Goal: Task Accomplishment & Management: Manage account settings

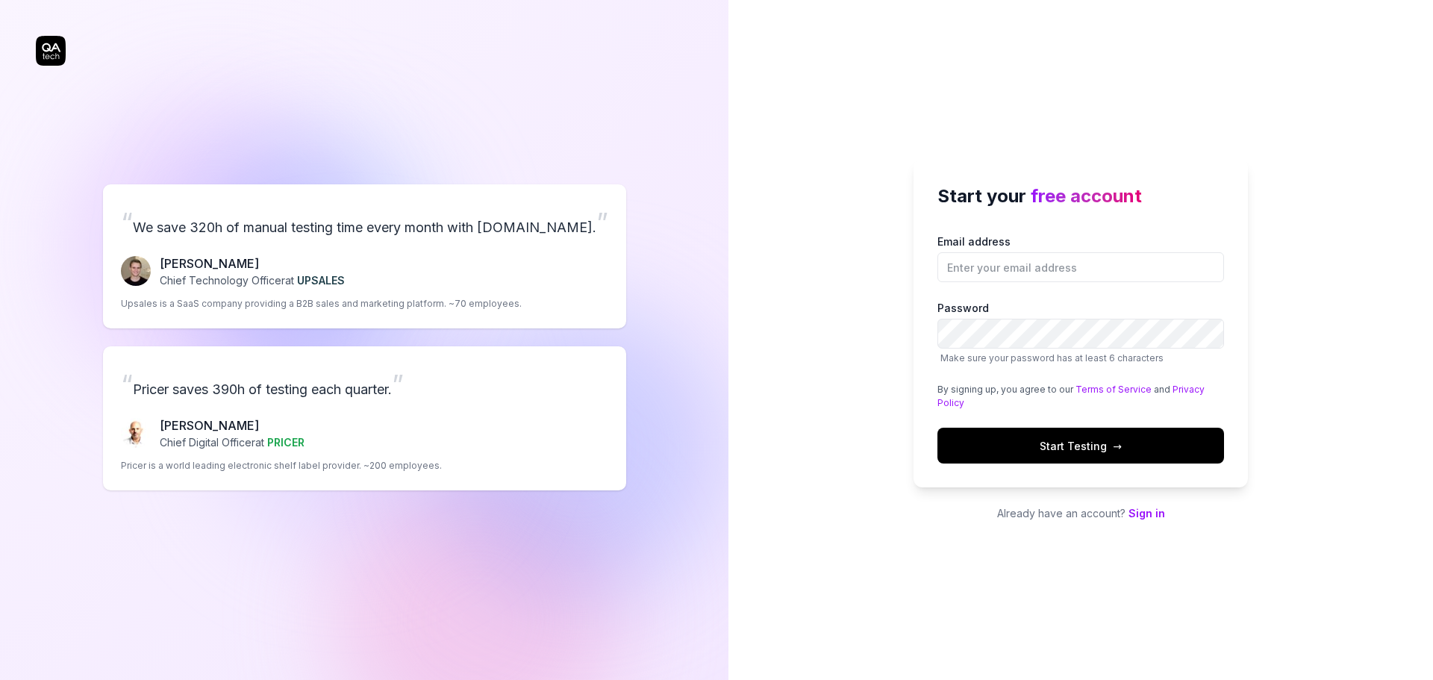
click at [1046, 201] on span "free account" at bounding box center [1085, 196] width 111 height 22
click at [1031, 276] on input "Email address" at bounding box center [1080, 267] width 287 height 30
type input "developers@maintmaster.com"
click at [1070, 436] on button "Start Testing →" at bounding box center [1080, 446] width 287 height 36
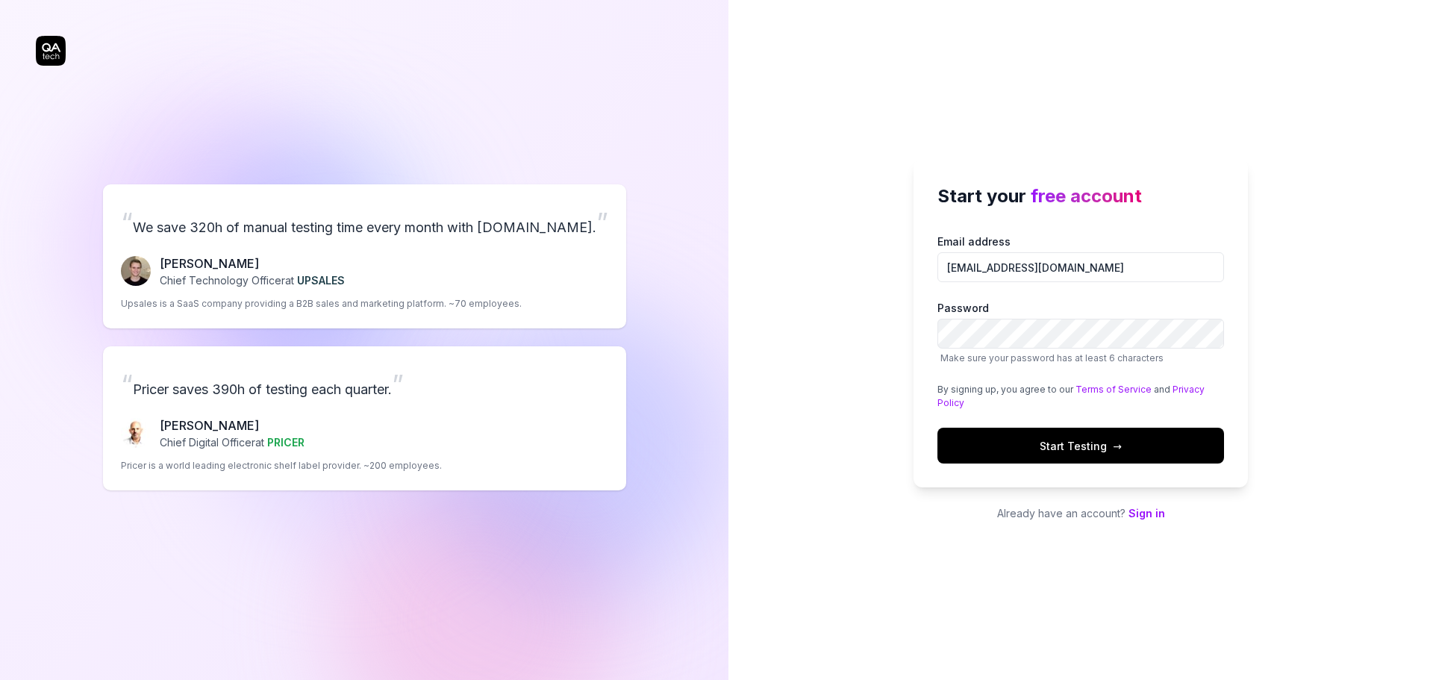
scroll to position [0, 0]
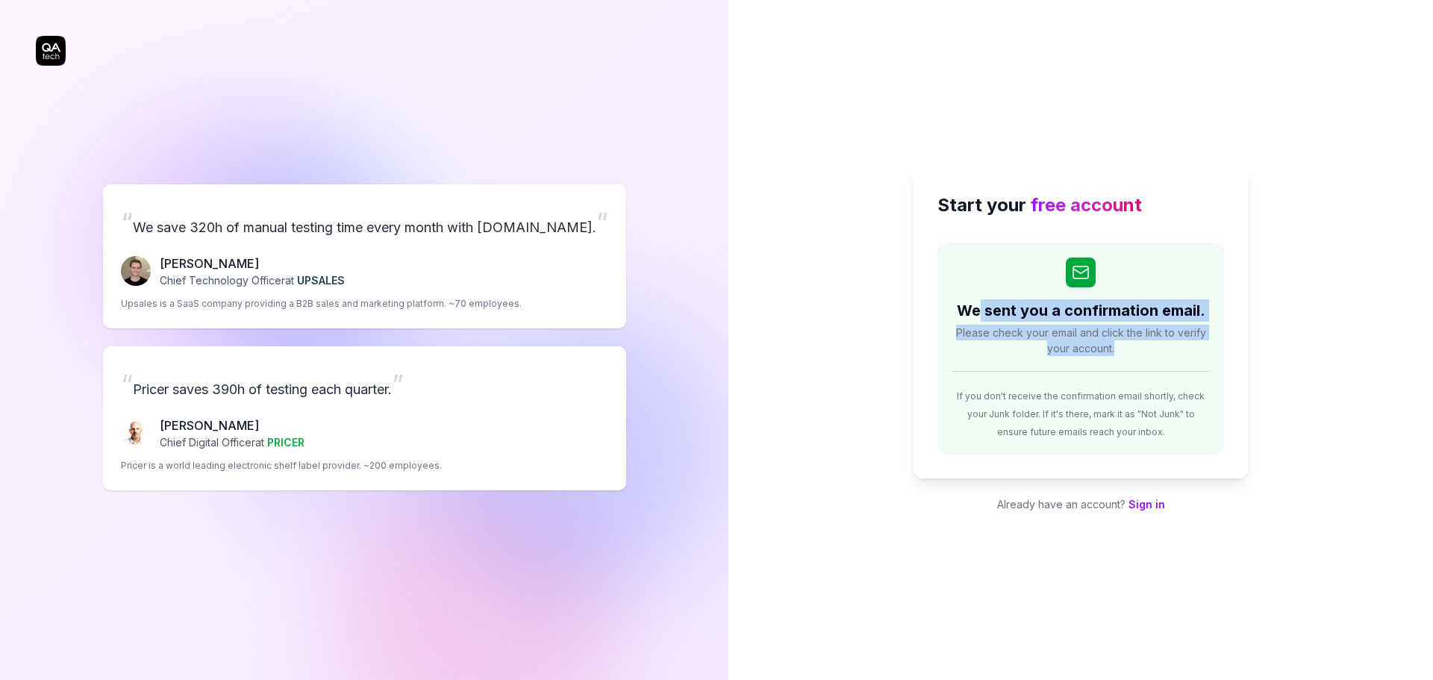
drag, startPoint x: 988, startPoint y: 321, endPoint x: 1270, endPoint y: 364, distance: 285.3
click at [1270, 364] on div "Start your free account We sent you a confirmation email. Please check your ema…" at bounding box center [1080, 340] width 704 height 680
click at [1187, 333] on span "Please check your email and click the link to verify your account." at bounding box center [1080, 340] width 257 height 31
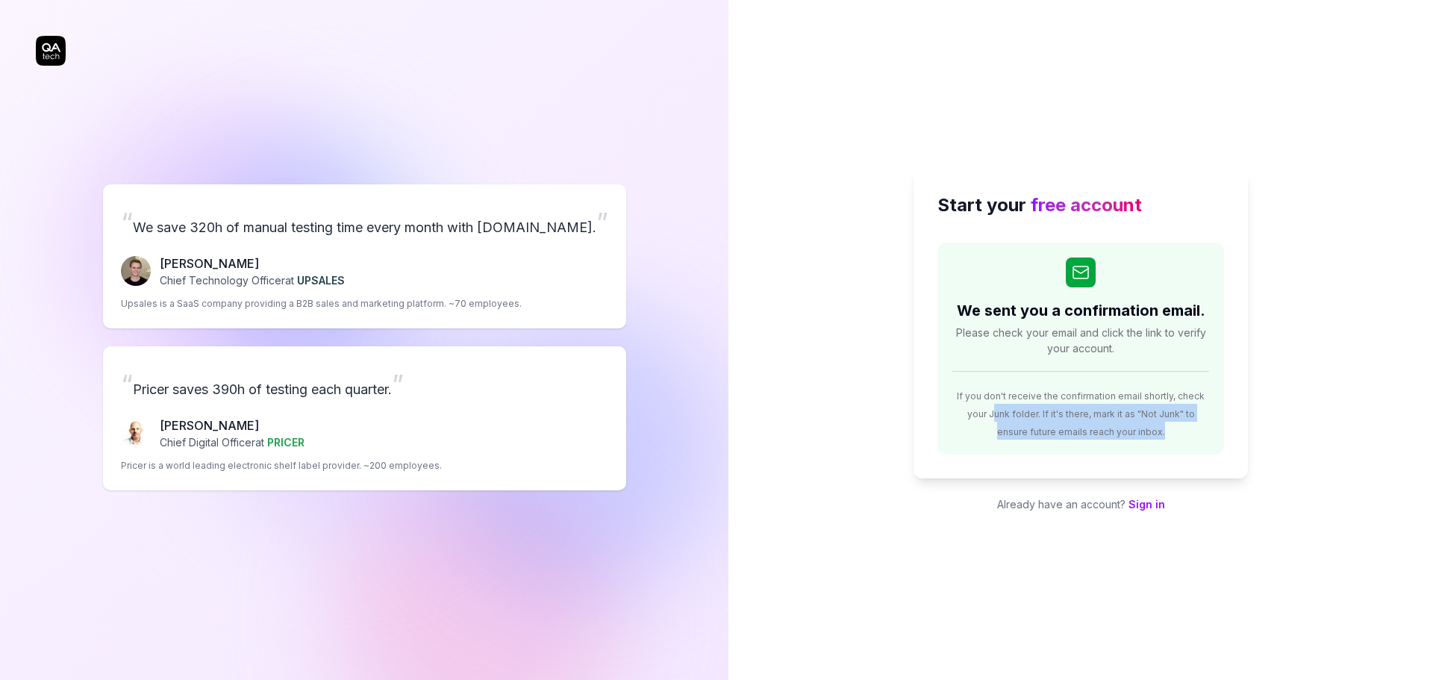
drag, startPoint x: 977, startPoint y: 412, endPoint x: 1185, endPoint y: 441, distance: 210.2
click at [1185, 441] on div "We sent you a confirmation email. Please check your email and click the link to…" at bounding box center [1080, 348] width 287 height 213
click at [1157, 426] on div "If you don't receive the confirmation email shortly, check your Junk folder. If…" at bounding box center [1080, 407] width 257 height 66
click at [1300, 245] on div "Start your free account We sent you a confirmation email. Please check your ema…" at bounding box center [1080, 340] width 704 height 680
click at [1142, 508] on link "Sign in" at bounding box center [1146, 504] width 37 height 13
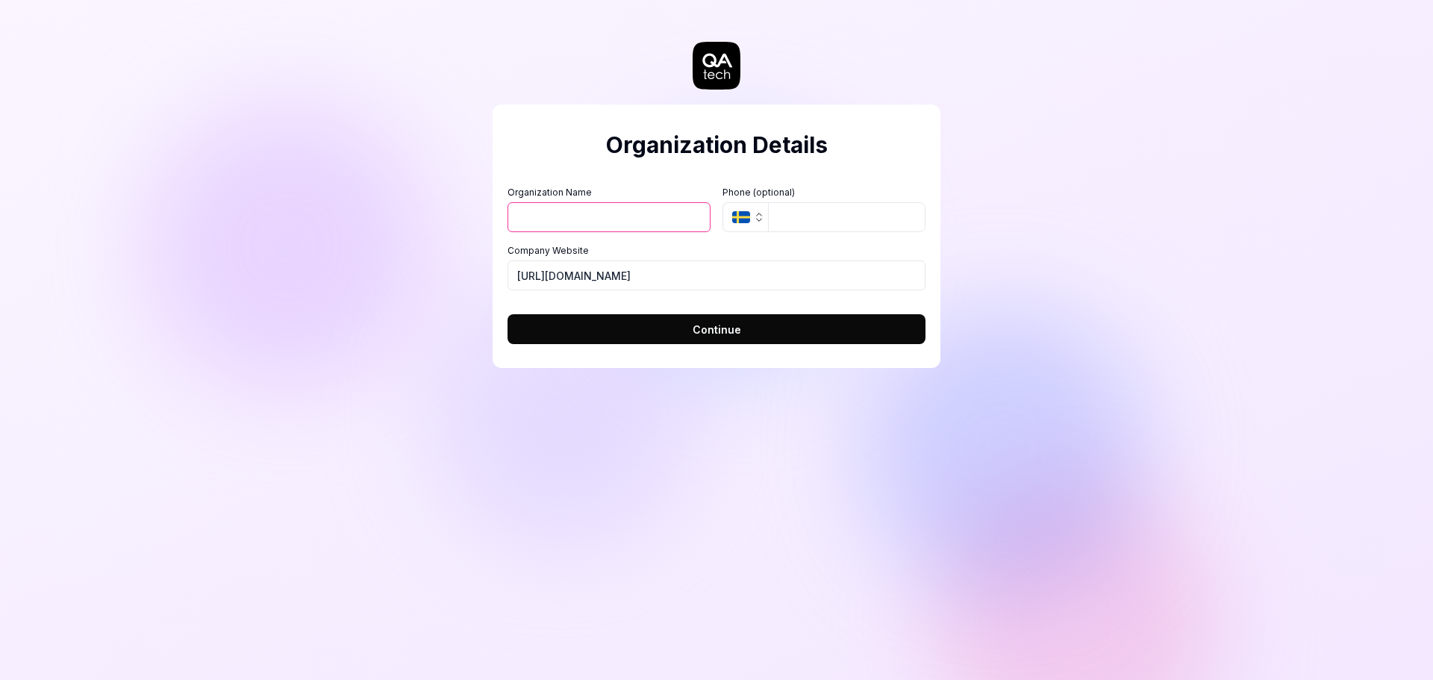
click at [977, 231] on div "Organization Details Organization Name Organization Logo (Square minimum 256x25…" at bounding box center [716, 340] width 1433 height 680
click at [710, 150] on h2 "Organization Details" at bounding box center [716, 145] width 418 height 34
click at [589, 214] on input "Organization Name" at bounding box center [608, 217] width 203 height 30
type input "MaintMaster"
click at [1150, 253] on div "Organization Details Organization Name MaintMaster Organization Logo (Square mi…" at bounding box center [716, 340] width 1433 height 680
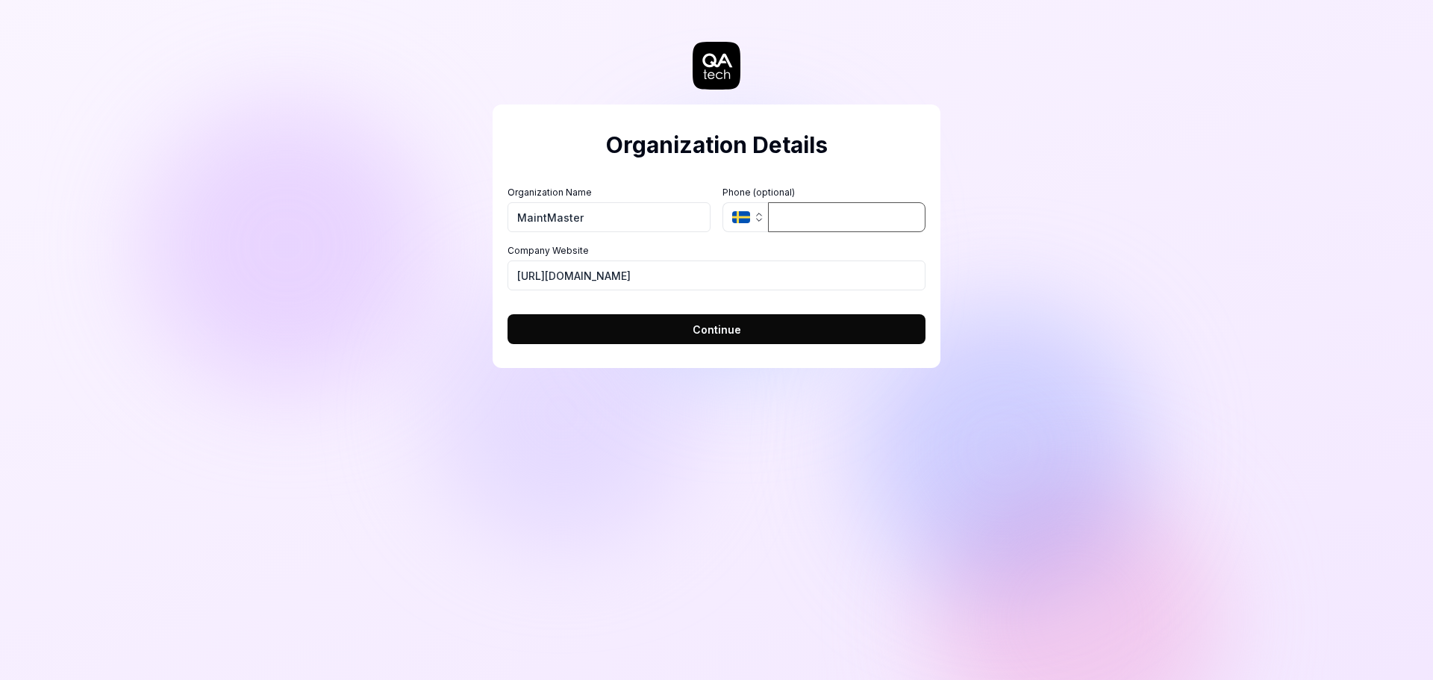
click at [840, 220] on input "tel" at bounding box center [846, 217] width 157 height 30
click at [783, 334] on button "Continue" at bounding box center [716, 329] width 418 height 30
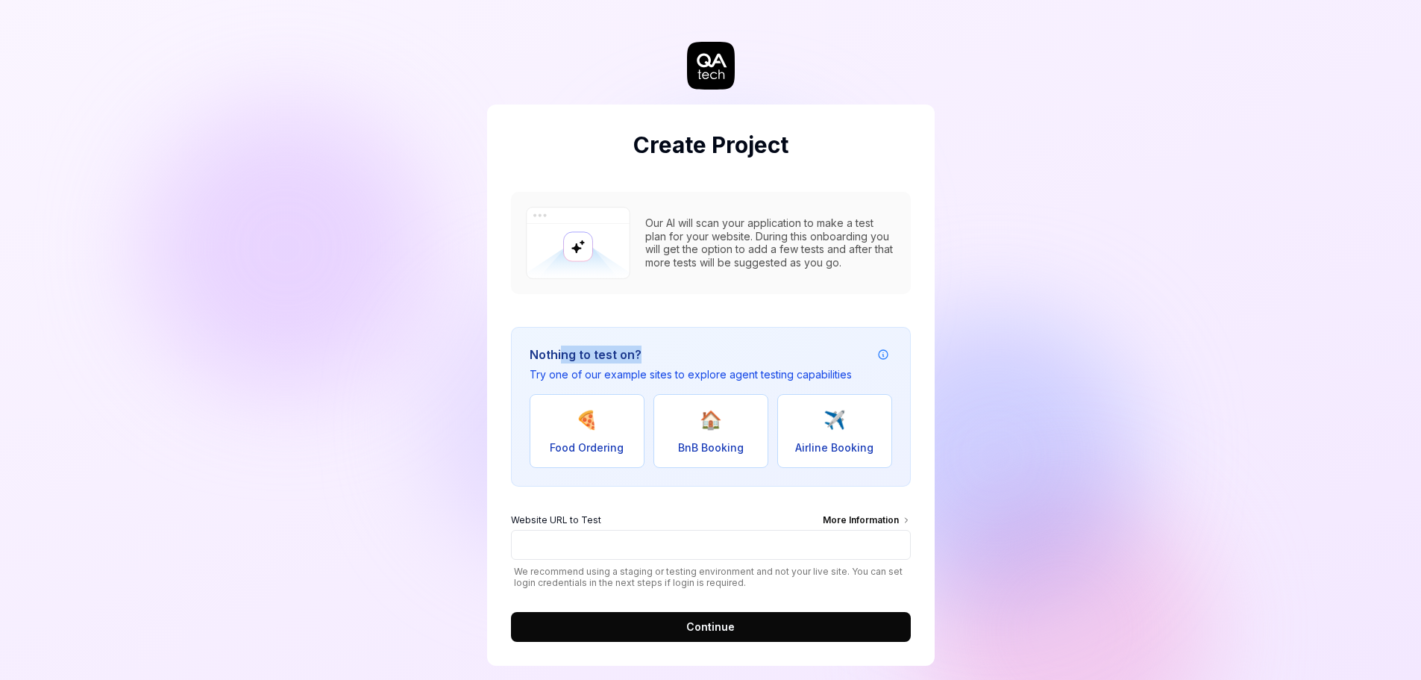
drag, startPoint x: 563, startPoint y: 353, endPoint x: 697, endPoint y: 351, distance: 133.6
click at [695, 351] on h3 "Nothing to test on?" at bounding box center [691, 354] width 322 height 18
click at [718, 352] on h3 "Nothing to test on?" at bounding box center [691, 354] width 322 height 18
click at [687, 231] on div "Our AI will scan your application to make a test plan for your website. During …" at bounding box center [770, 242] width 251 height 52
drag, startPoint x: 831, startPoint y: 217, endPoint x: 886, endPoint y: 222, distance: 54.6
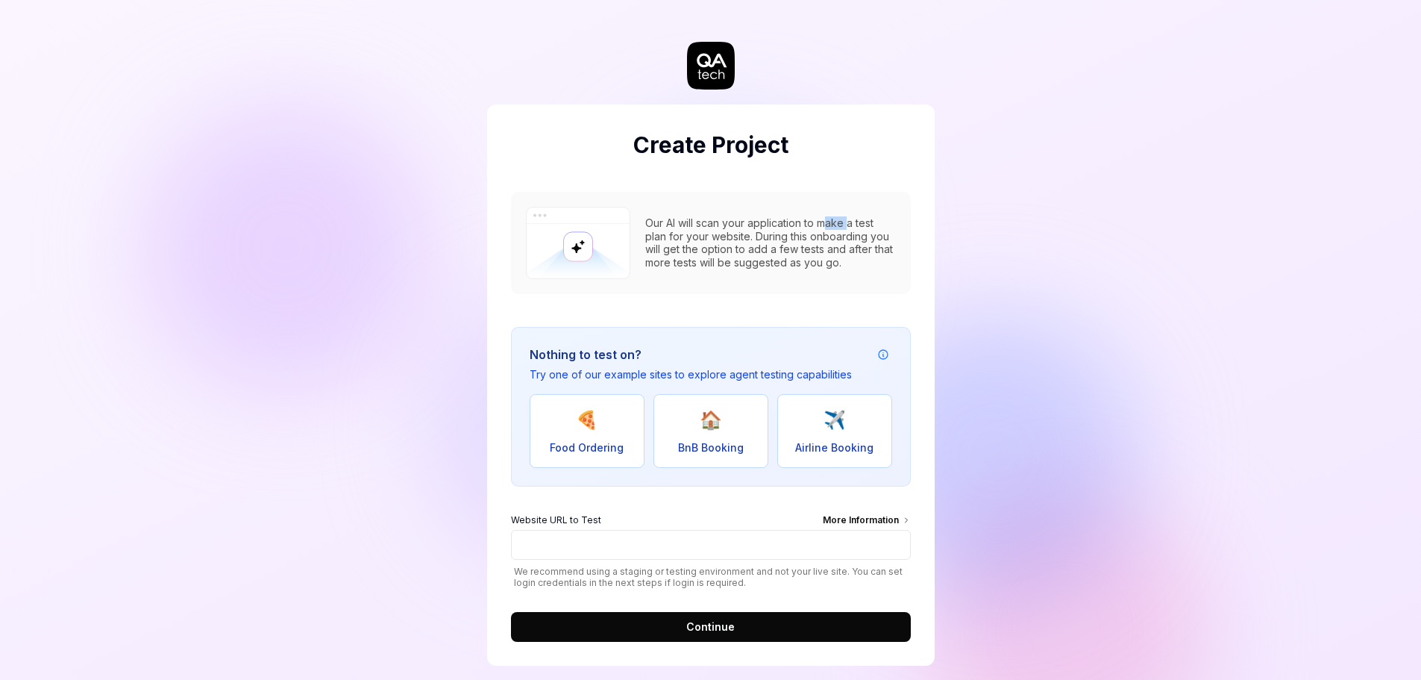
click at [881, 222] on div "Our AI will scan your application to make a test plan for your website. During …" at bounding box center [770, 242] width 251 height 52
click at [886, 222] on div "Our AI will scan your application to make a test plan for your website. During …" at bounding box center [770, 242] width 251 height 52
click at [645, 552] on input "Website URL to Test More Information" at bounding box center [711, 545] width 400 height 30
paste input "https://login.testapps.maintmaster.com/signin"
type input "https://login.testapps.maintmaster.com/signin"
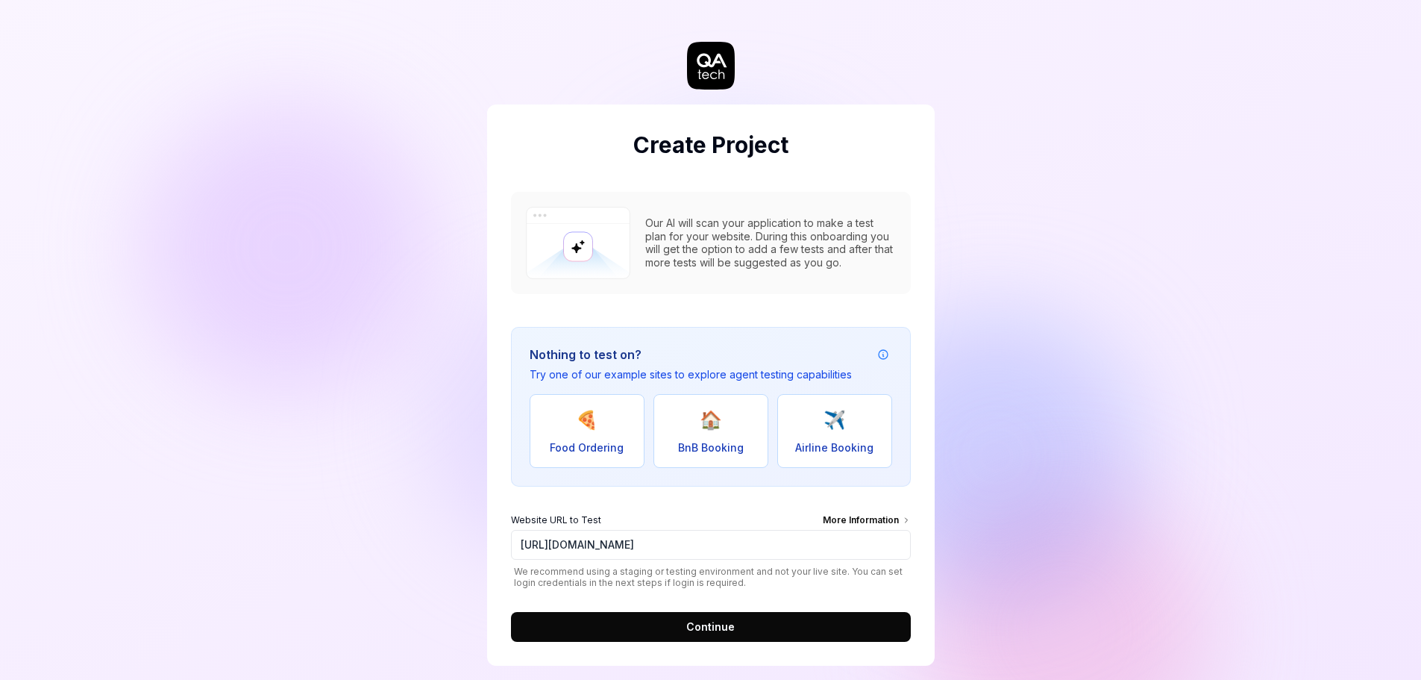
click at [832, 621] on button "Continue" at bounding box center [711, 627] width 400 height 30
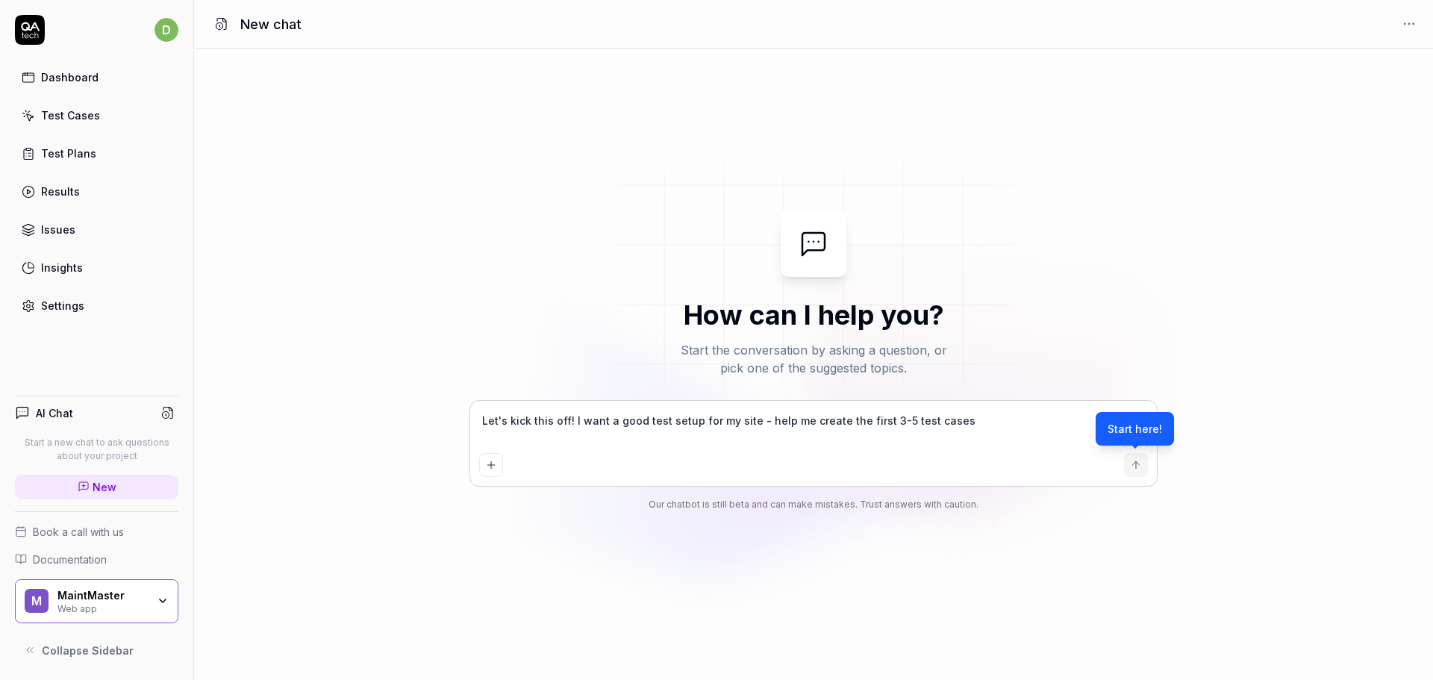
type textarea "*"
click at [169, 592] on div "M MaintMaster Web app" at bounding box center [96, 601] width 163 height 45
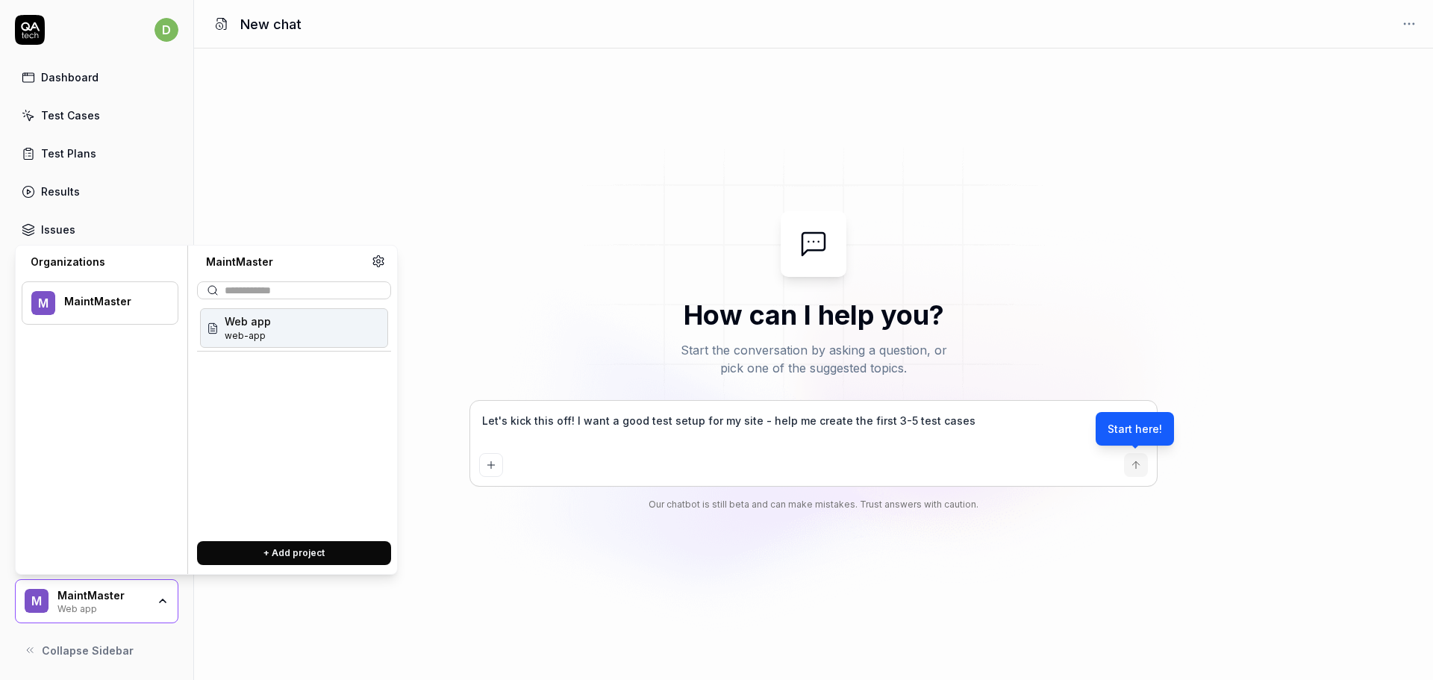
click at [373, 260] on icon at bounding box center [378, 261] width 10 height 11
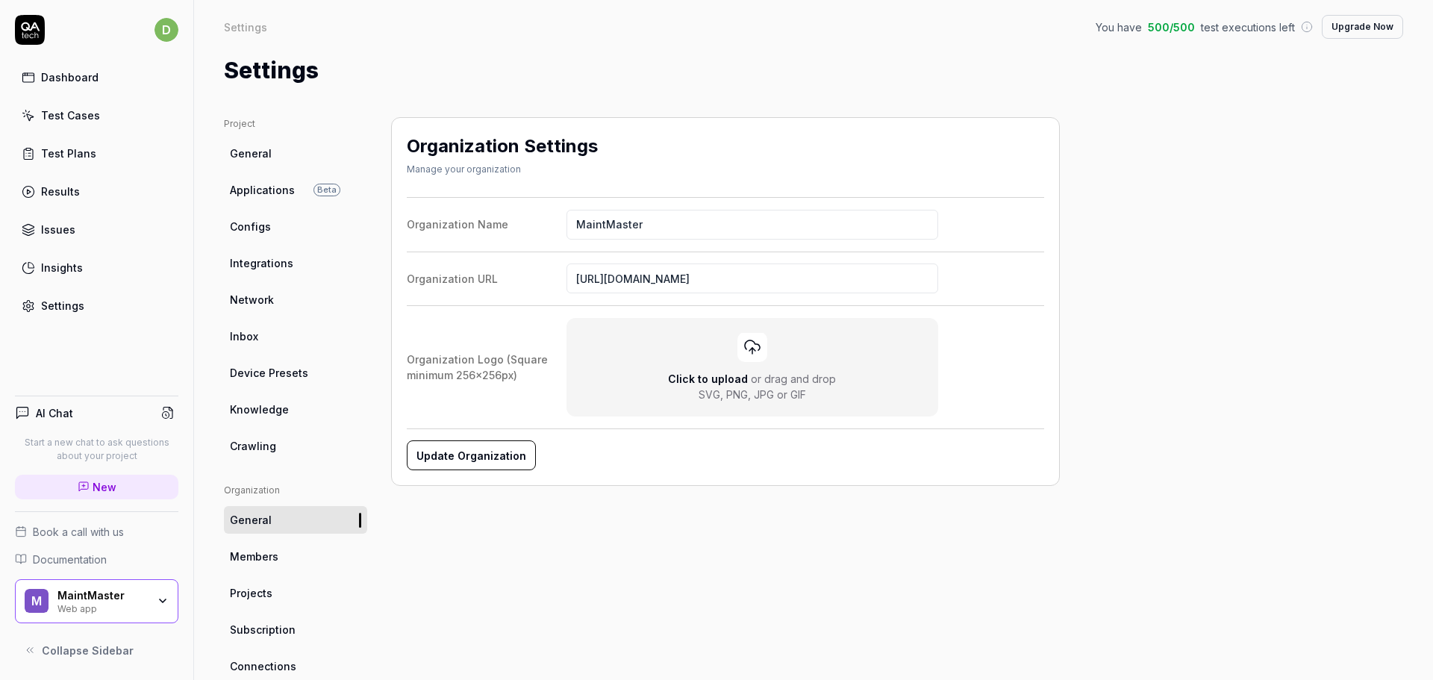
click at [58, 305] on div "Settings" at bounding box center [62, 306] width 43 height 16
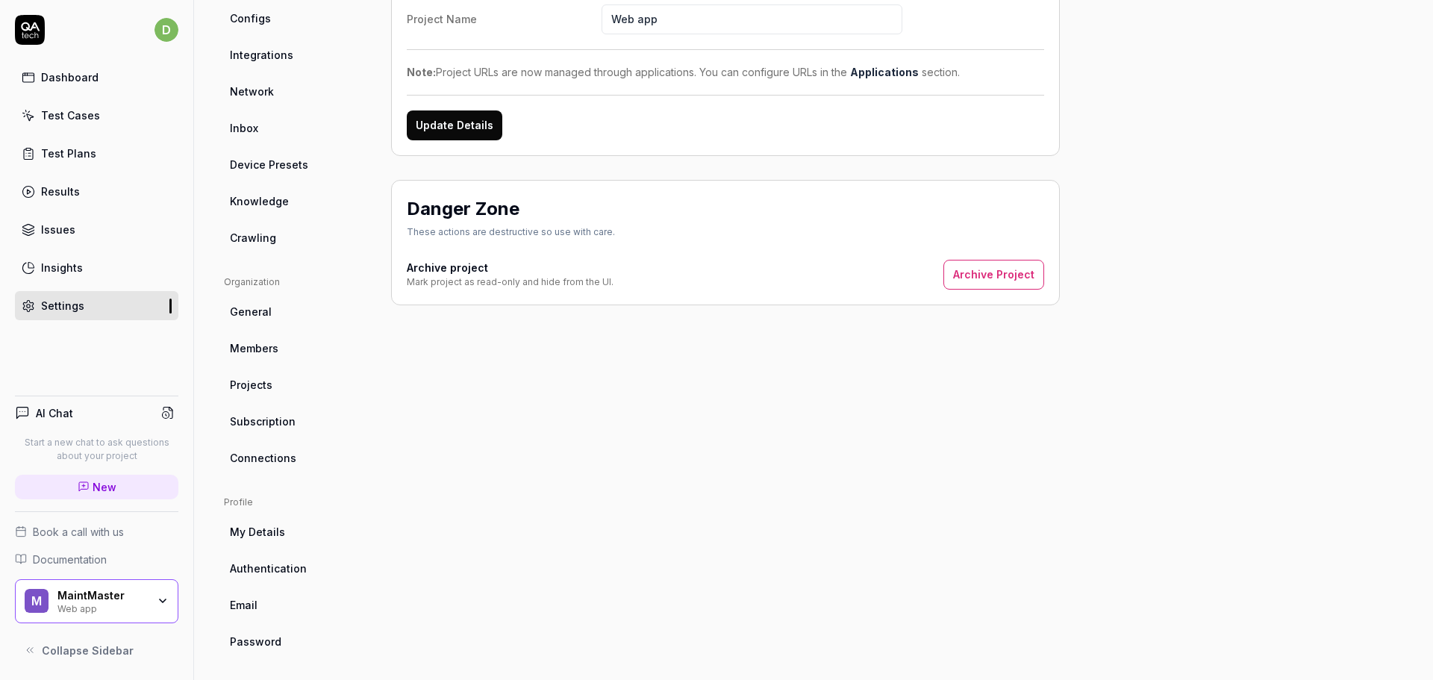
scroll to position [213, 0]
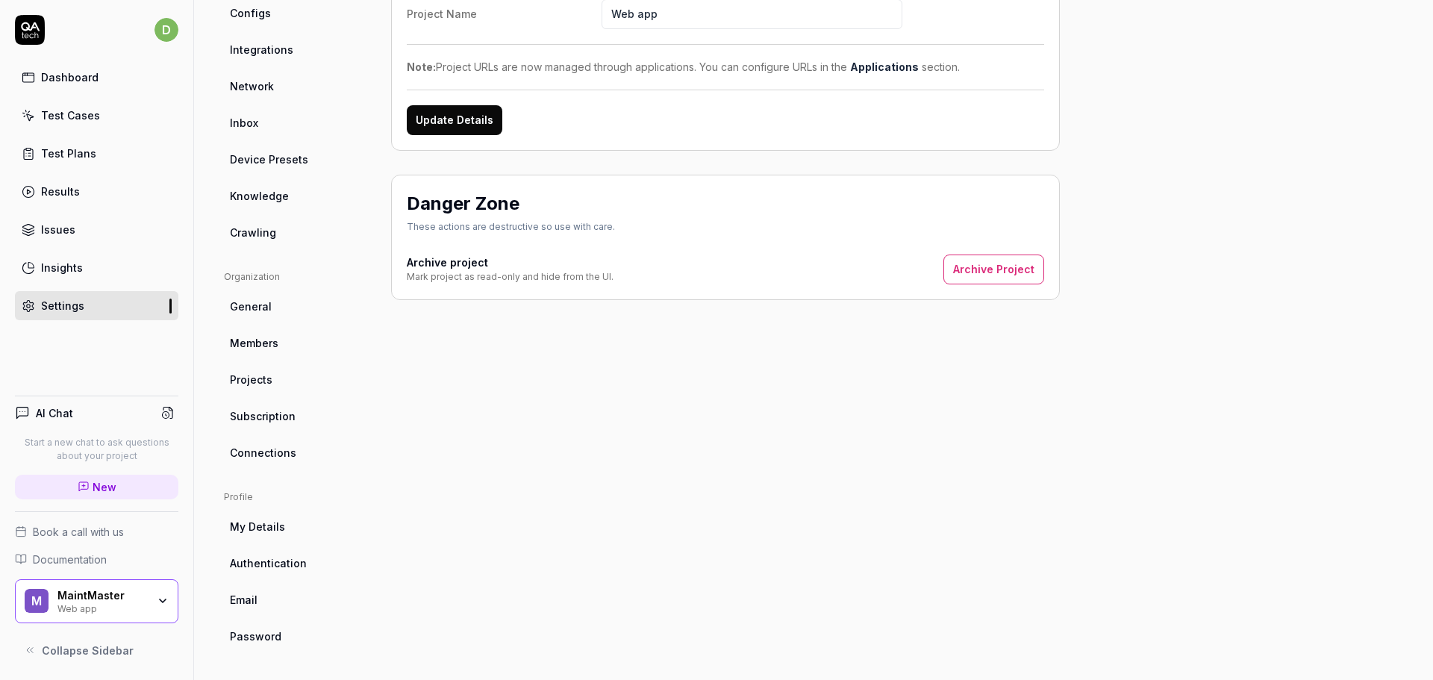
click at [269, 339] on span "Members" at bounding box center [254, 343] width 48 height 16
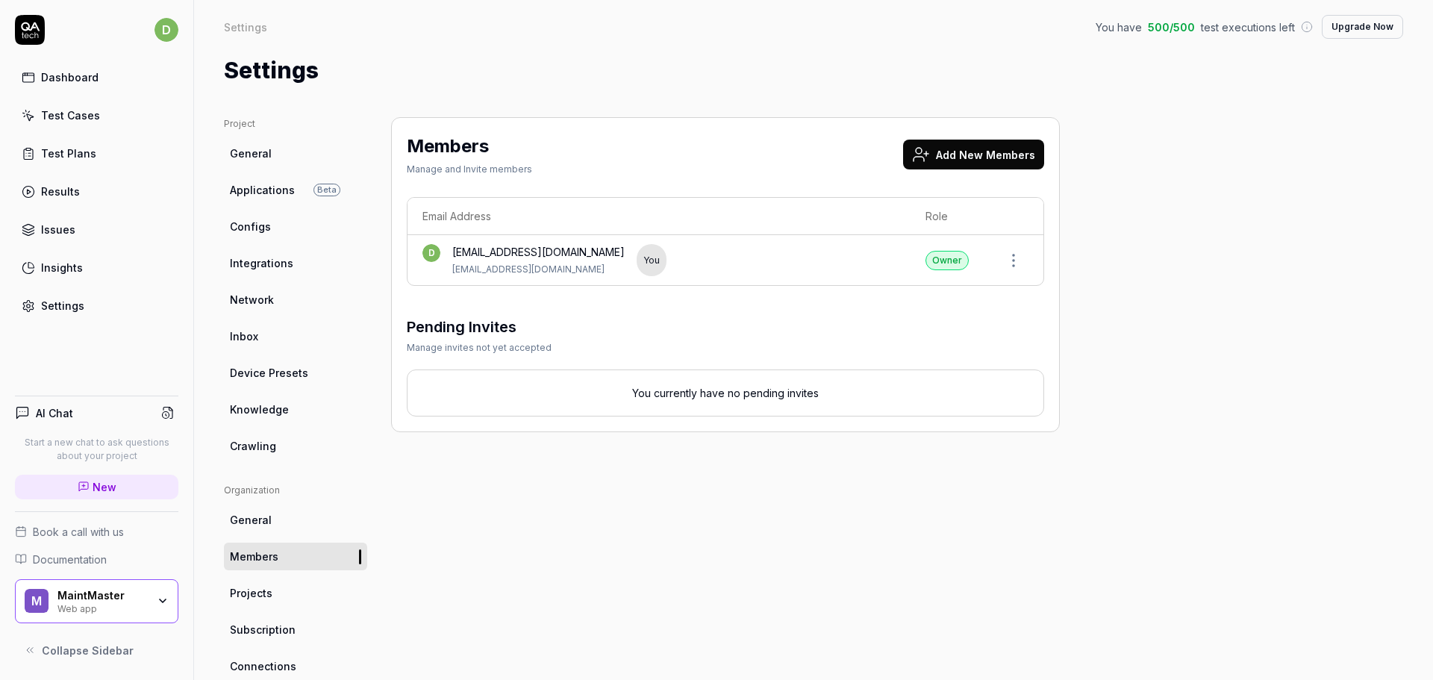
click at [970, 159] on button "Add New Members" at bounding box center [973, 155] width 141 height 30
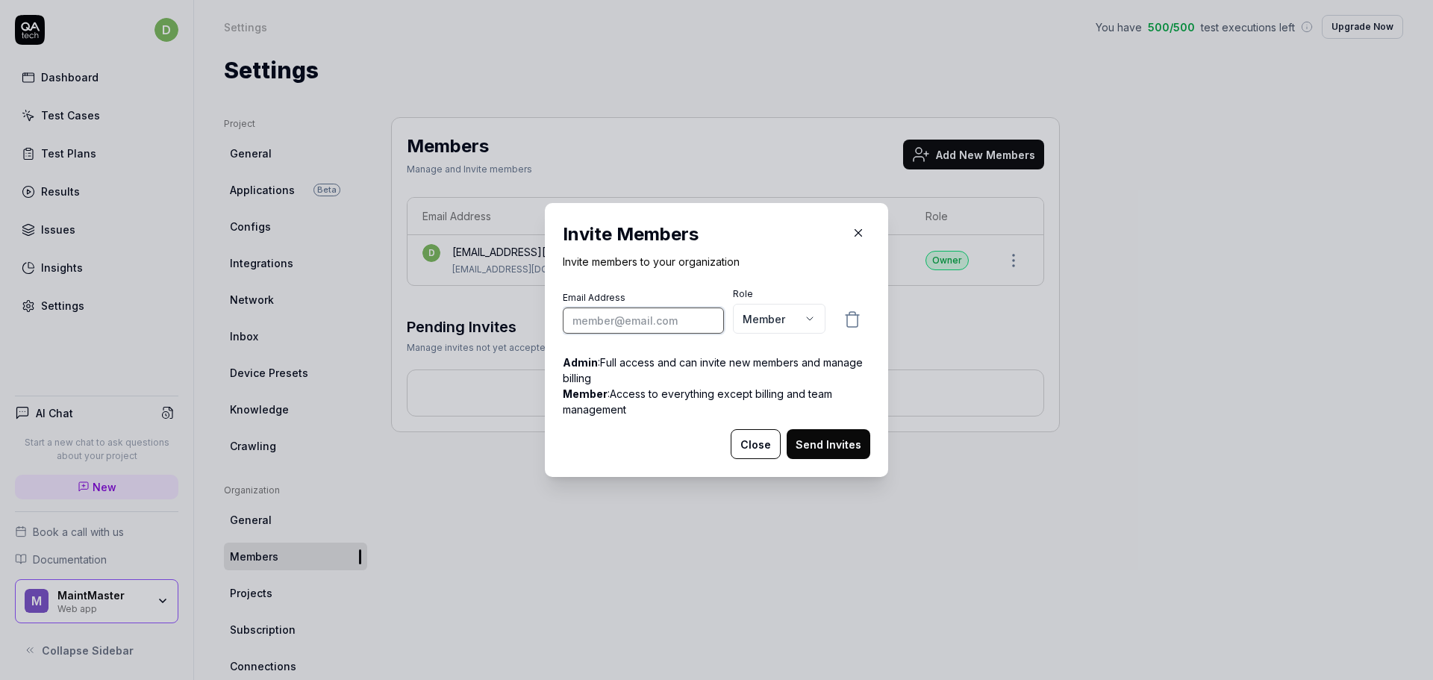
drag, startPoint x: 627, startPoint y: 321, endPoint x: 645, endPoint y: 325, distance: 19.0
click at [627, 321] on input "email" at bounding box center [643, 320] width 161 height 26
click at [783, 320] on body "d Dashboard Test Cases Test Plans Results Issues Insights Settings AI Chat Star…" at bounding box center [716, 340] width 1433 height 680
click at [781, 310] on body "d Dashboard Test Cases Test Plans Results Issues Insights Settings AI Chat Star…" at bounding box center [716, 340] width 1433 height 680
select select "*"
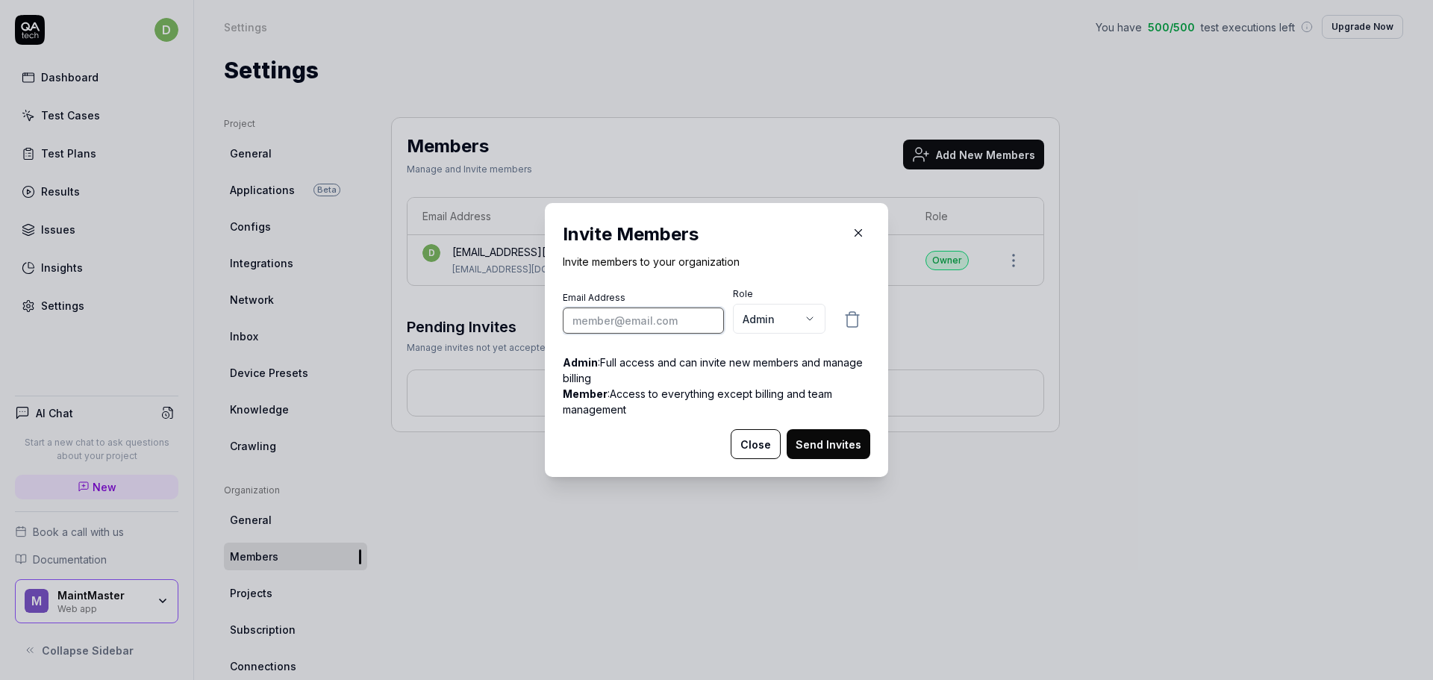
click at [634, 319] on input "email" at bounding box center [643, 320] width 161 height 26
paste input "marcus.guyard@maintmaster.com"
type input "marcus.guyard@maintmaster.com"
click at [818, 442] on button "Send Invites" at bounding box center [828, 444] width 84 height 30
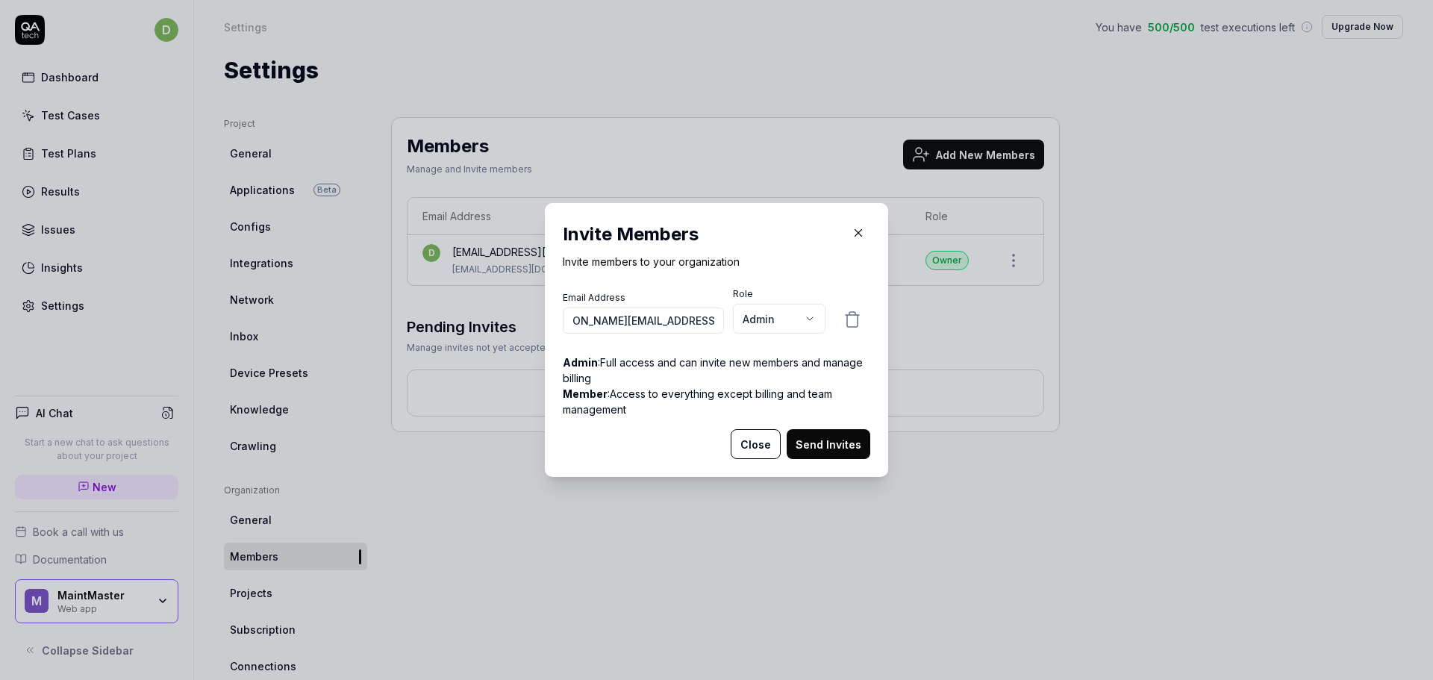
scroll to position [0, 0]
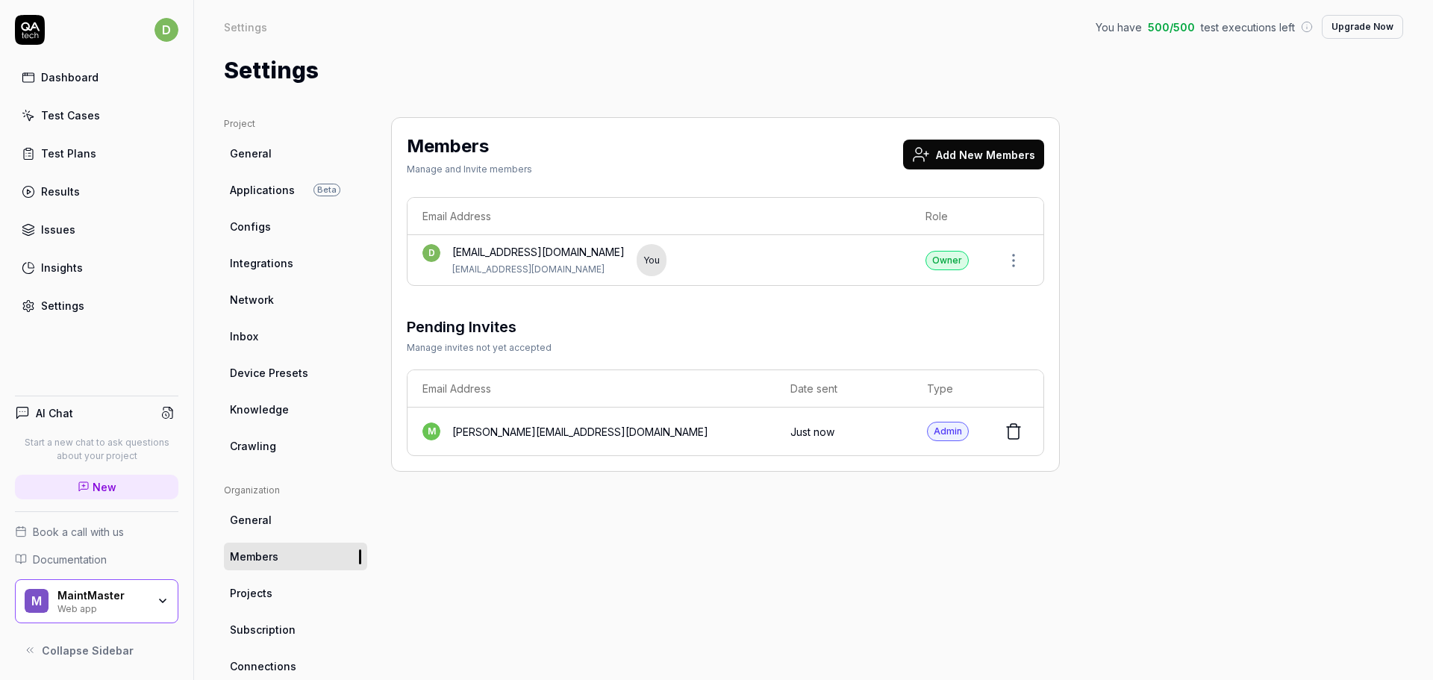
click at [977, 160] on button "Add New Members" at bounding box center [973, 155] width 141 height 30
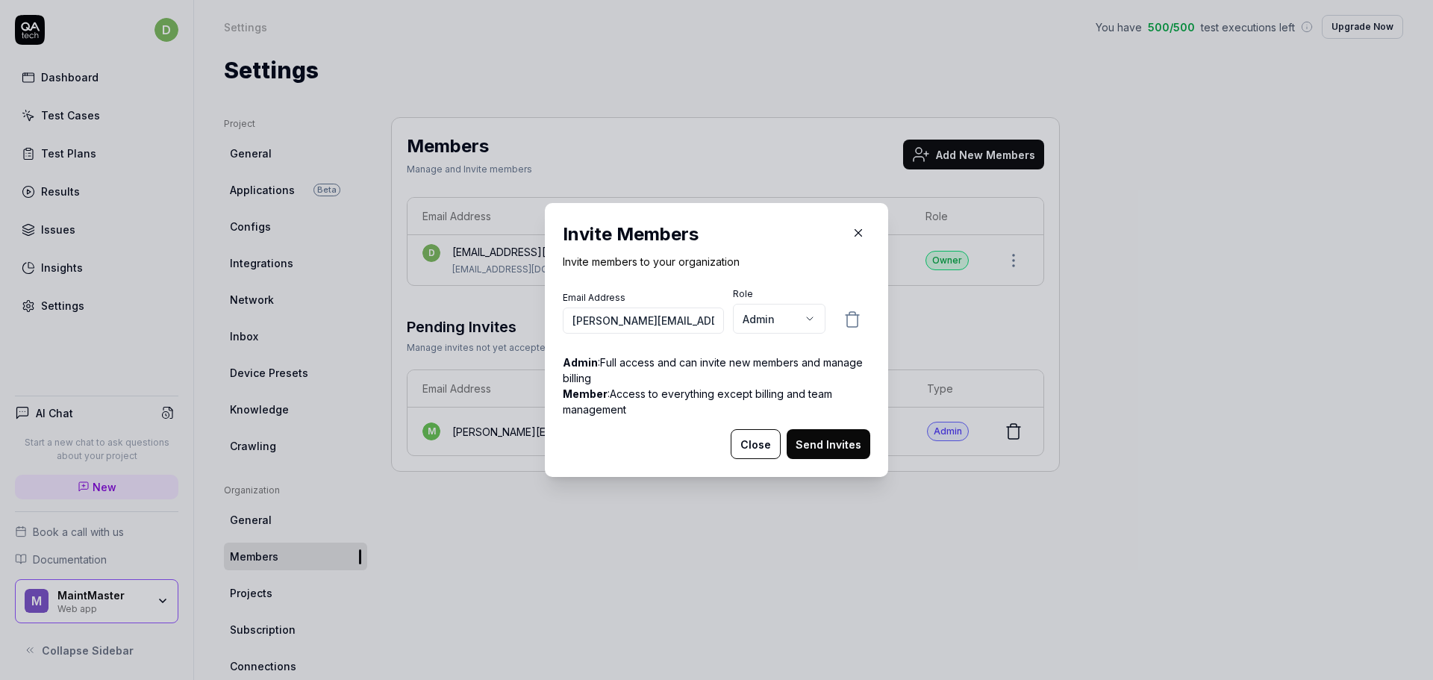
type input "linh.tran@maintmaster.com"
click at [687, 420] on div "Email Address linh.tran@maintmaster.com Role Admin ***** ****** Admin : Full ac…" at bounding box center [716, 358] width 307 height 142
click at [839, 451] on button "Send Invites" at bounding box center [828, 444] width 84 height 30
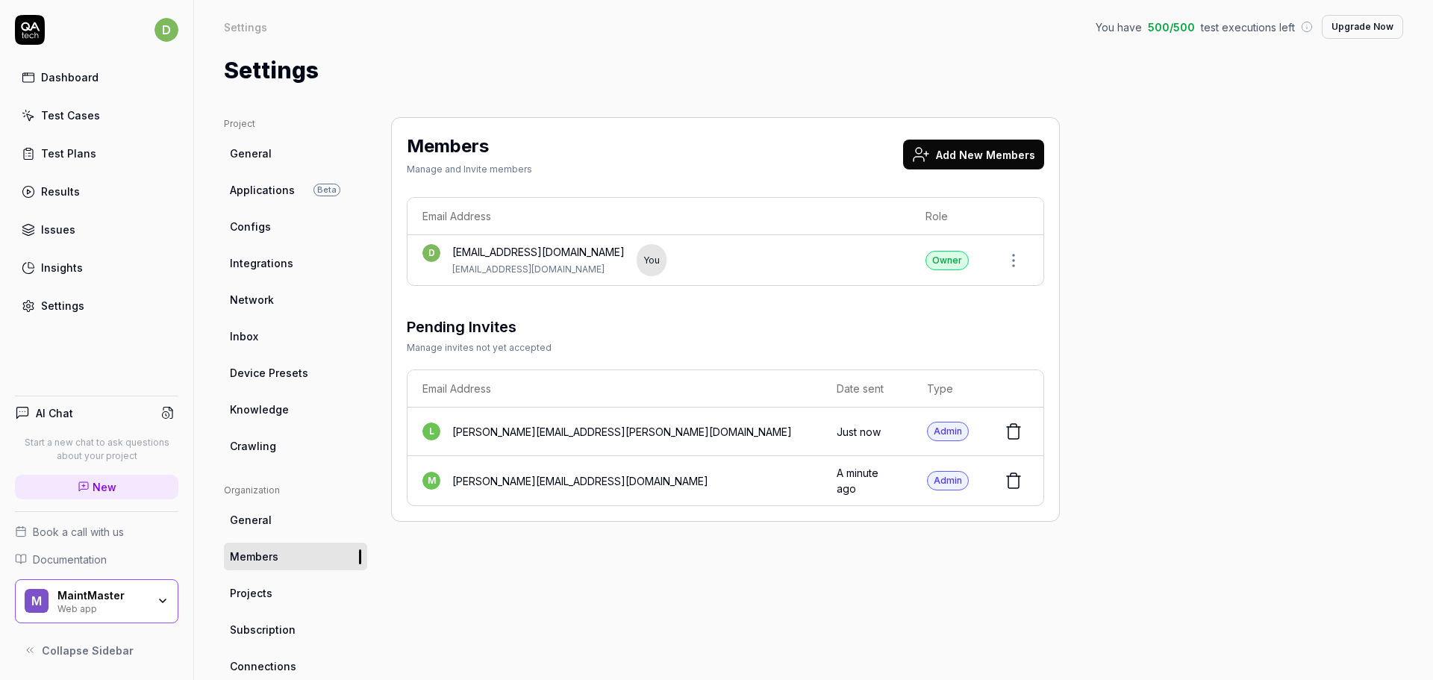
click at [992, 151] on button "Add New Members" at bounding box center [973, 155] width 141 height 30
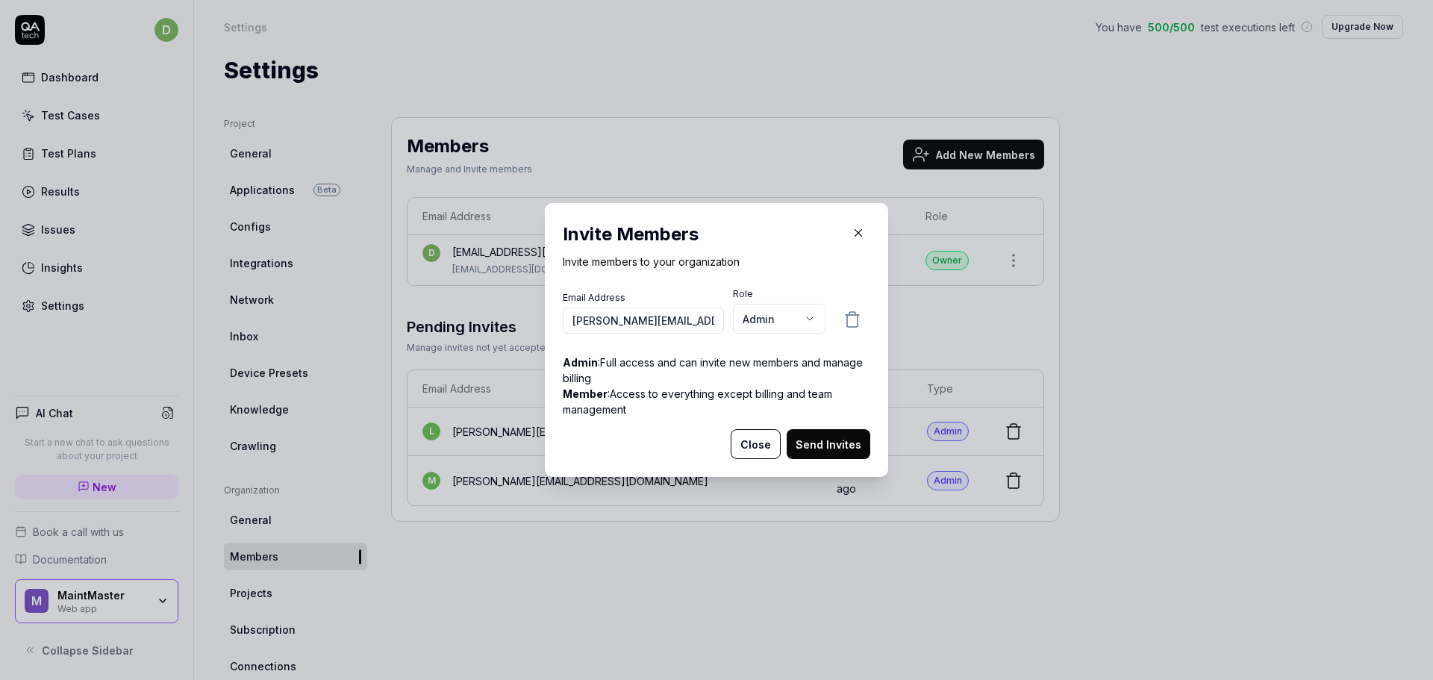
scroll to position [0, 26]
type input "nhung.nguyen@maintmaster.com"
click at [847, 442] on button "Send Invites" at bounding box center [828, 444] width 84 height 30
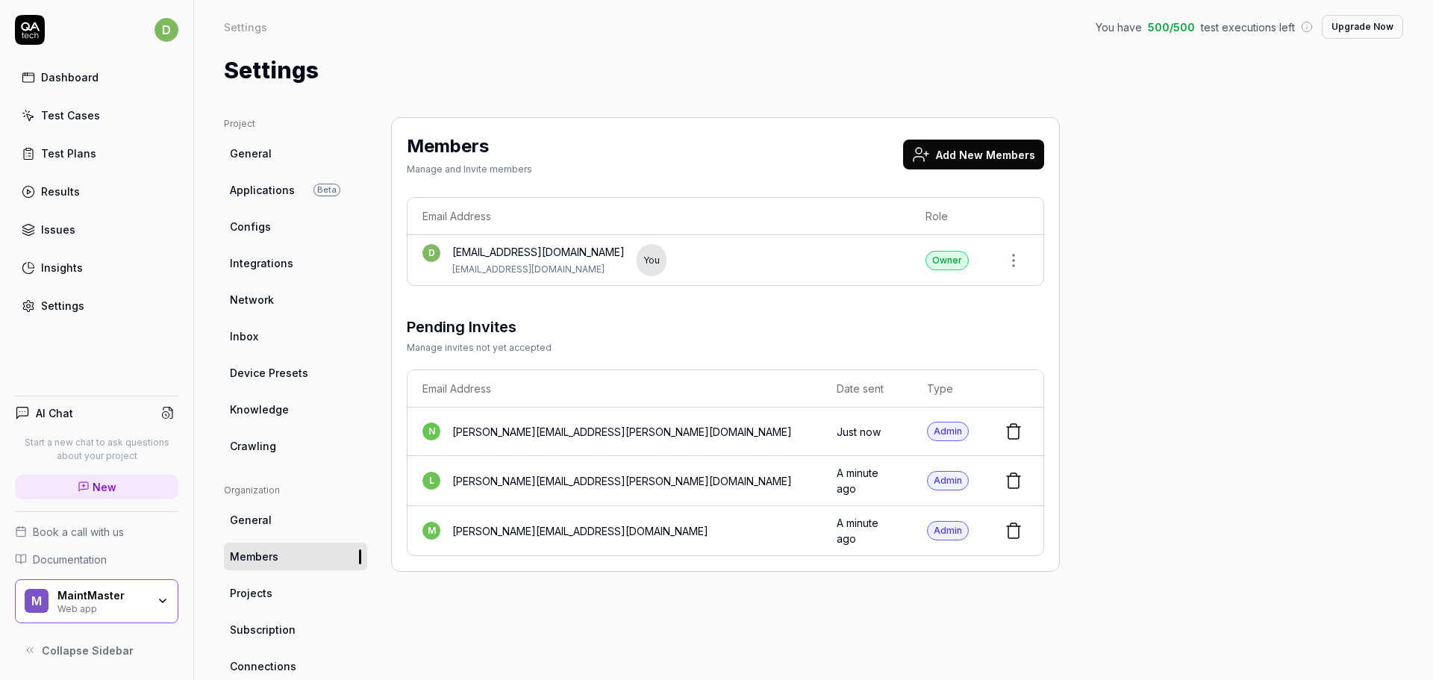
click at [1010, 157] on button "Add New Members" at bounding box center [973, 155] width 141 height 30
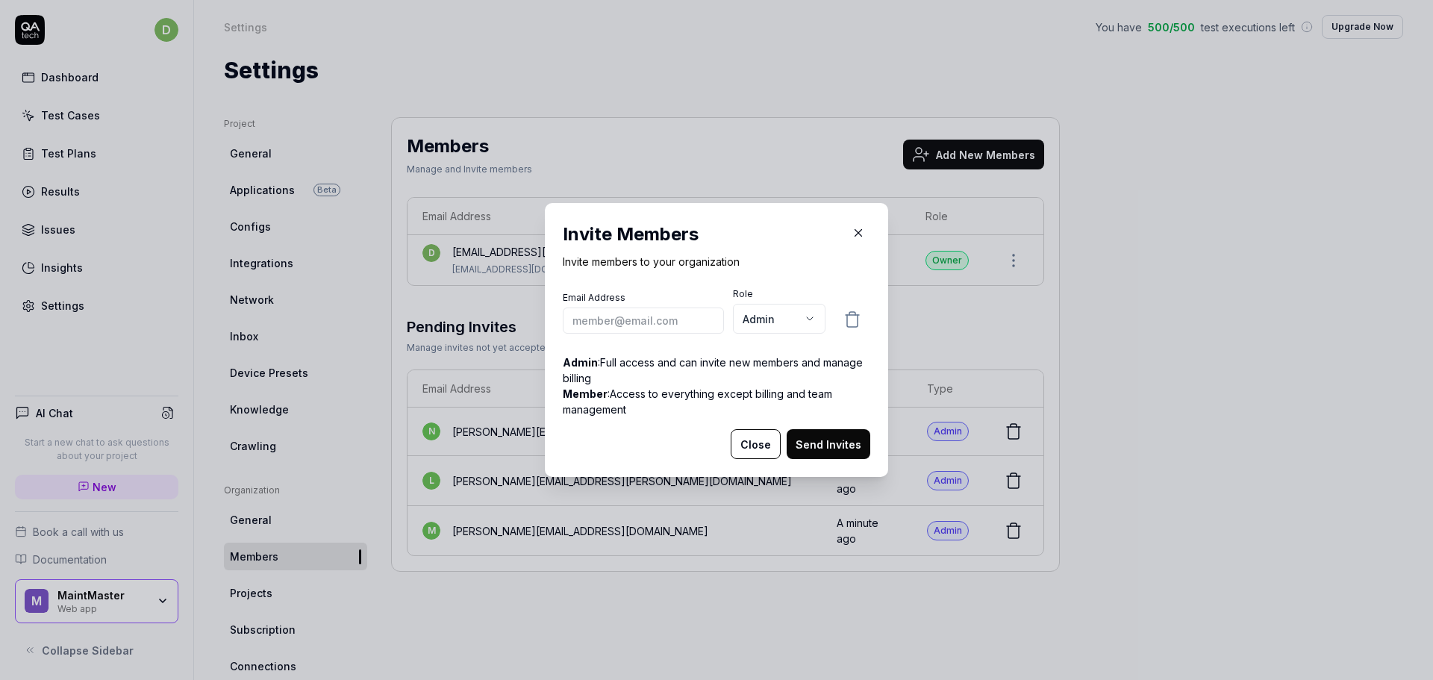
type input "[PERSON_NAME][EMAIL_ADDRESS][PERSON_NAME][DOMAIN_NAME]"
click at [831, 448] on button "Send Invites" at bounding box center [828, 444] width 84 height 30
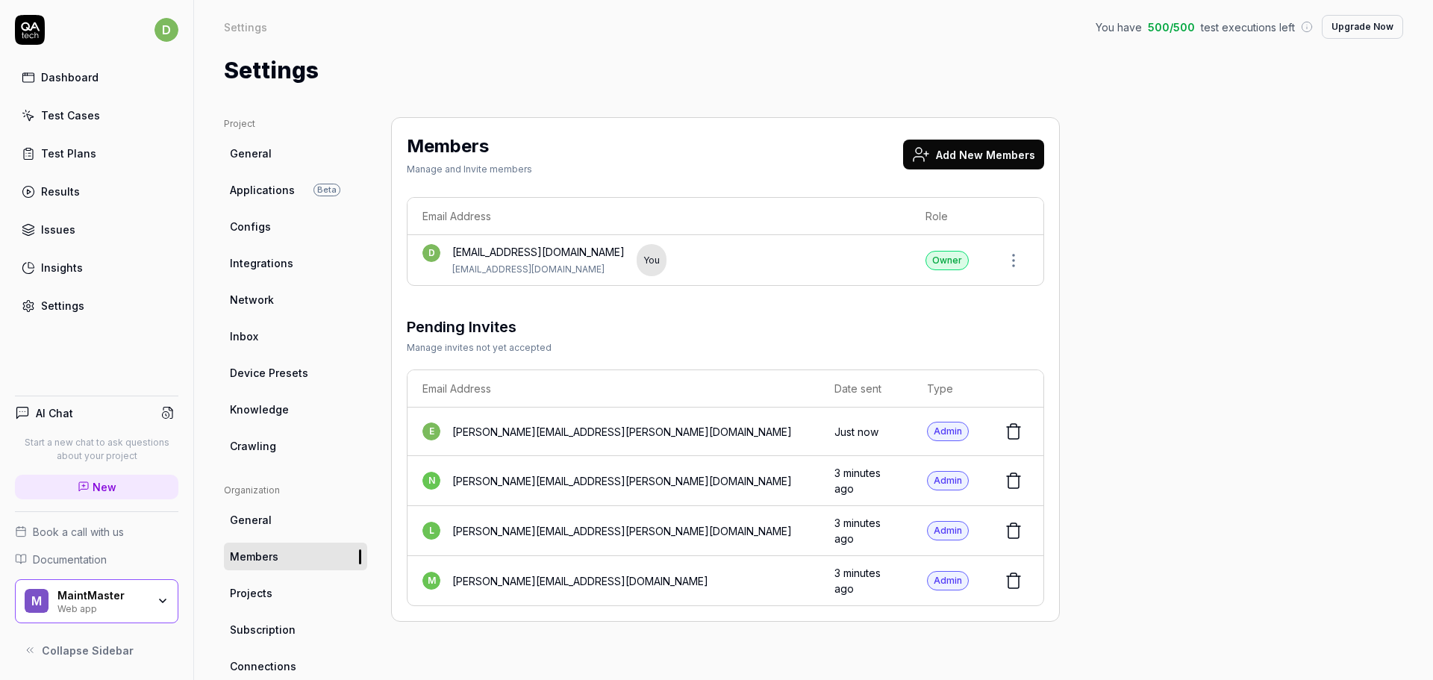
click at [1303, 364] on div "Project General Applications Beta Configs Integrations Network Inbox Device Pre…" at bounding box center [813, 490] width 1179 height 746
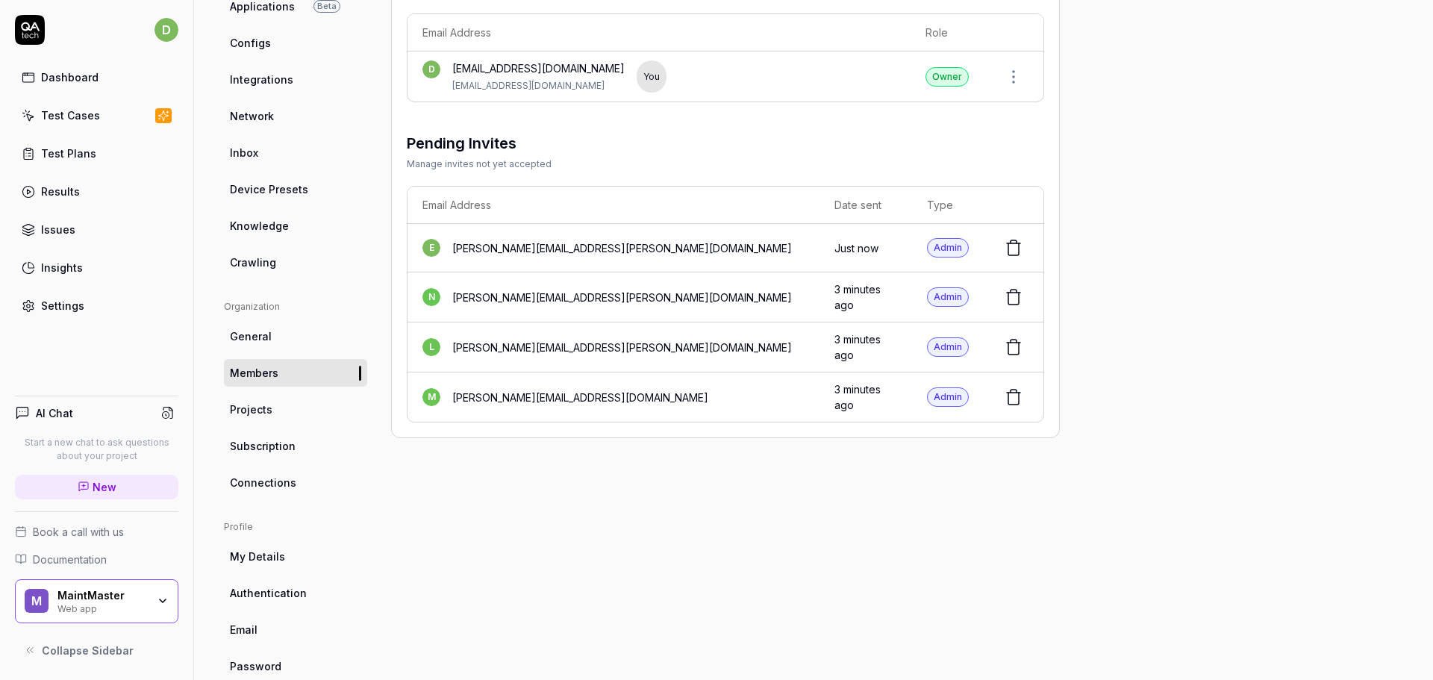
scroll to position [191, 0]
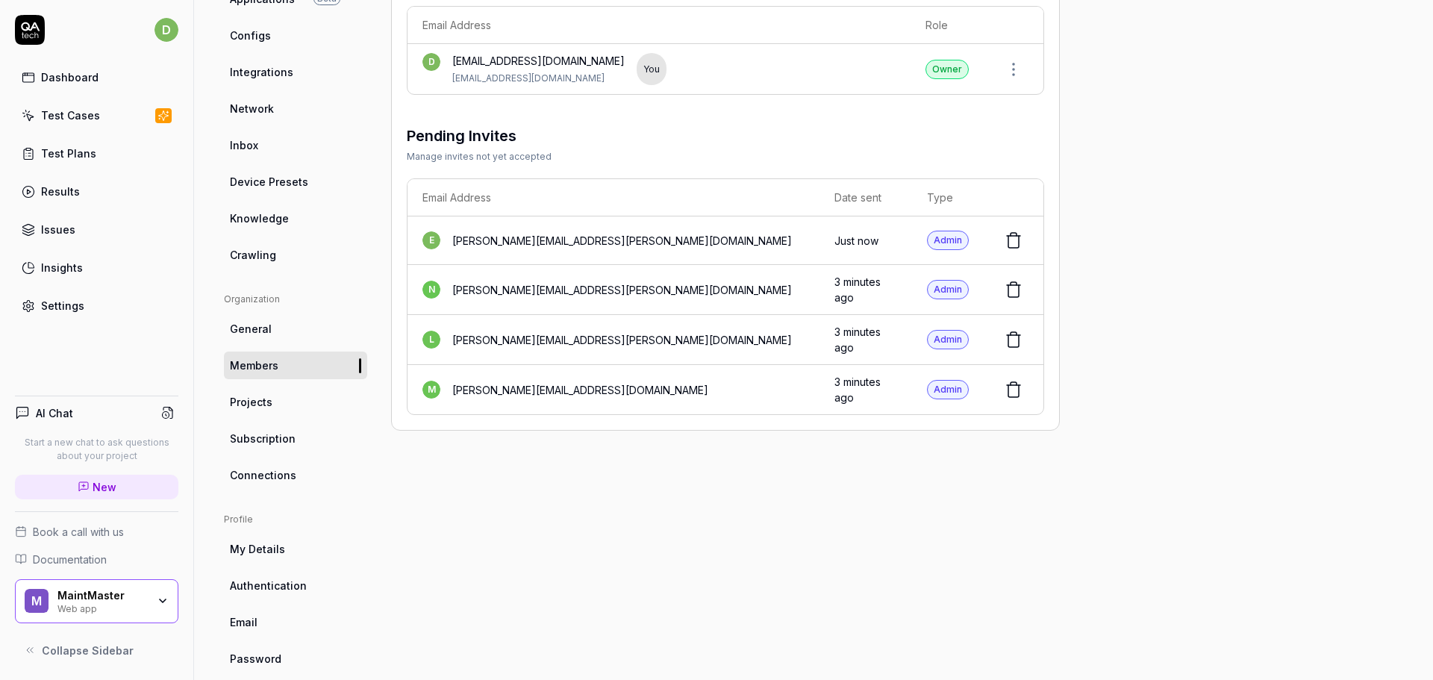
click at [165, 605] on icon "button" at bounding box center [163, 601] width 12 height 12
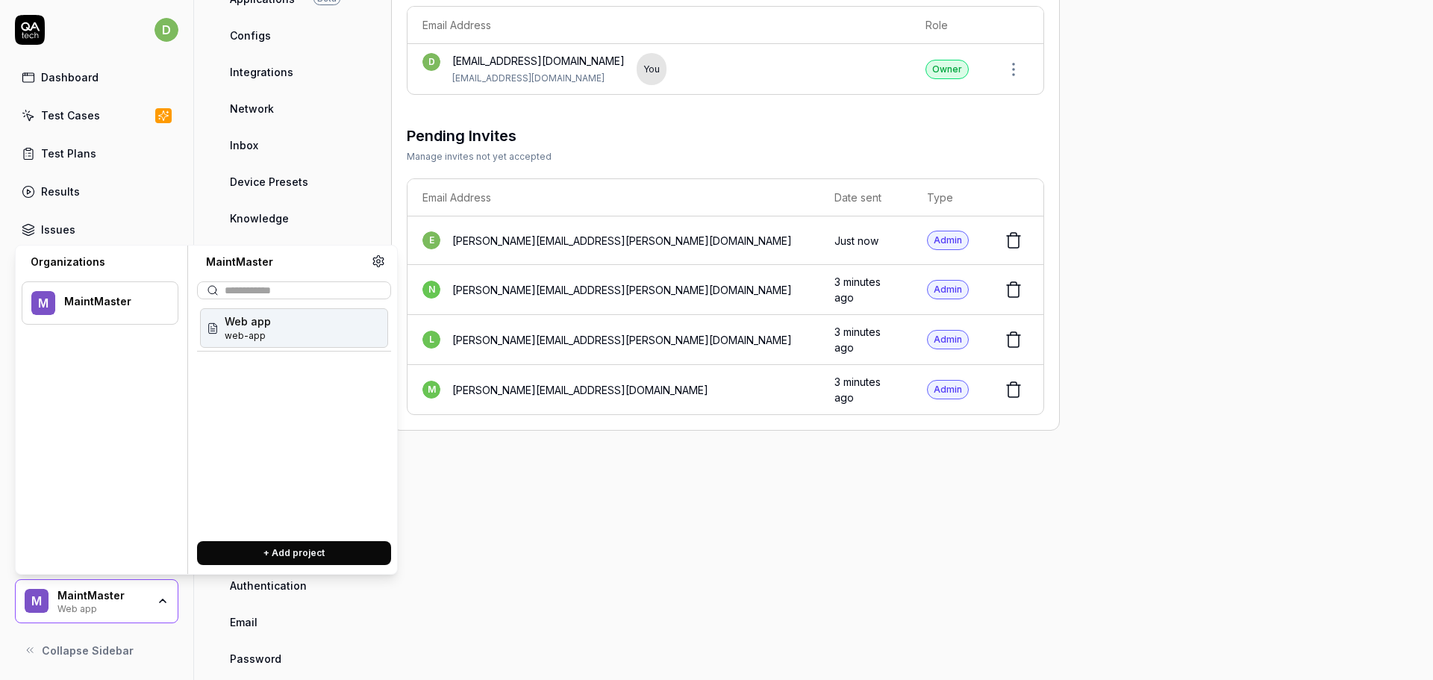
click at [137, 303] on div "MaintMaster" at bounding box center [111, 301] width 94 height 13
click at [375, 259] on icon at bounding box center [378, 260] width 13 height 13
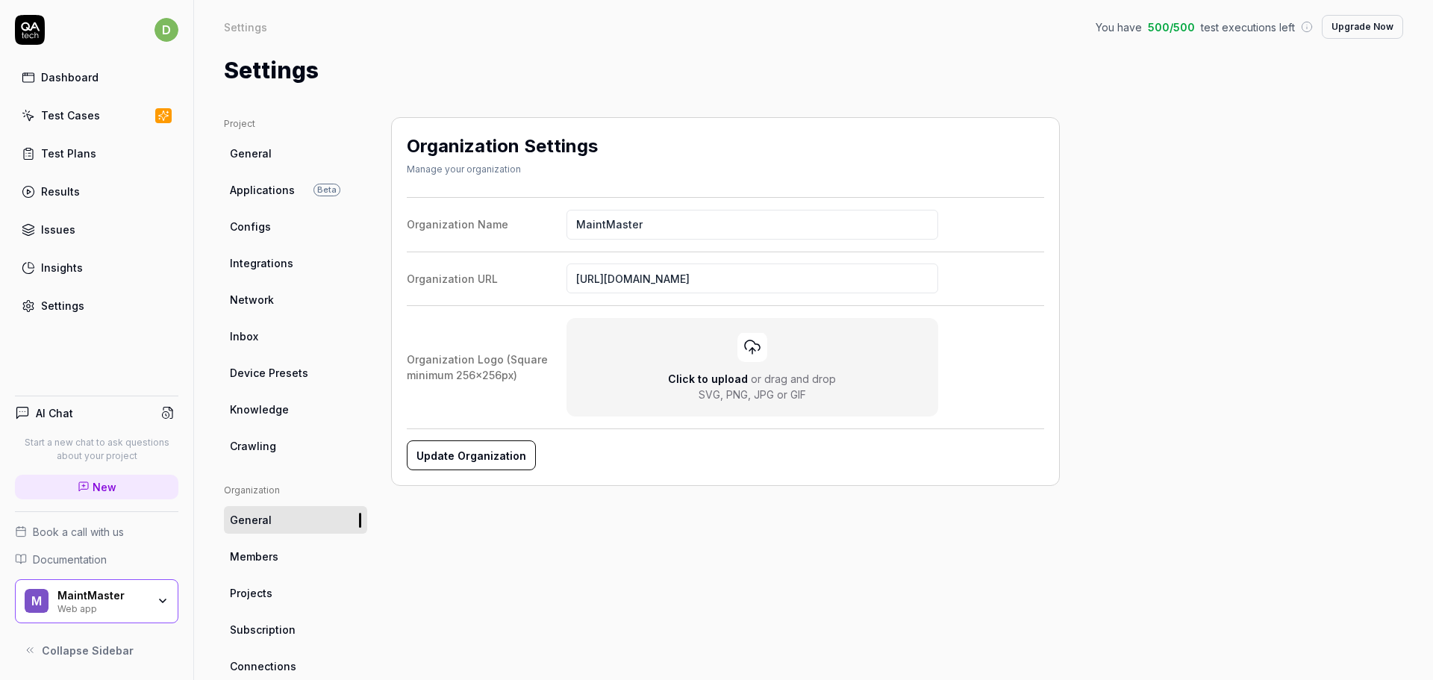
click at [246, 198] on link "Applications Beta" at bounding box center [295, 190] width 143 height 28
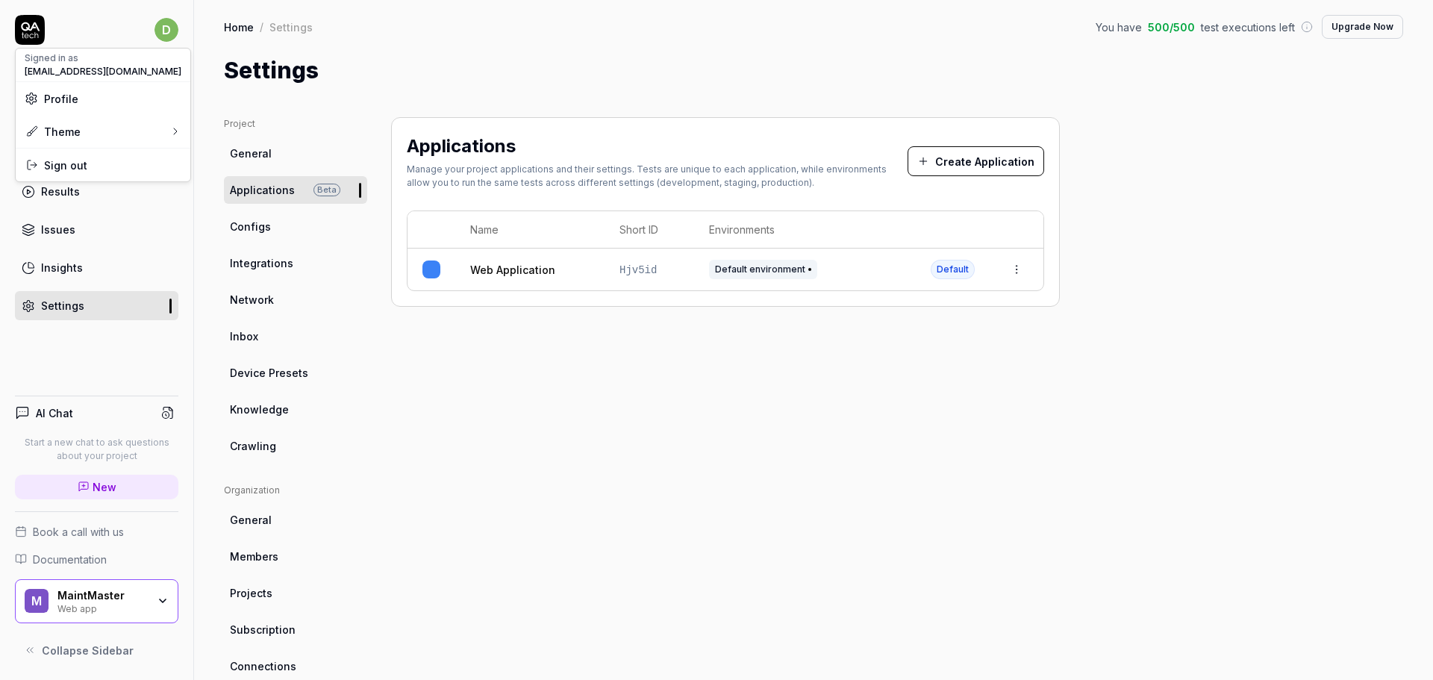
click at [165, 31] on html "d Dashboard Test Cases Test Plans Results Issues Insights Settings AI Chat Star…" at bounding box center [716, 340] width 1433 height 680
click at [64, 96] on span "Profile" at bounding box center [61, 99] width 34 height 16
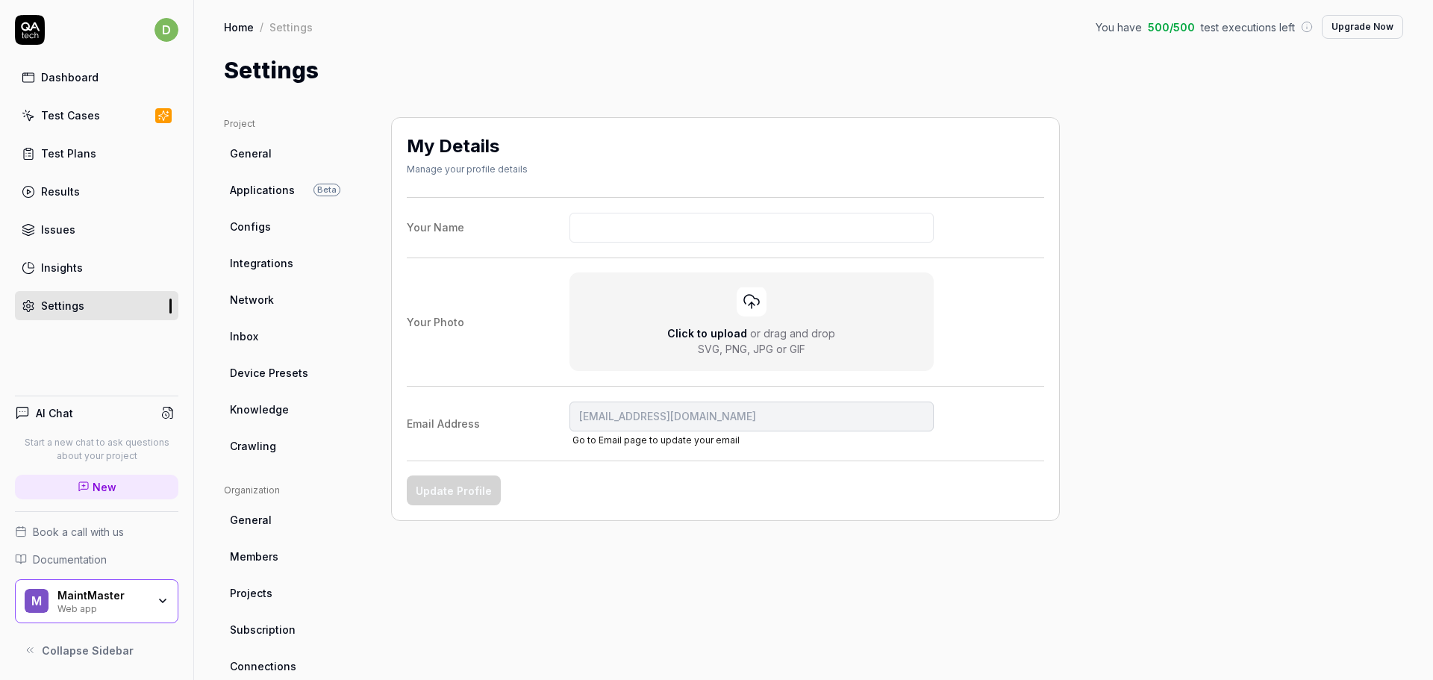
click at [592, 233] on html "d Dashboard Test Cases Test Plans Results Issues Insights Settings AI Chat Star…" at bounding box center [716, 340] width 1433 height 680
click at [592, 233] on input "Your Name" at bounding box center [751, 228] width 365 height 30
click at [444, 481] on button "Update Profile" at bounding box center [454, 490] width 94 height 30
type input "MaintMaster Developer"
click at [666, 583] on div "My Details Manage your profile details Your Name MaintMaster Developer Your Pho…" at bounding box center [725, 490] width 669 height 746
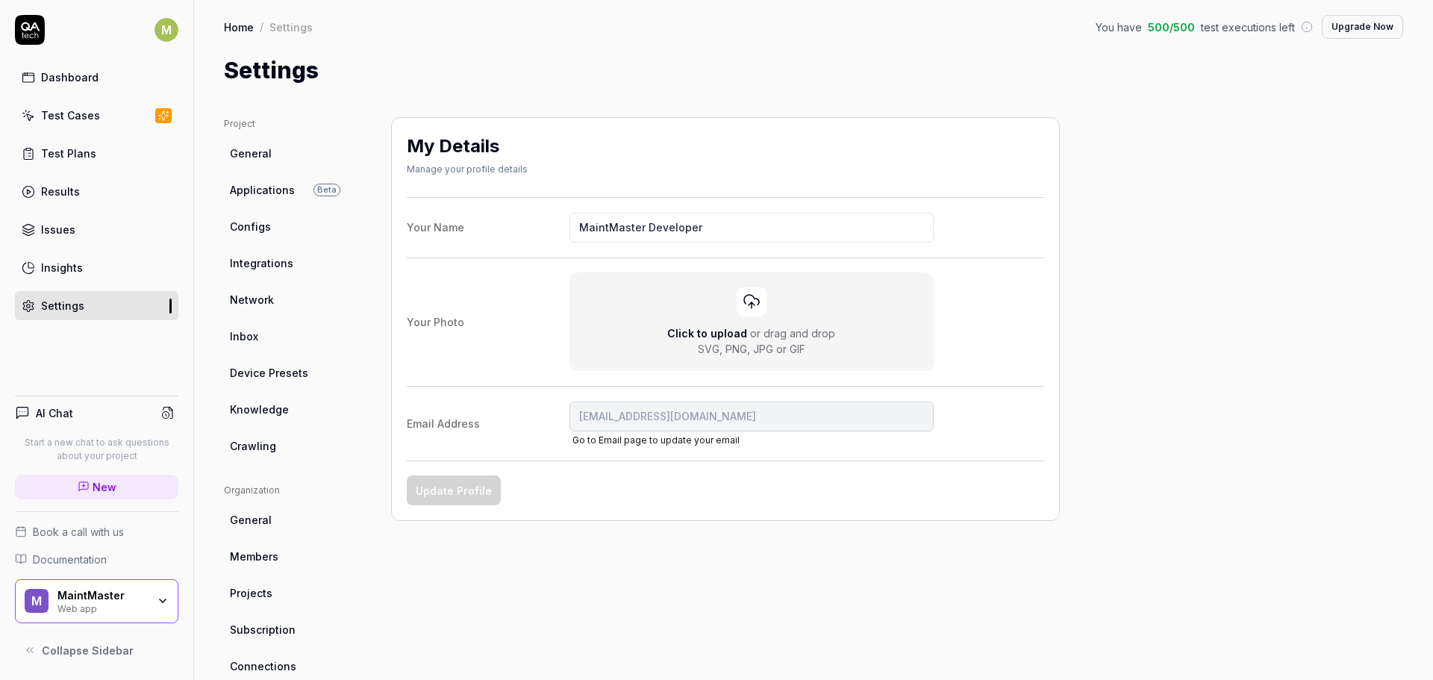
click at [107, 122] on link "Test Cases" at bounding box center [96, 115] width 163 height 29
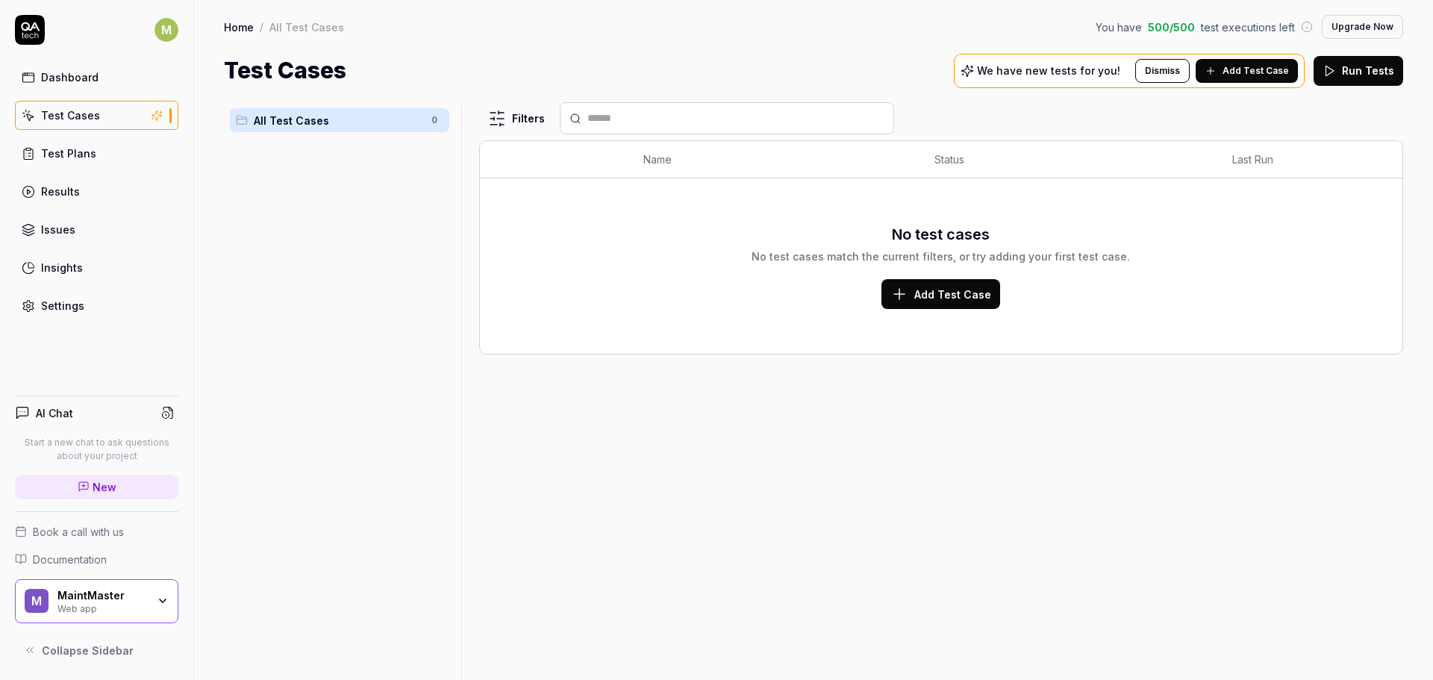
click at [59, 86] on link "Dashboard" at bounding box center [96, 77] width 163 height 29
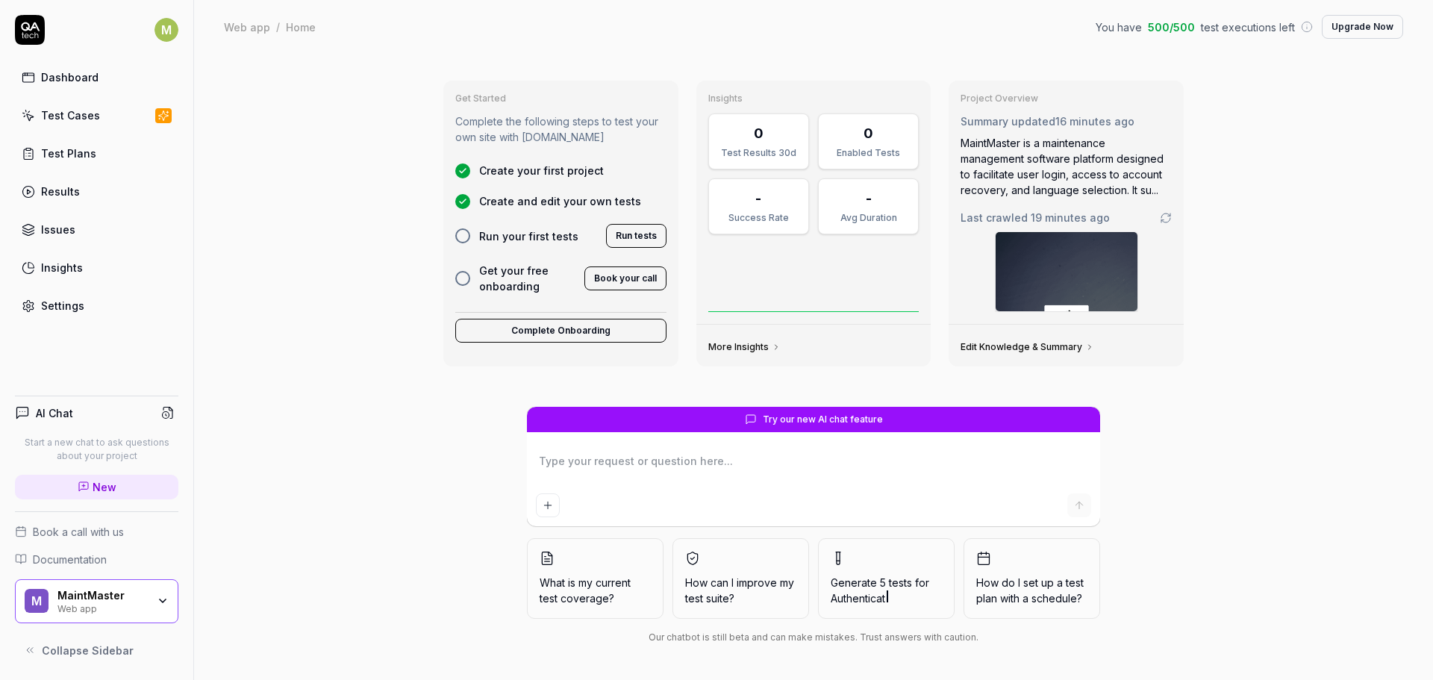
click at [509, 234] on span "Run your first tests" at bounding box center [528, 236] width 99 height 16
click at [169, 602] on div "M MaintMaster Web app" at bounding box center [96, 601] width 163 height 45
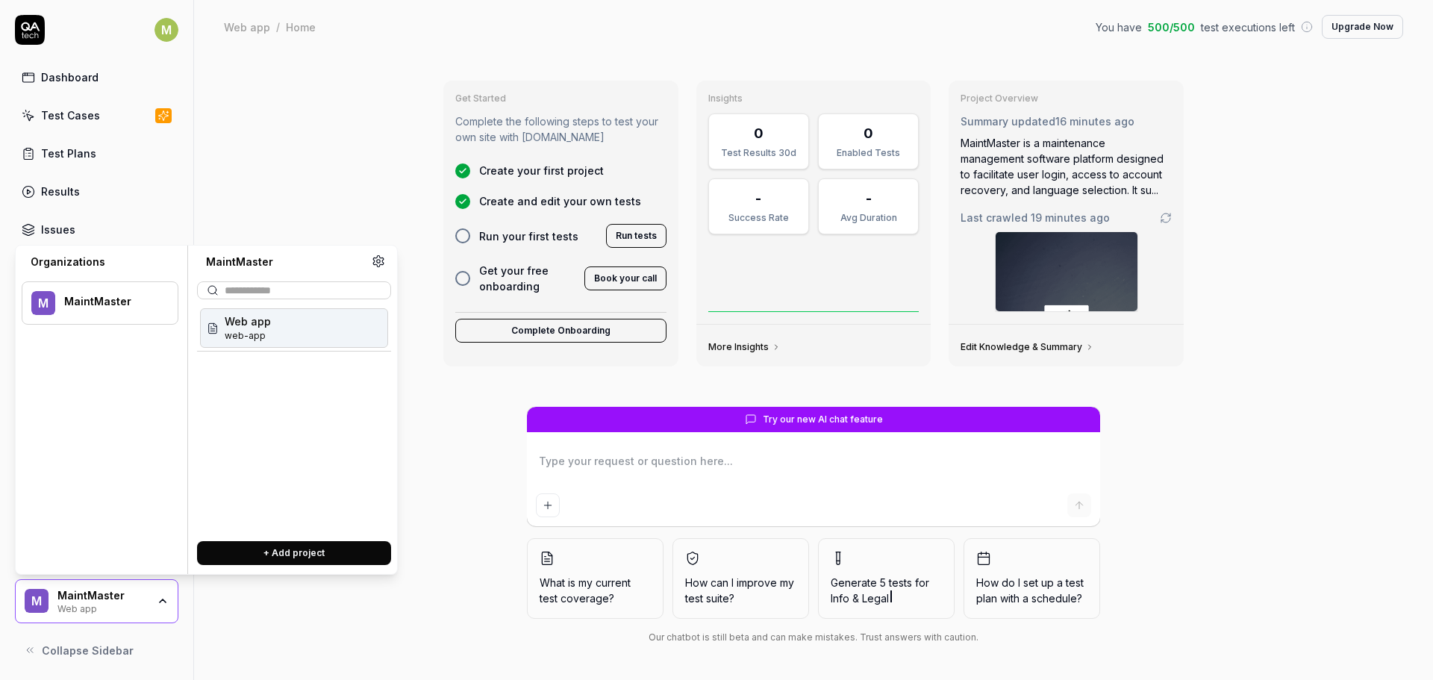
click at [379, 642] on div "Get Started Complete the following steps to test your own site with QA.tech Cre…" at bounding box center [813, 367] width 1239 height 626
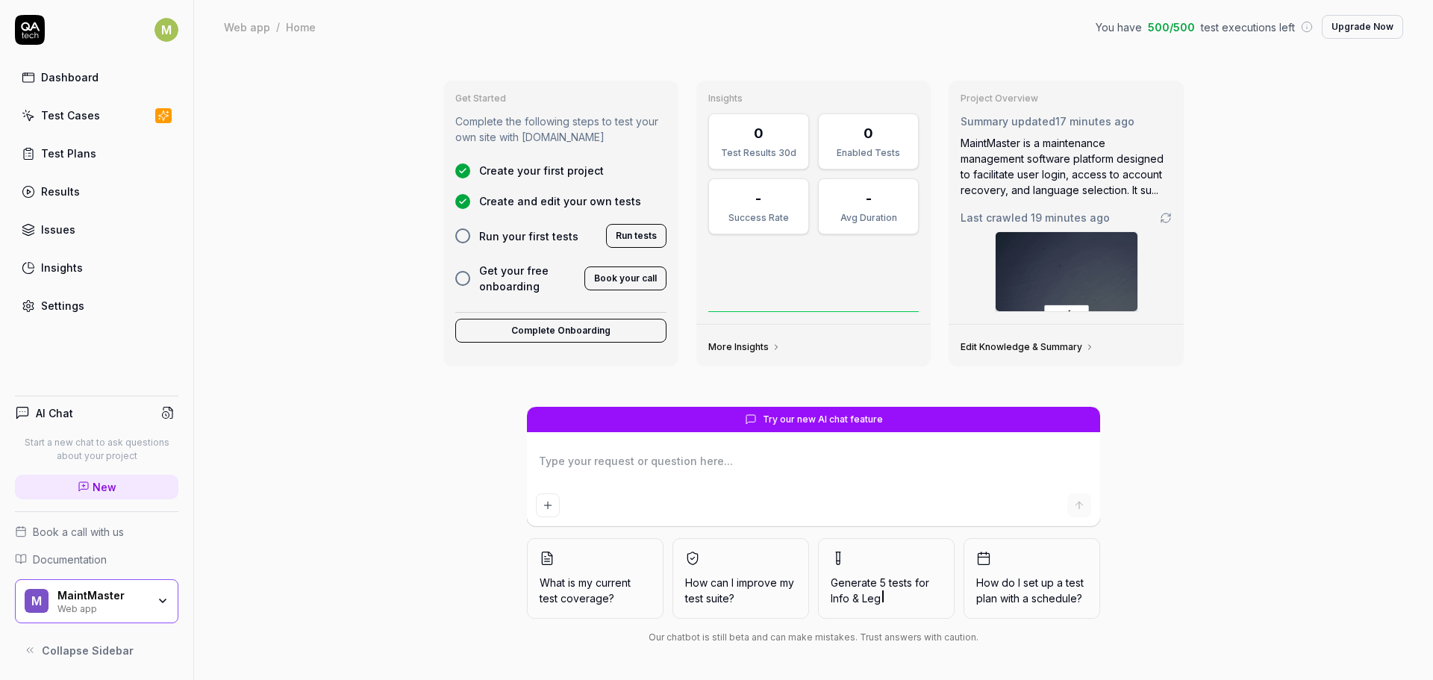
click at [1295, 391] on div "Get Started Complete the following steps to test your own site with QA.tech Cre…" at bounding box center [813, 367] width 1239 height 626
click at [106, 646] on span "Collapse Sidebar" at bounding box center [88, 650] width 92 height 16
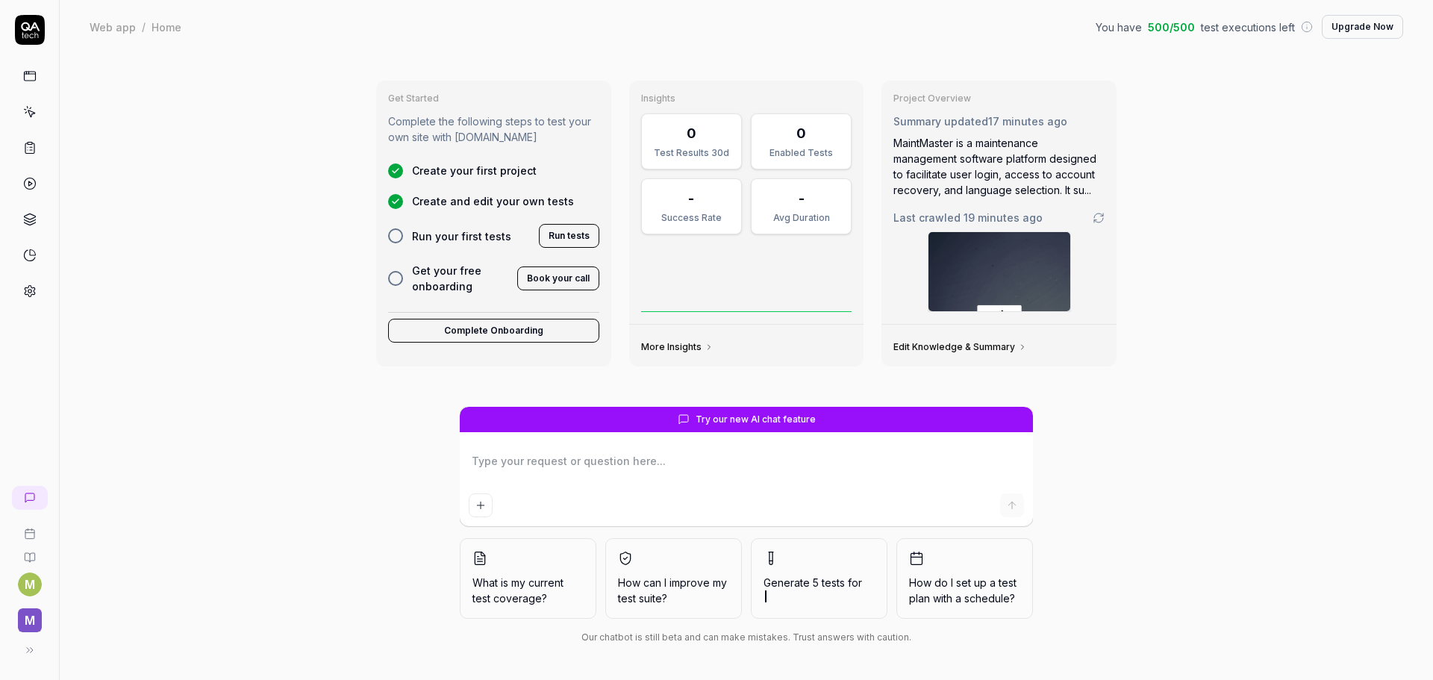
click at [26, 656] on button at bounding box center [30, 650] width 30 height 30
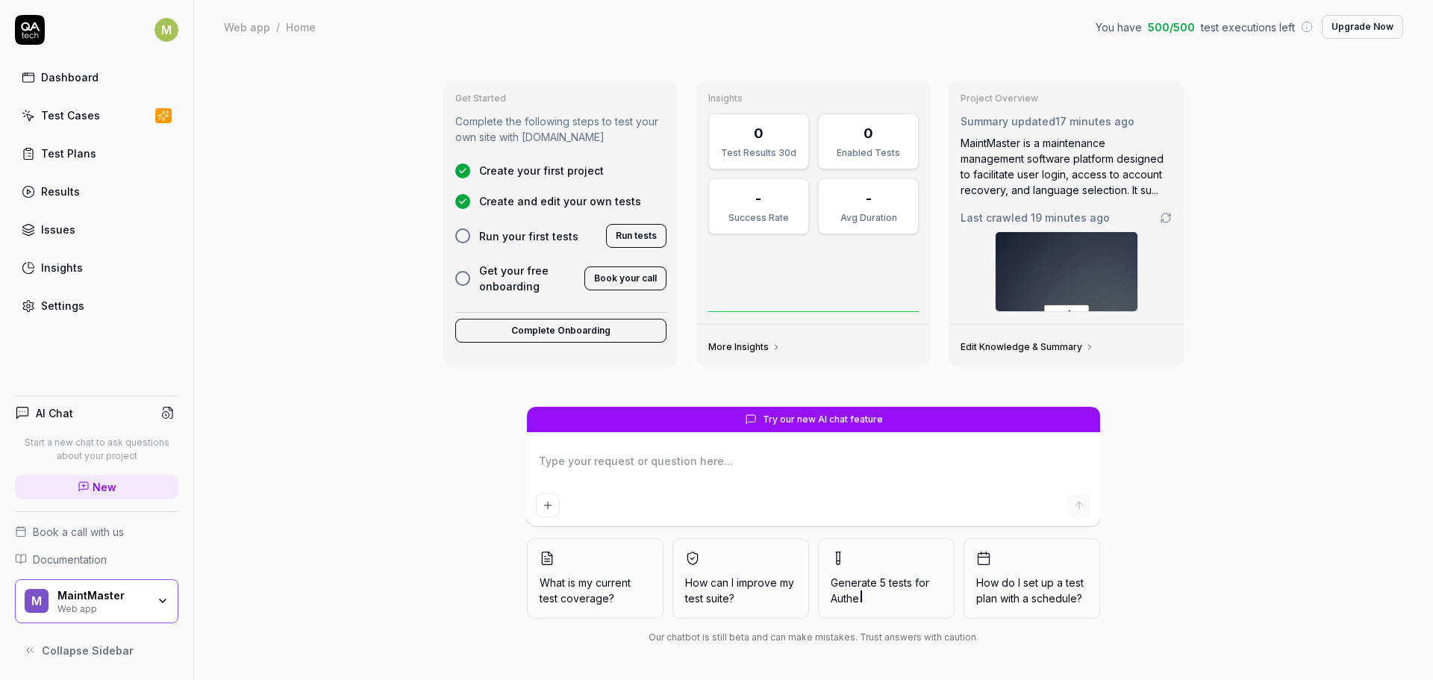
click at [124, 656] on span "Collapse Sidebar" at bounding box center [88, 650] width 92 height 16
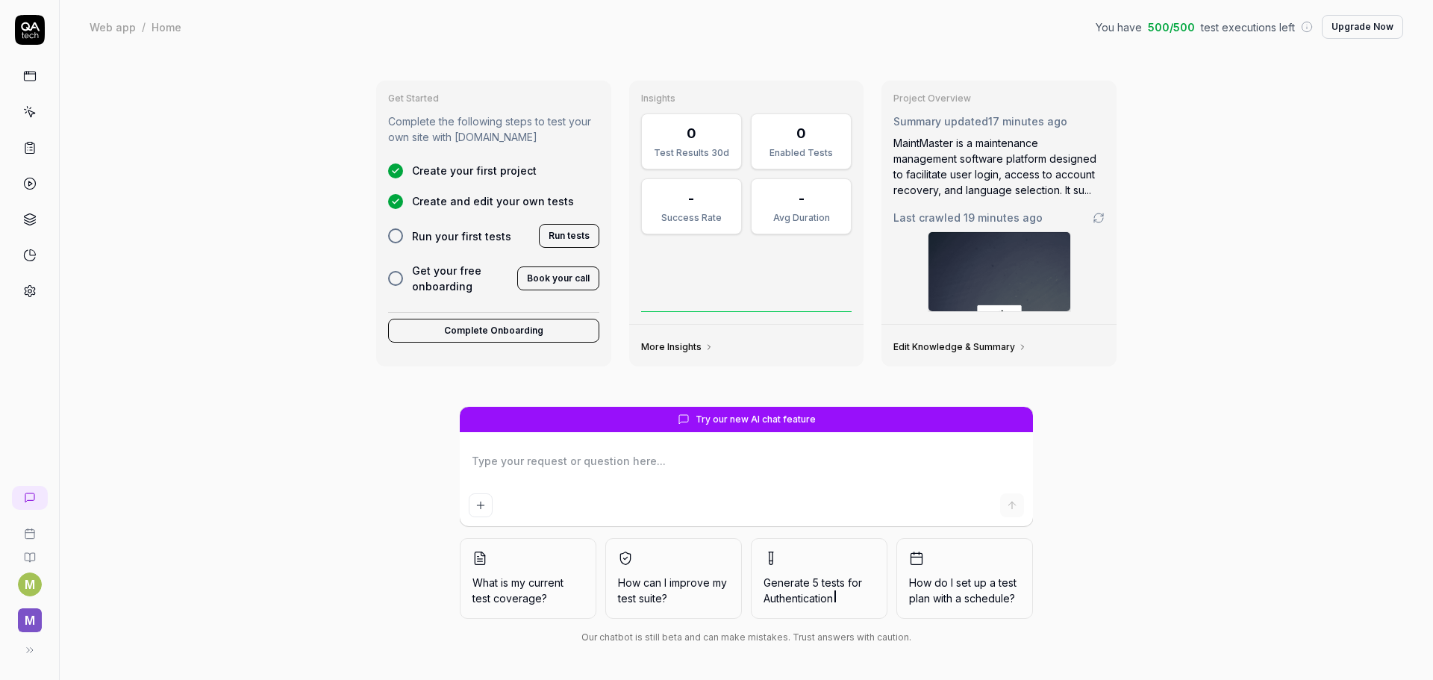
click at [33, 656] on button at bounding box center [30, 650] width 30 height 30
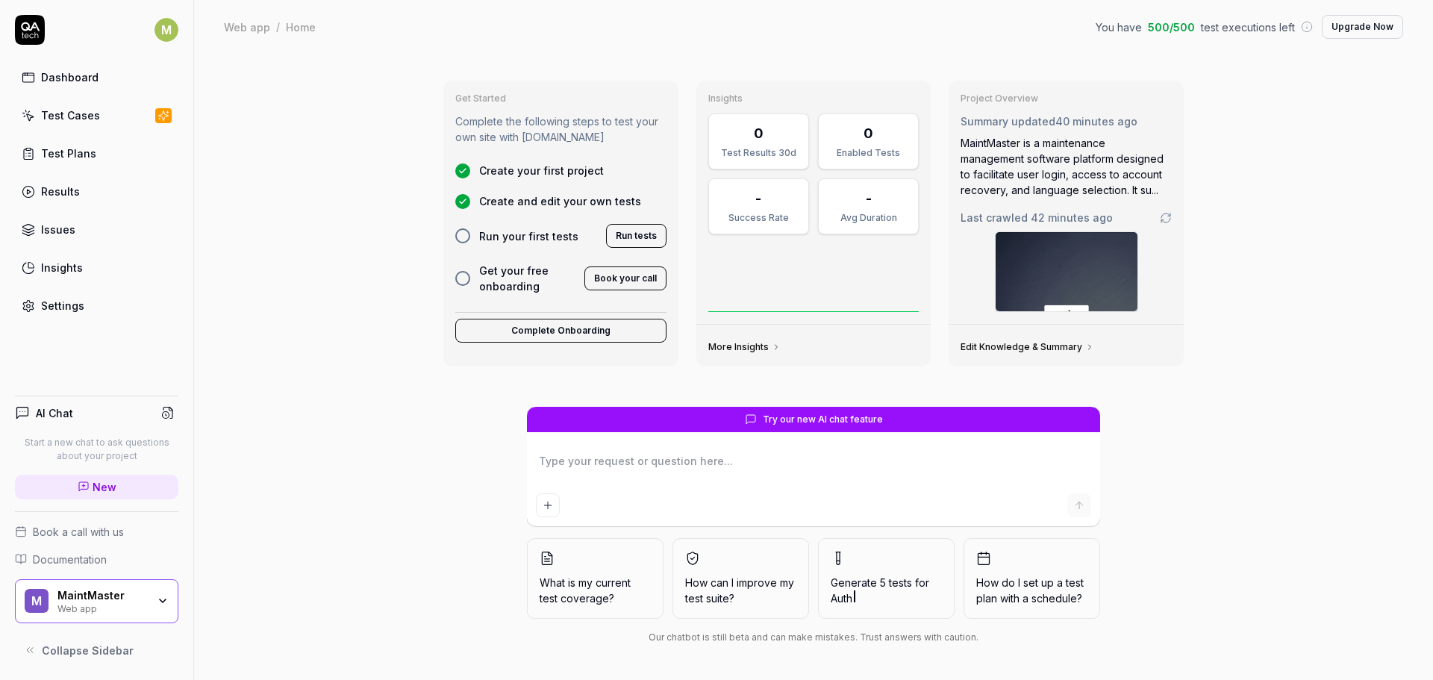
click at [152, 597] on div "MaintMaster Web app" at bounding box center [106, 601] width 99 height 25
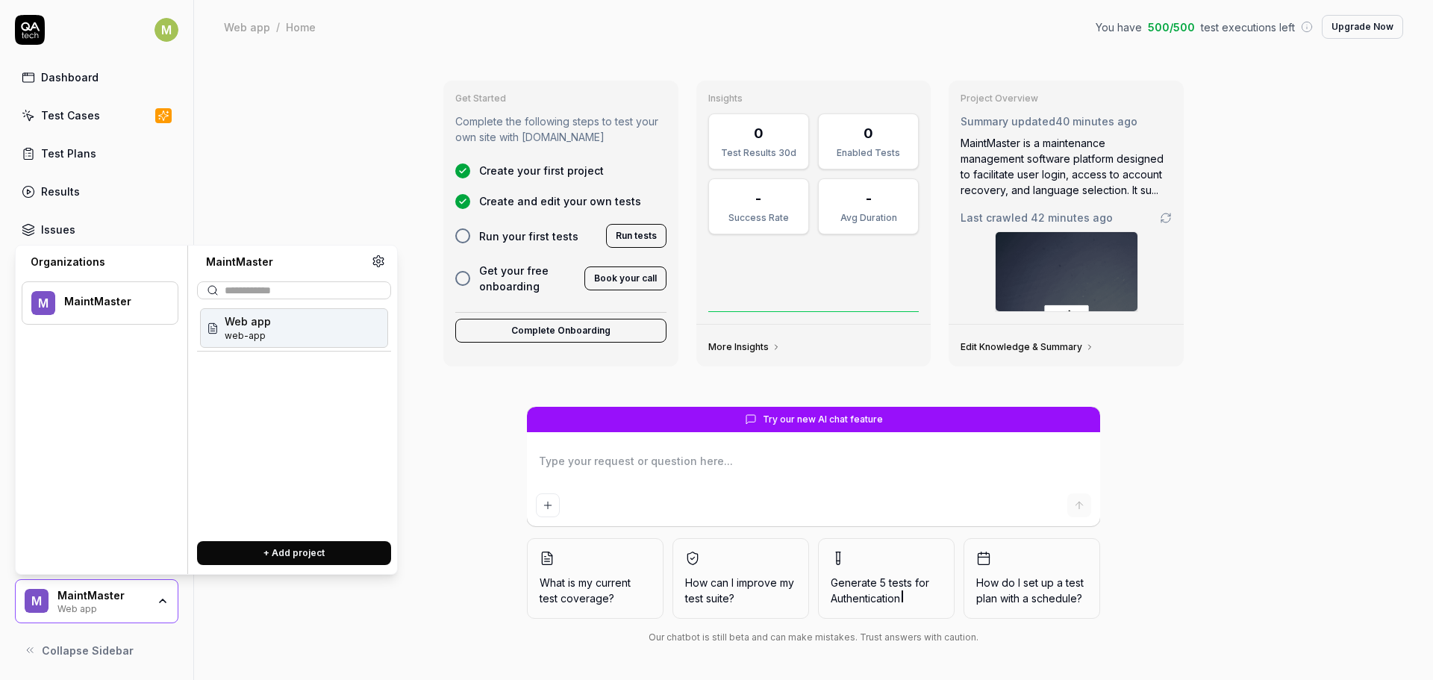
click at [283, 322] on div "Web app web-app" at bounding box center [294, 328] width 188 height 40
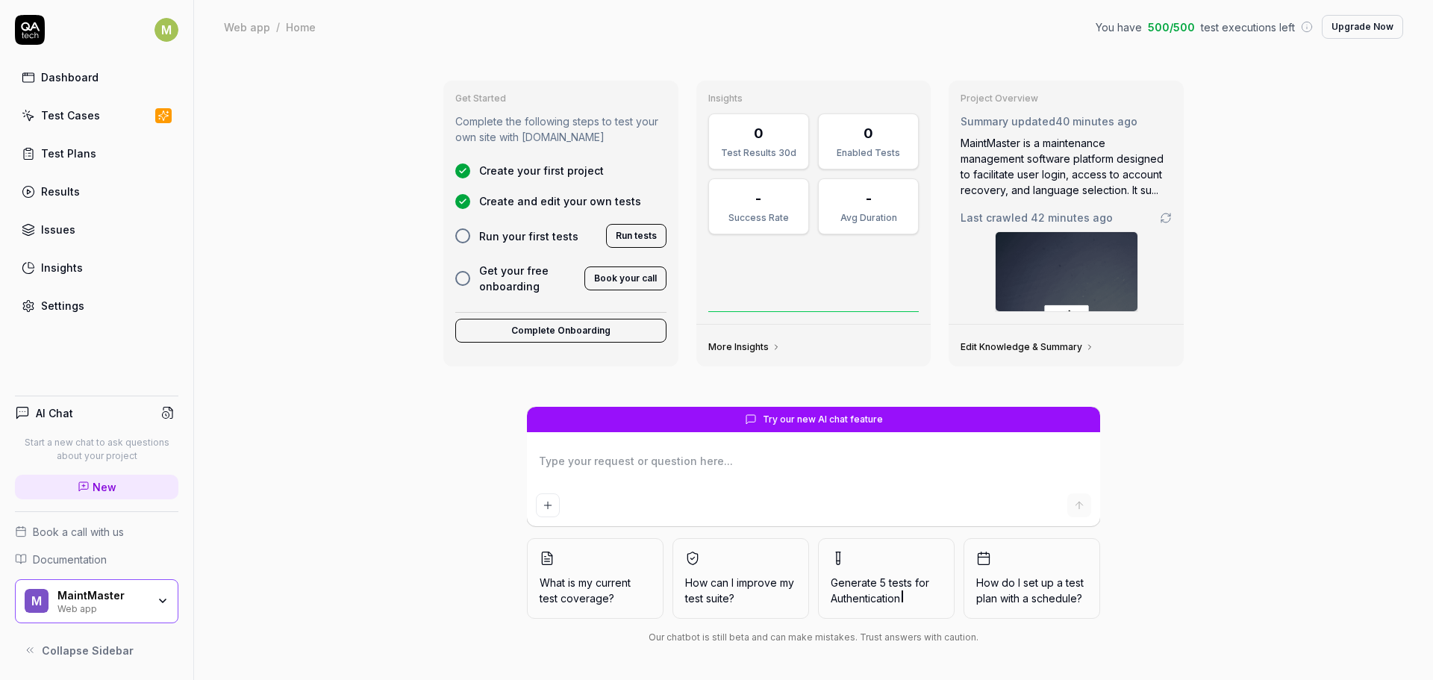
drag, startPoint x: 115, startPoint y: 609, endPoint x: 114, endPoint y: 587, distance: 21.6
click at [115, 609] on div "Web app" at bounding box center [102, 607] width 90 height 12
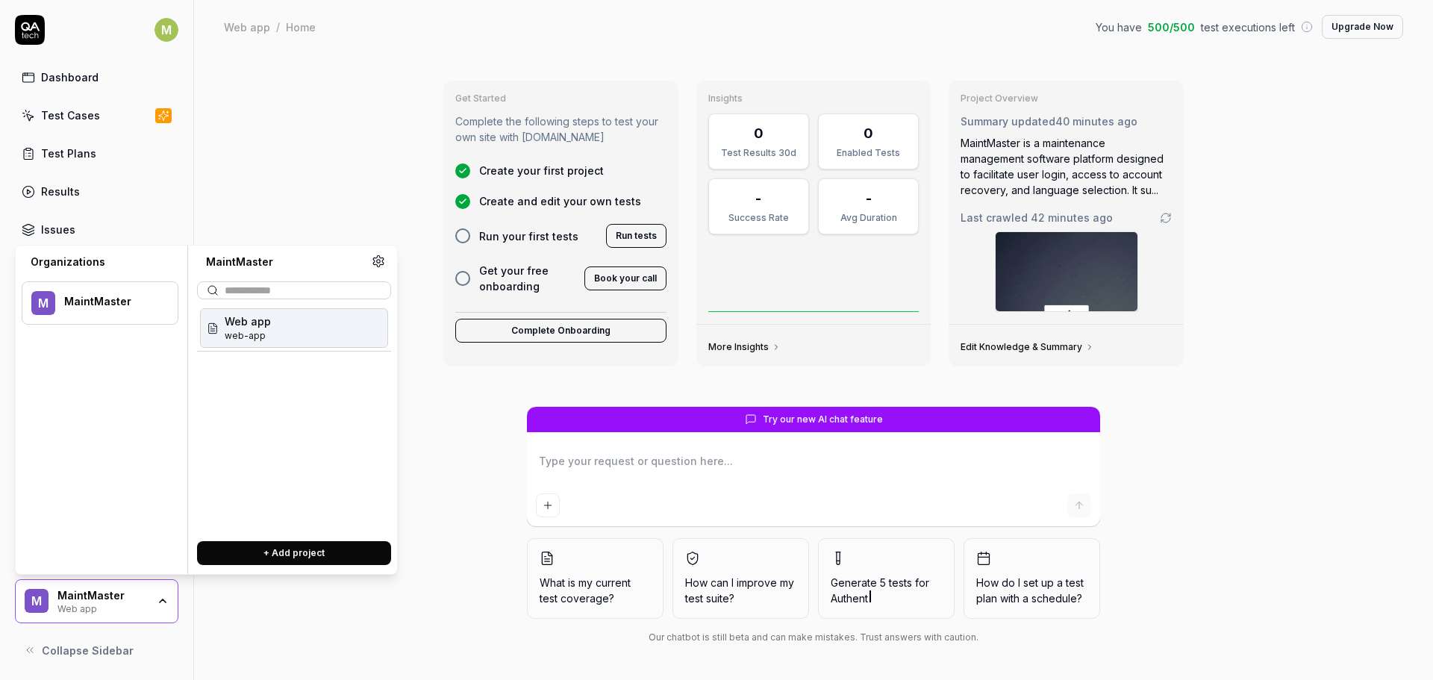
click at [95, 313] on div "M MaintMaster" at bounding box center [100, 302] width 157 height 43
click at [279, 160] on div "Get Started Complete the following steps to test your own site with QA.tech Cre…" at bounding box center [813, 367] width 1239 height 626
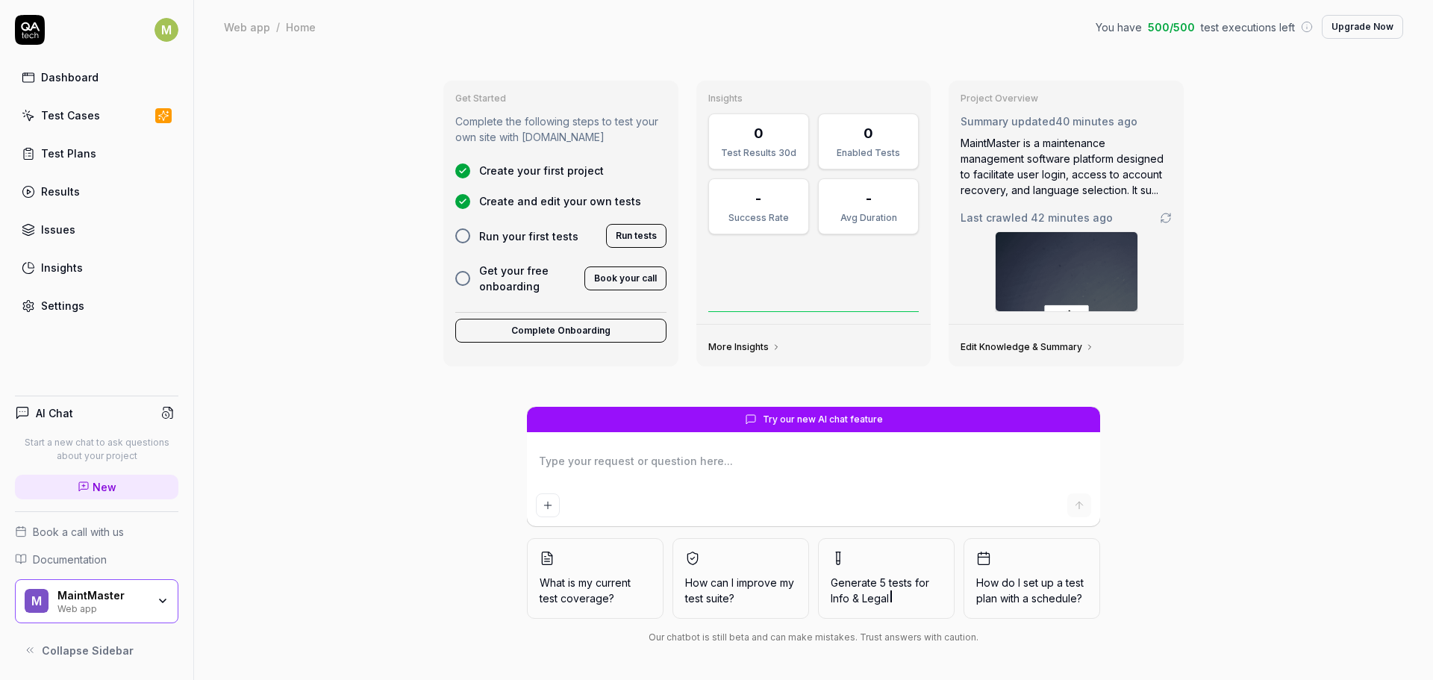
click at [57, 304] on div "Settings" at bounding box center [62, 306] width 43 height 16
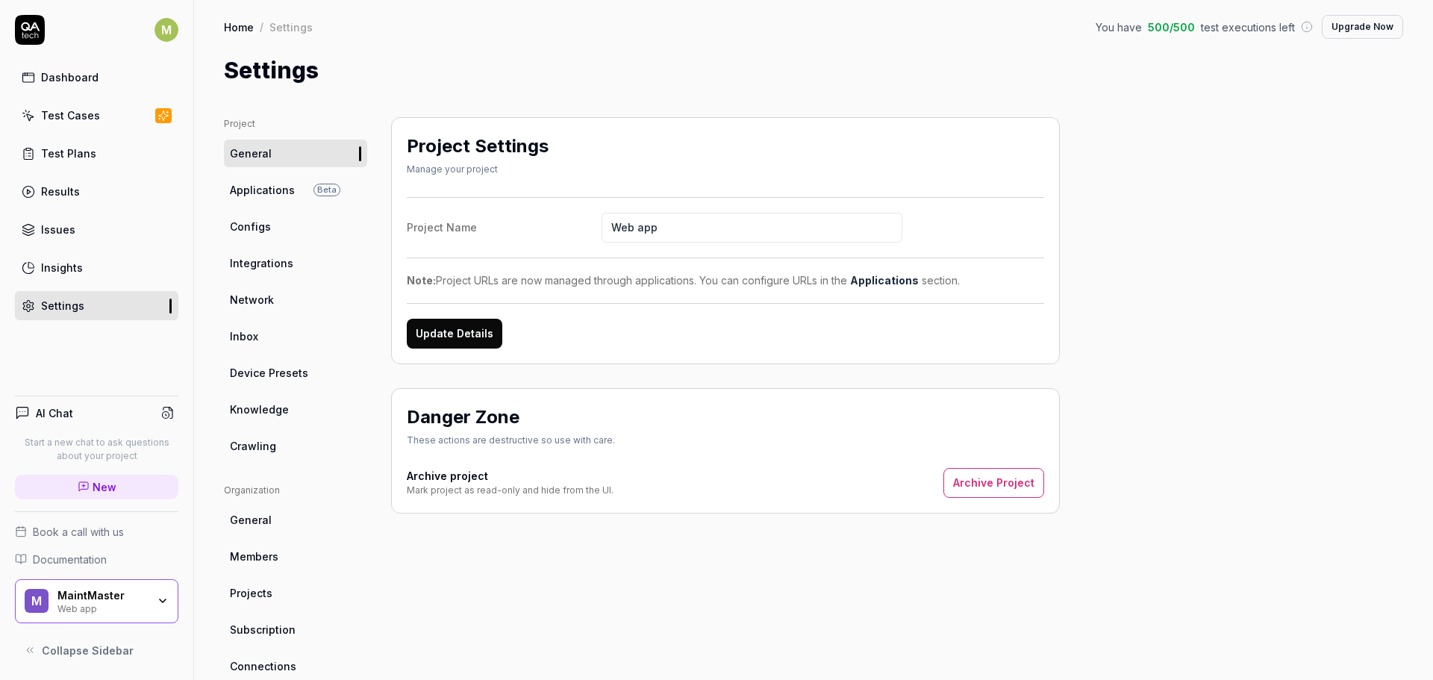
click at [281, 226] on link "Configs" at bounding box center [295, 227] width 143 height 28
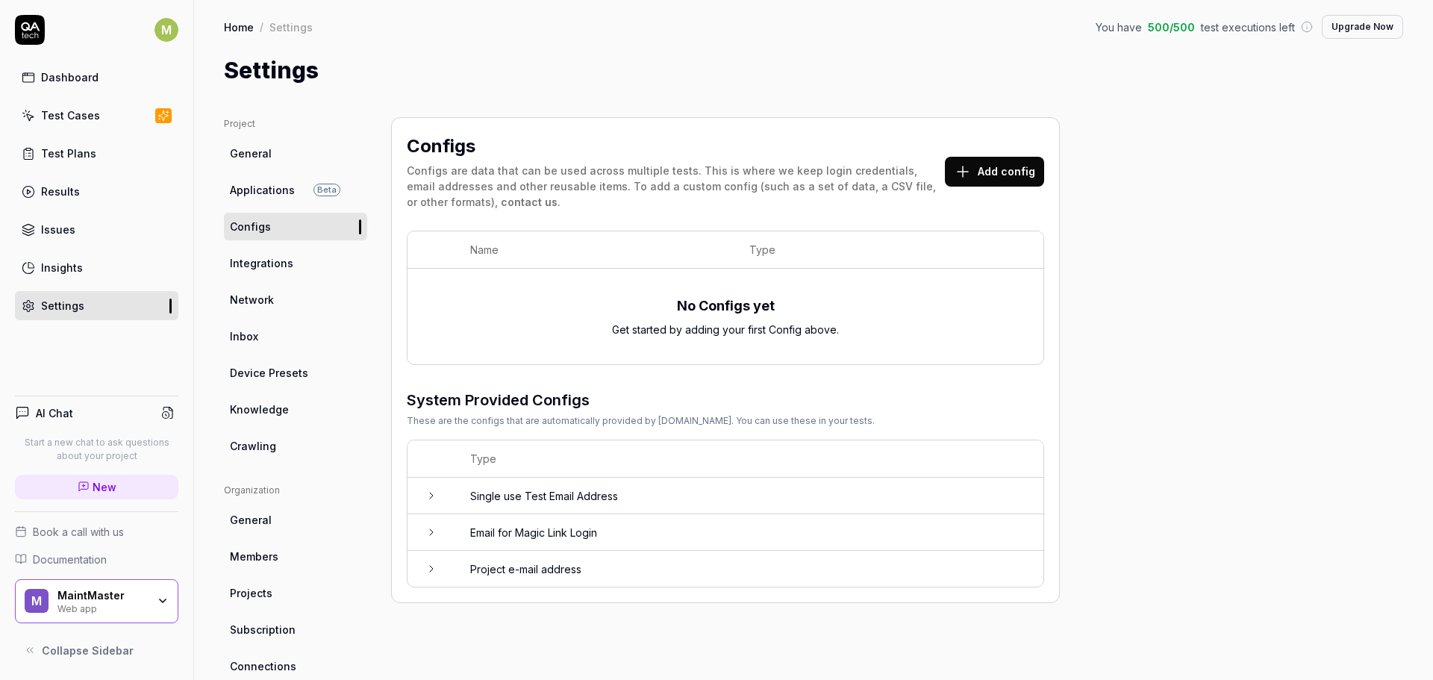
click at [271, 178] on link "Applications Beta" at bounding box center [295, 190] width 143 height 28
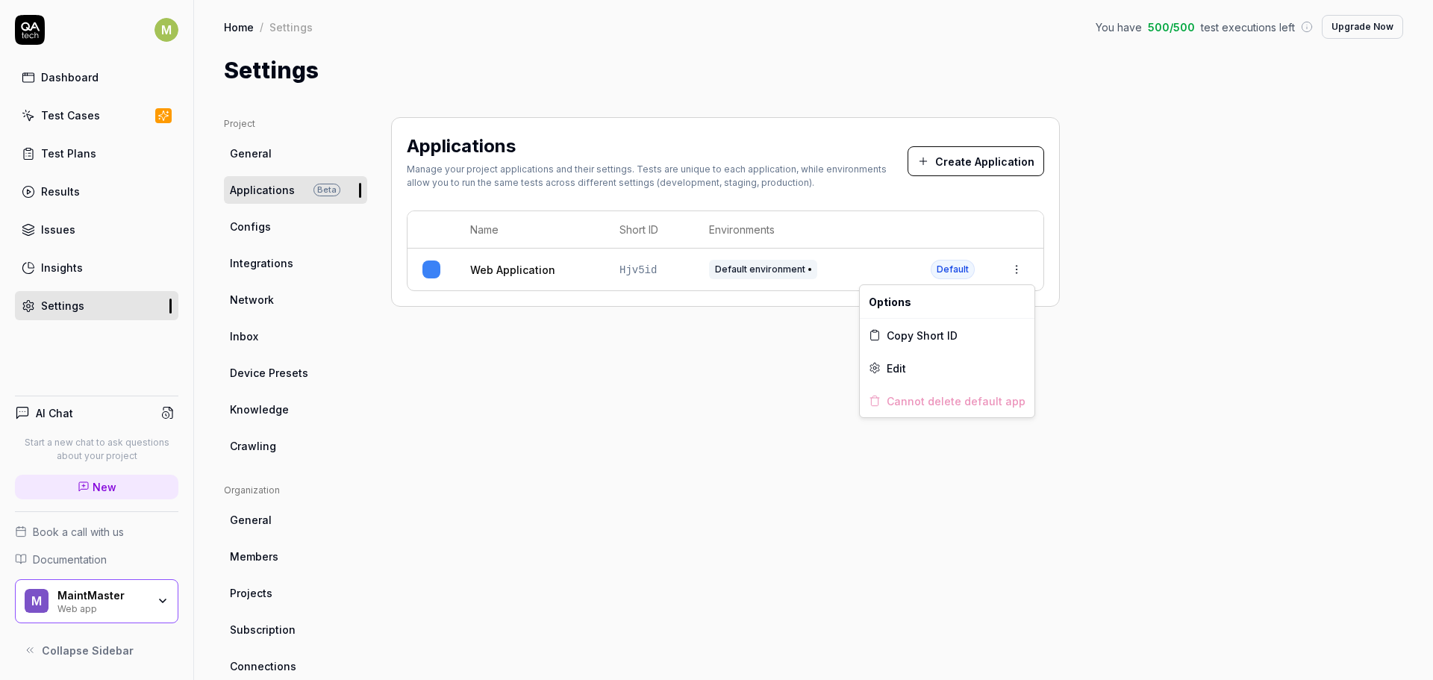
click at [1025, 275] on html "M Dashboard Test Cases Test Plans Results Issues Insights Settings AI Chat Star…" at bounding box center [716, 340] width 1433 height 680
click at [1332, 272] on html "M Dashboard Test Cases Test Plans Results Issues Insights Settings AI Chat Star…" at bounding box center [716, 340] width 1433 height 680
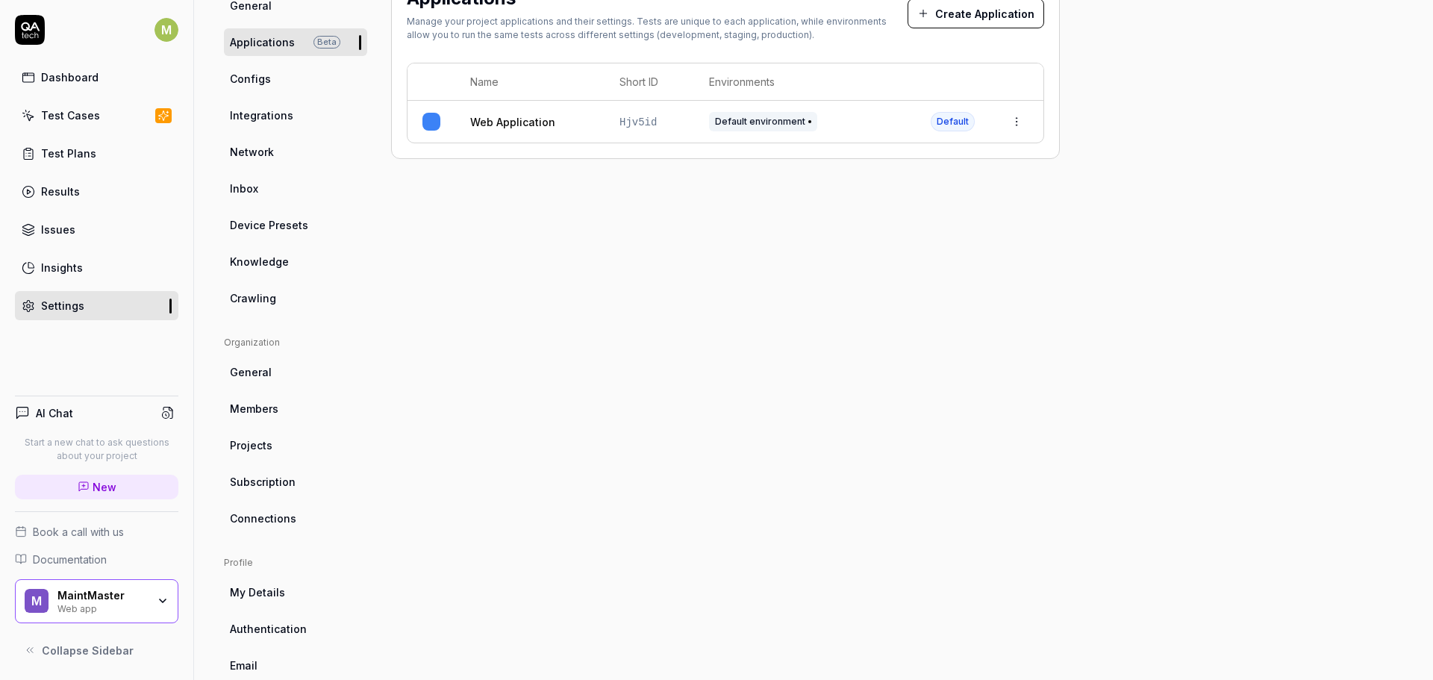
scroll to position [149, 0]
click at [264, 369] on span "General" at bounding box center [251, 371] width 42 height 16
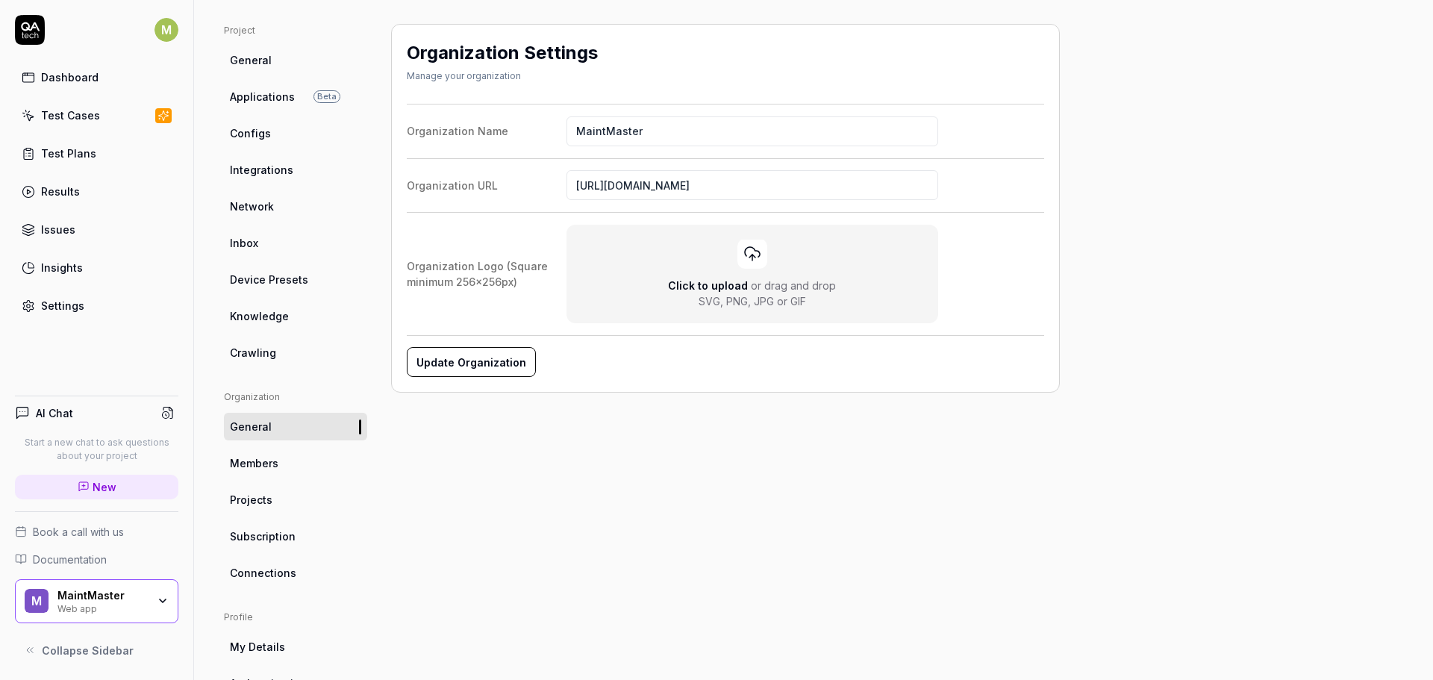
scroll to position [213, 0]
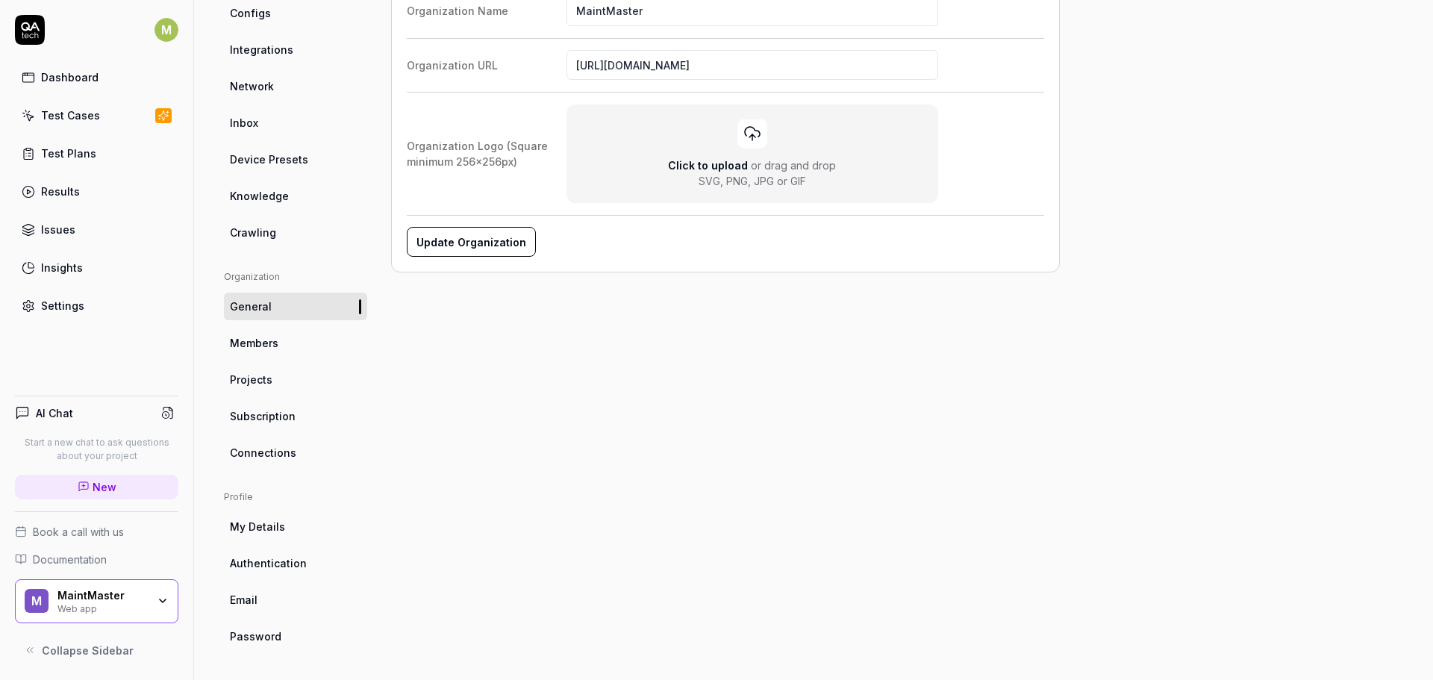
click at [267, 351] on link "Members" at bounding box center [295, 343] width 143 height 28
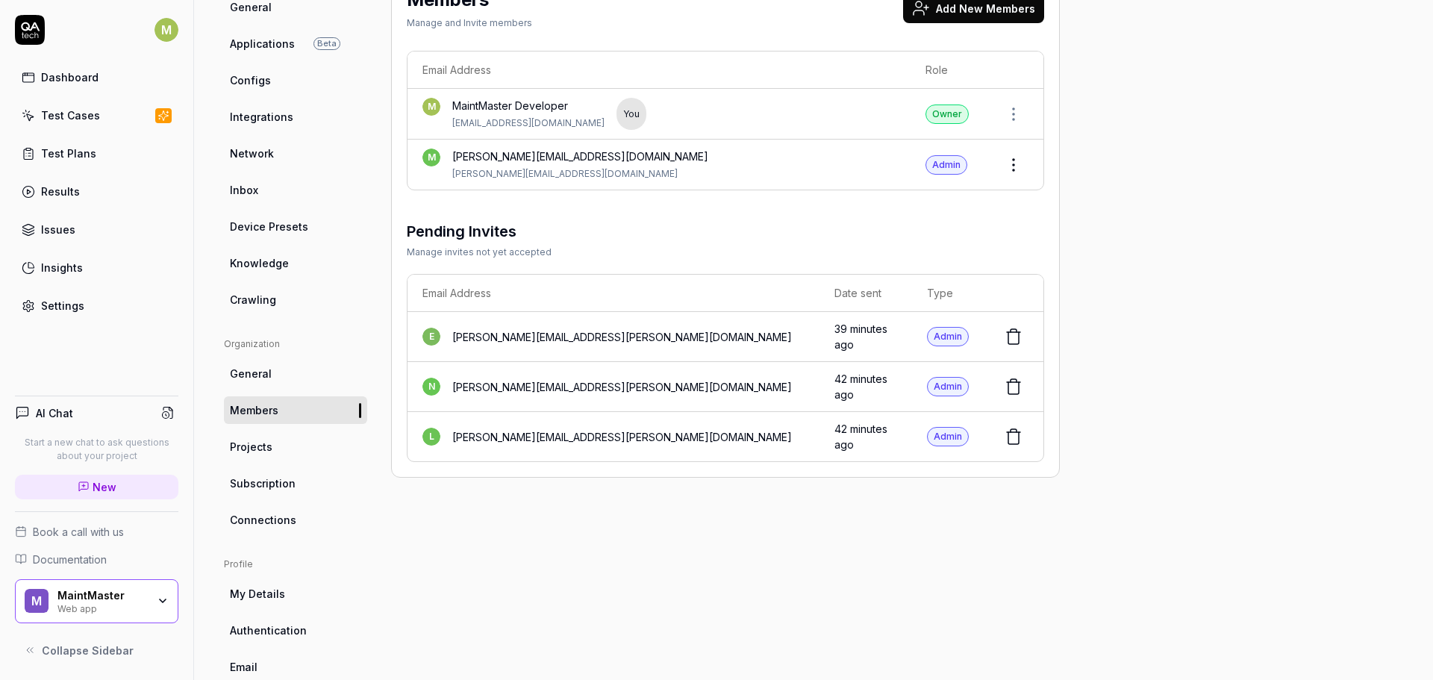
scroll to position [149, 0]
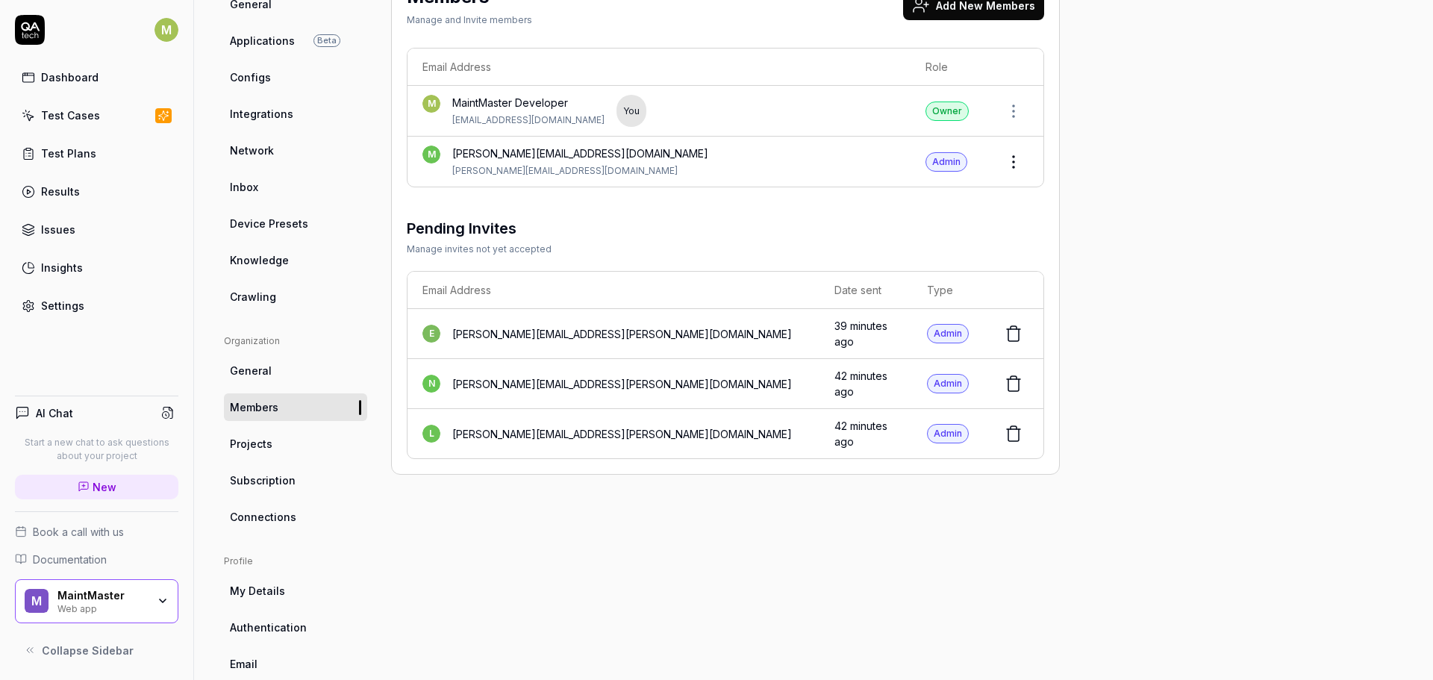
click at [277, 453] on link "Projects" at bounding box center [295, 444] width 143 height 28
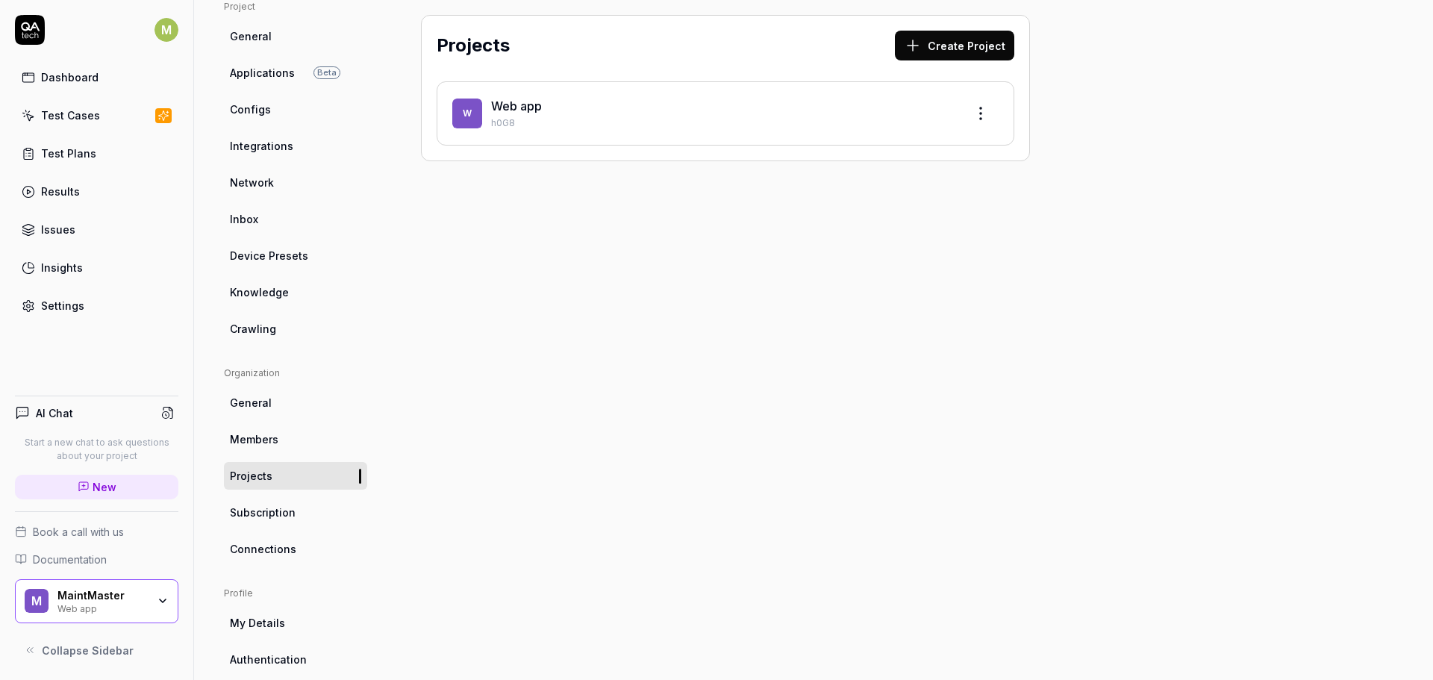
click at [242, 519] on span "Subscription" at bounding box center [263, 512] width 66 height 16
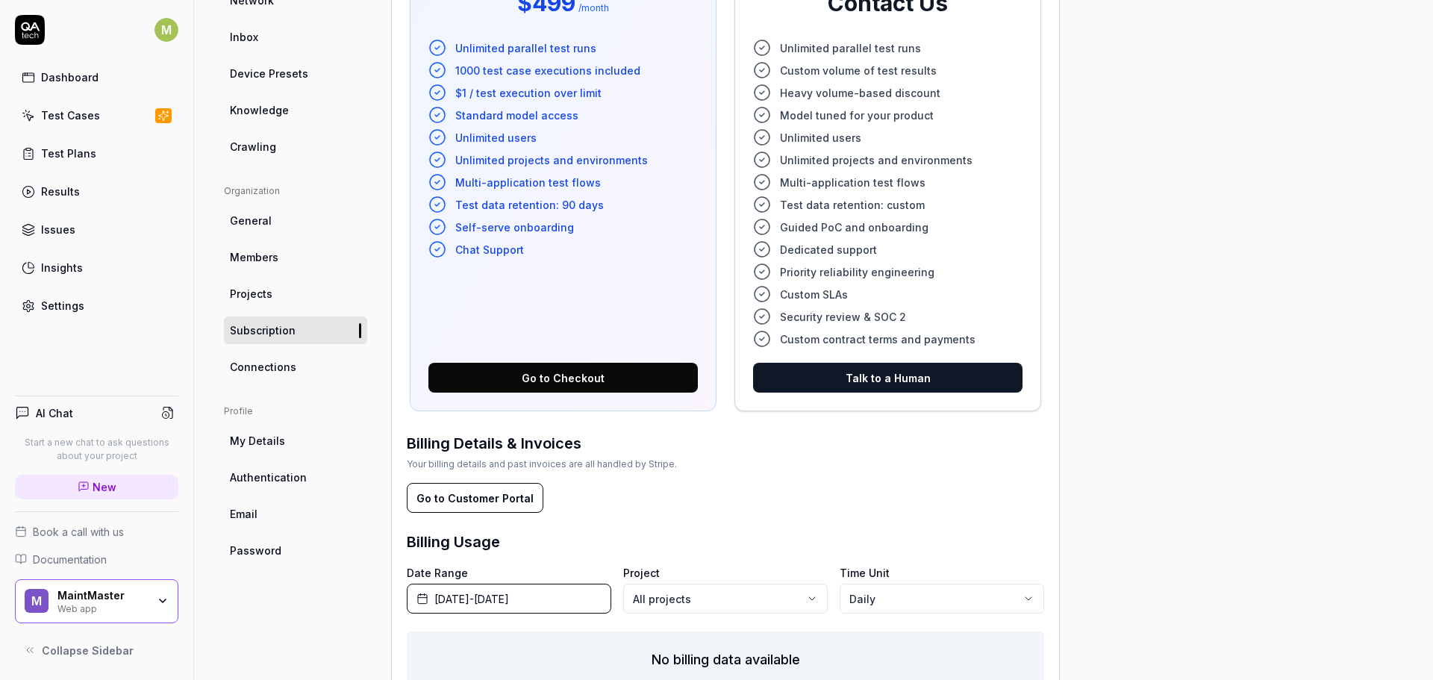
scroll to position [412, 0]
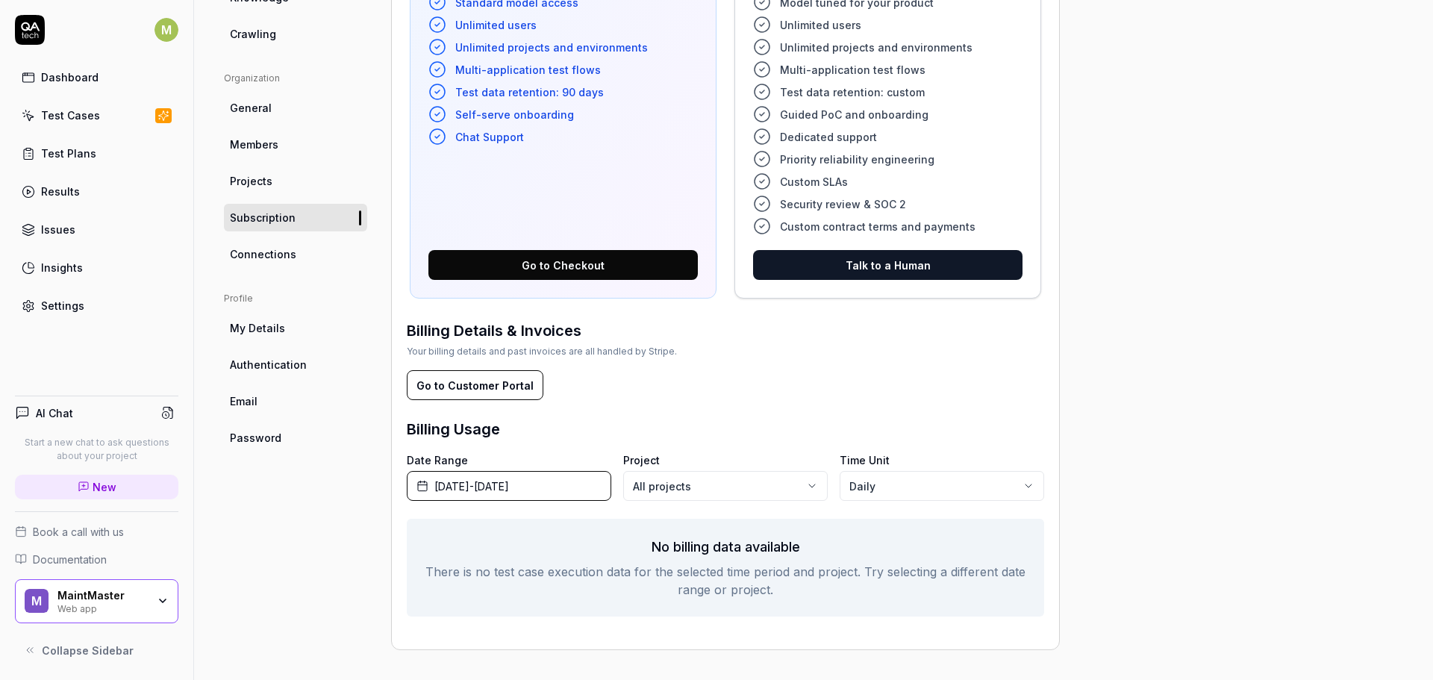
click at [287, 330] on link "My Details" at bounding box center [295, 328] width 143 height 28
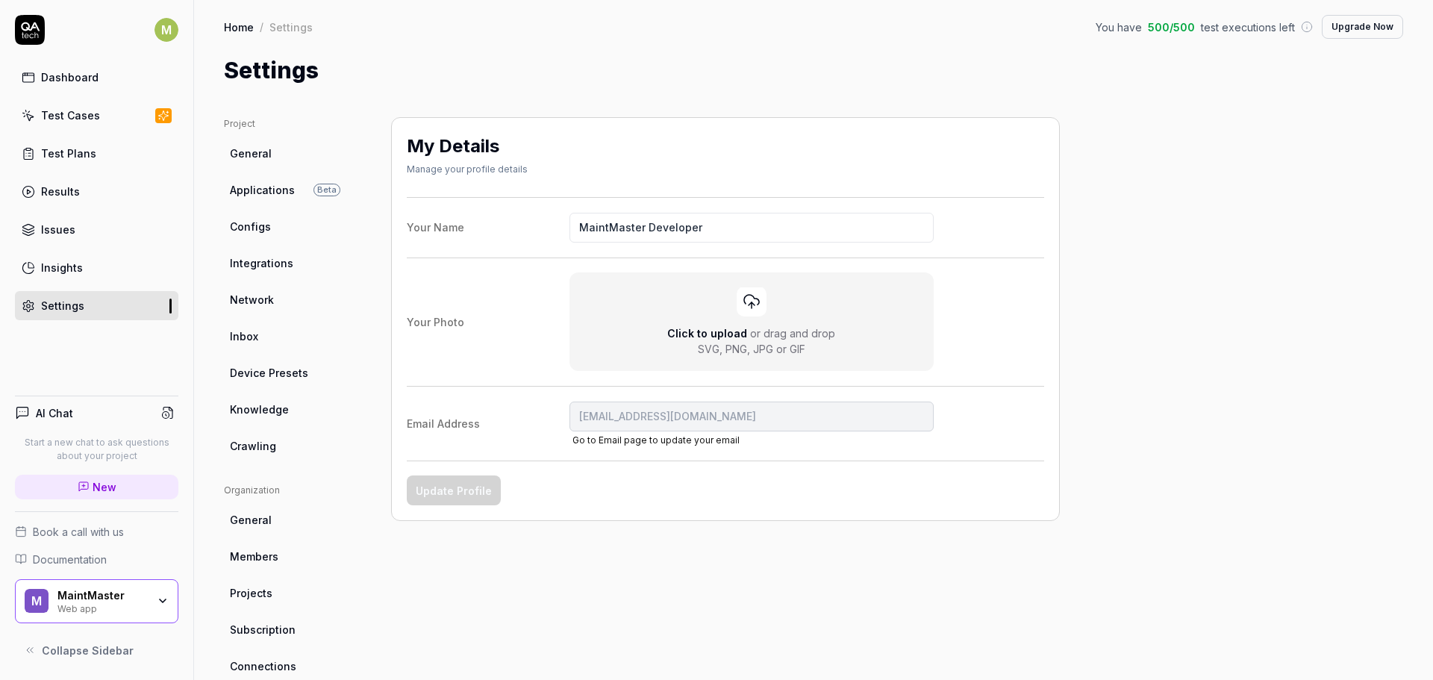
scroll to position [213, 0]
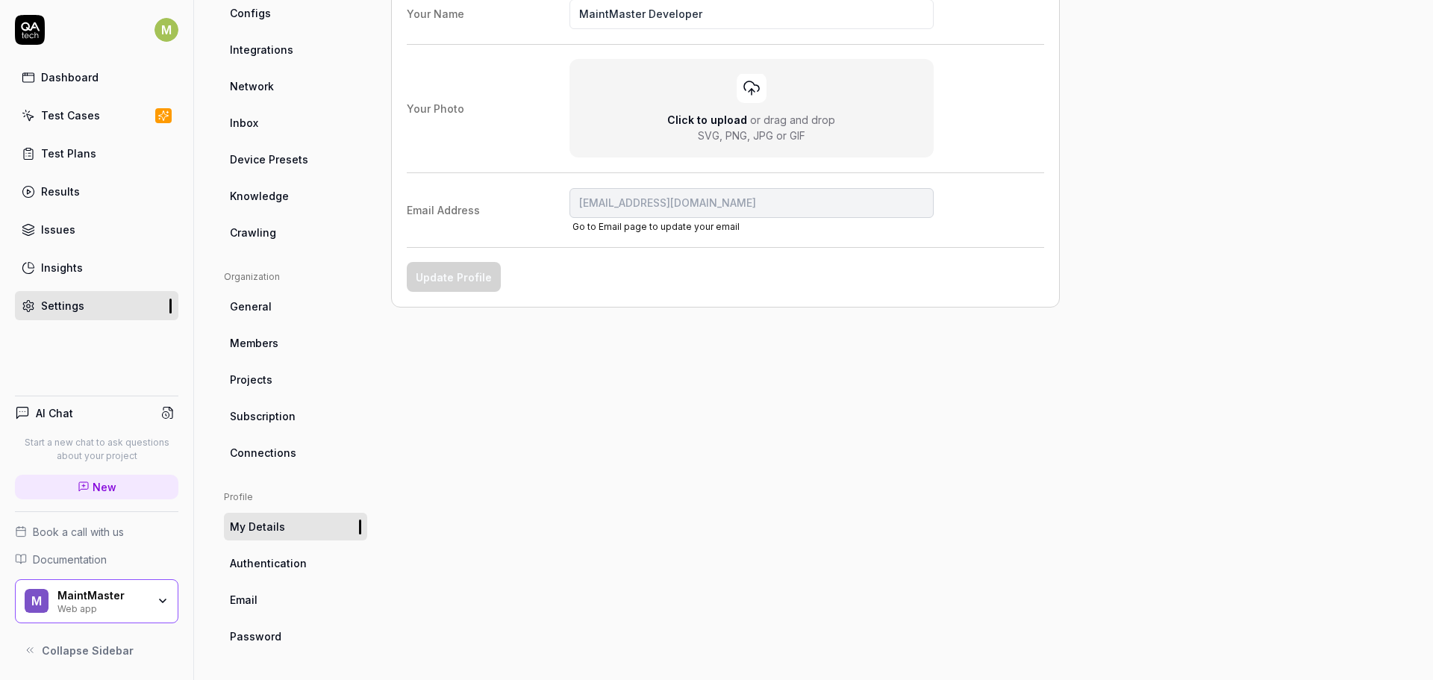
click at [278, 441] on link "Connections" at bounding box center [295, 453] width 143 height 28
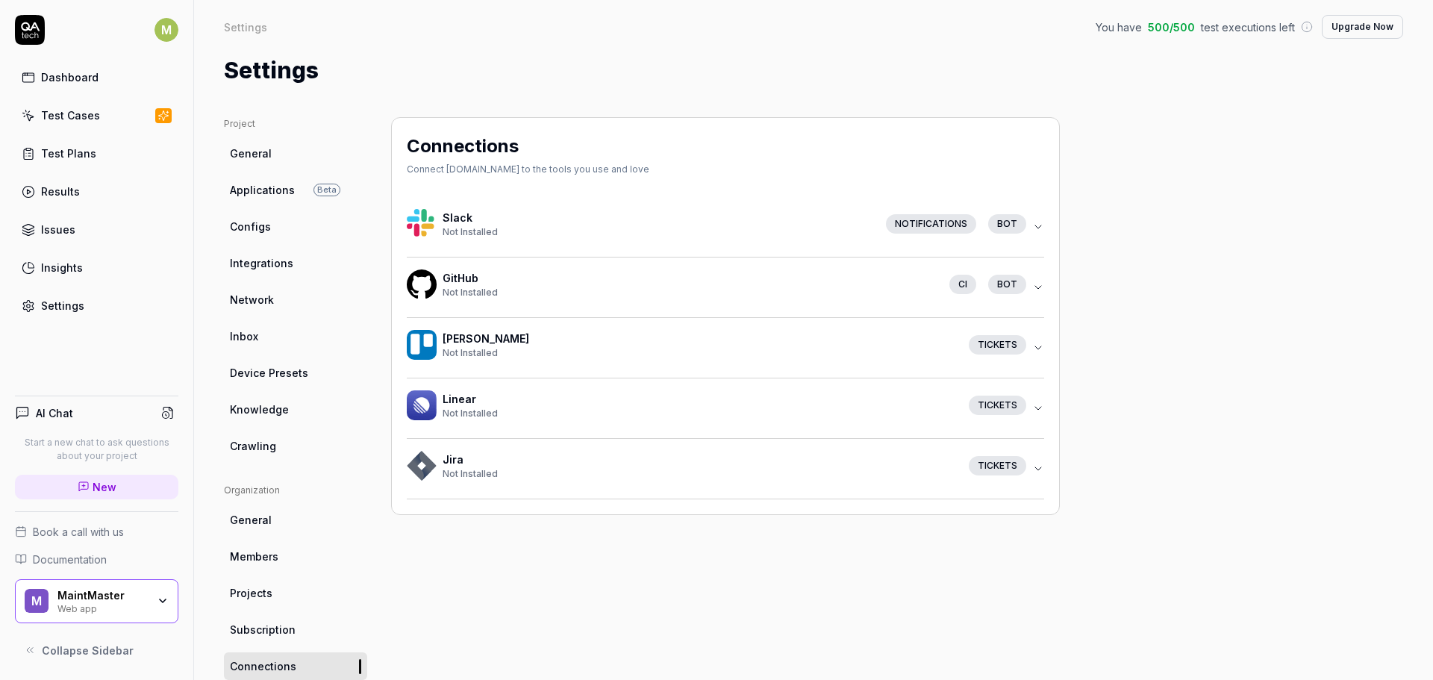
click at [1039, 471] on icon "button" at bounding box center [1038, 469] width 12 height 12
click at [1036, 469] on icon "button" at bounding box center [1038, 468] width 6 height 3
click at [299, 325] on link "Inbox" at bounding box center [295, 336] width 143 height 28
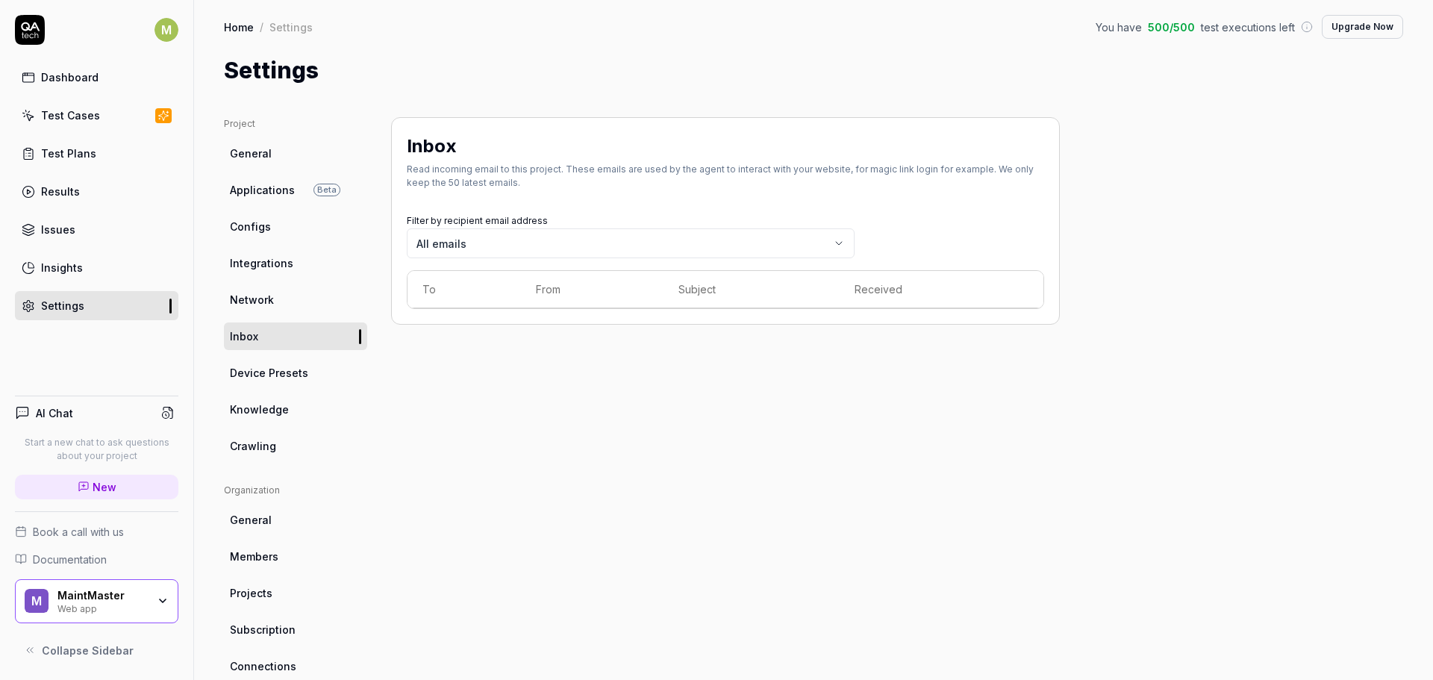
click at [315, 372] on link "Device Presets" at bounding box center [295, 373] width 143 height 28
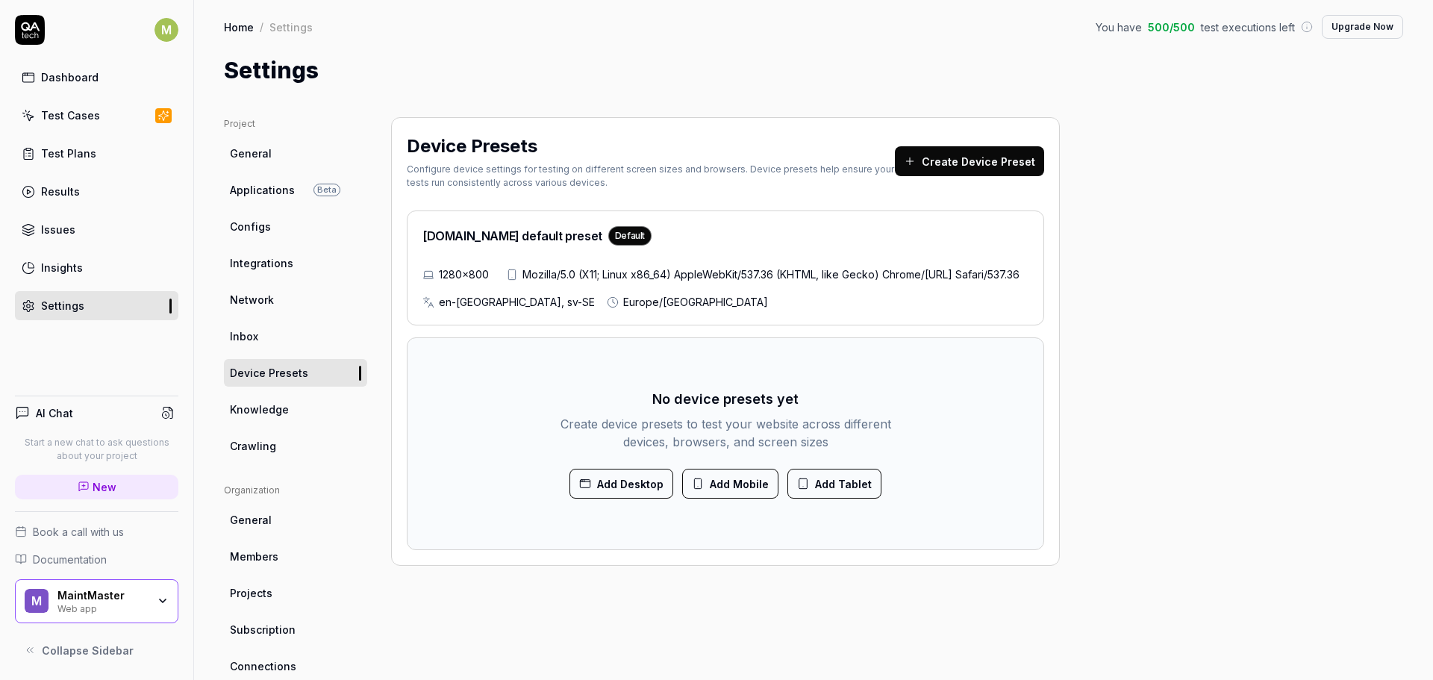
click at [317, 413] on link "Knowledge" at bounding box center [295, 409] width 143 height 28
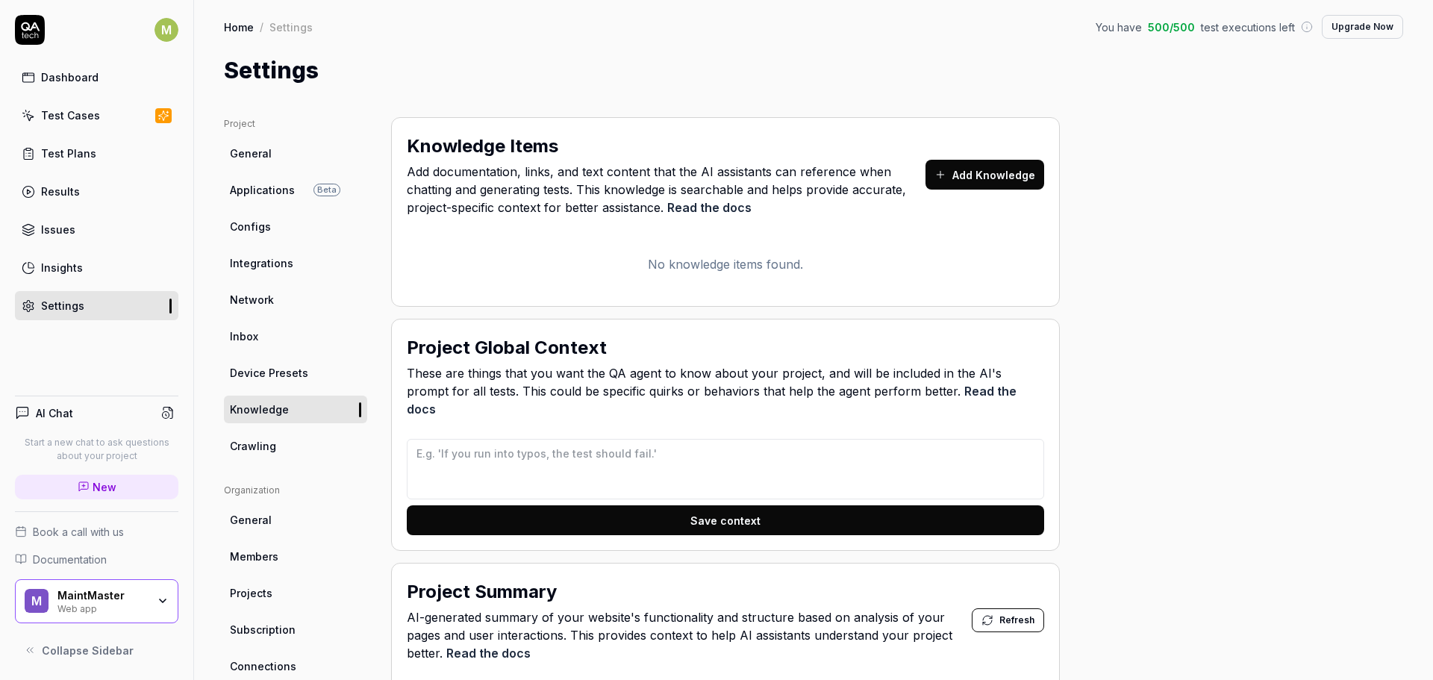
click at [303, 443] on link "Crawling" at bounding box center [295, 446] width 143 height 28
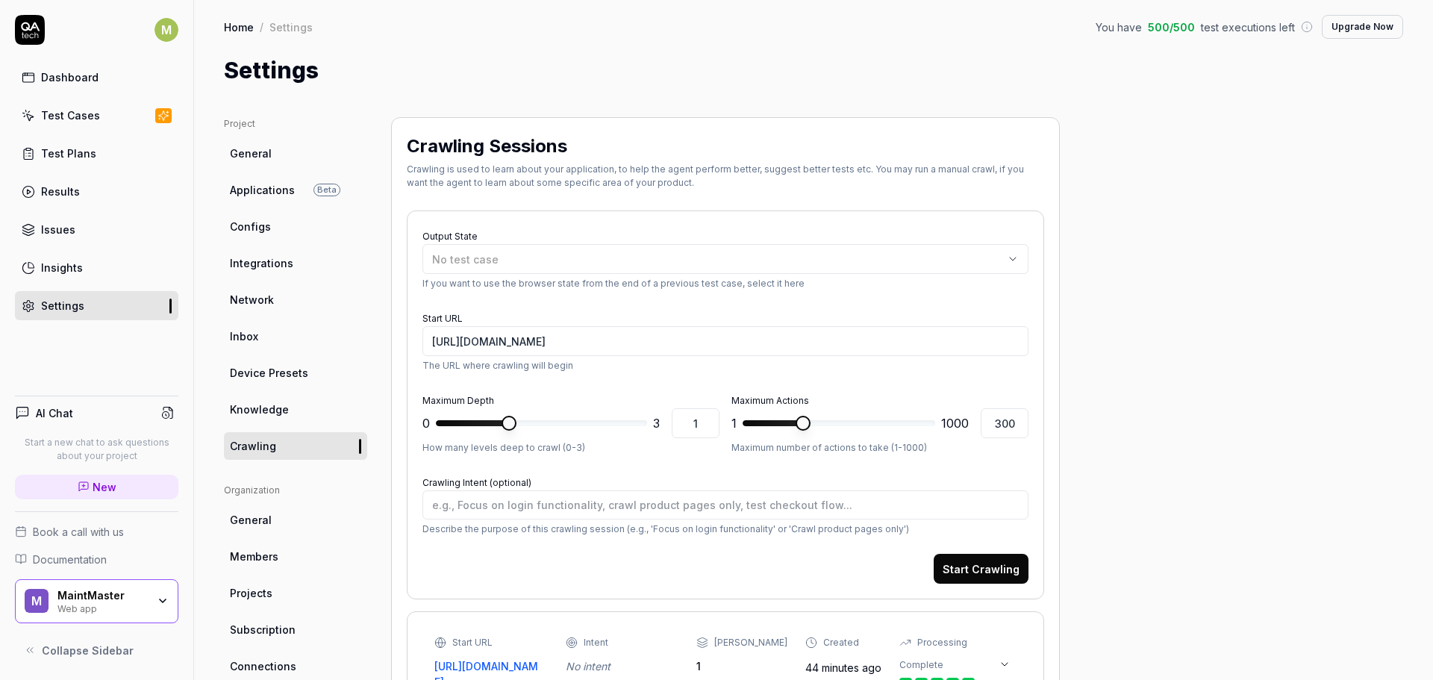
click at [312, 375] on link "Device Presets" at bounding box center [295, 373] width 143 height 28
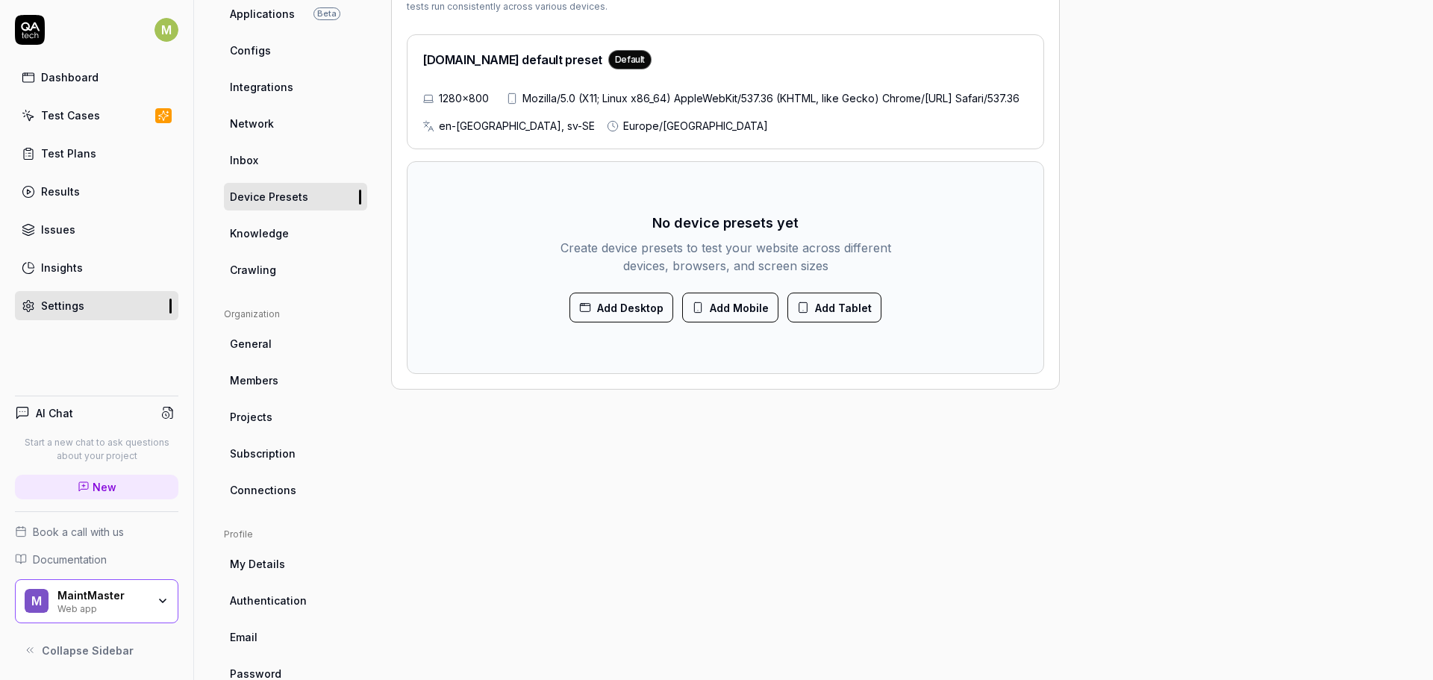
scroll to position [213, 0]
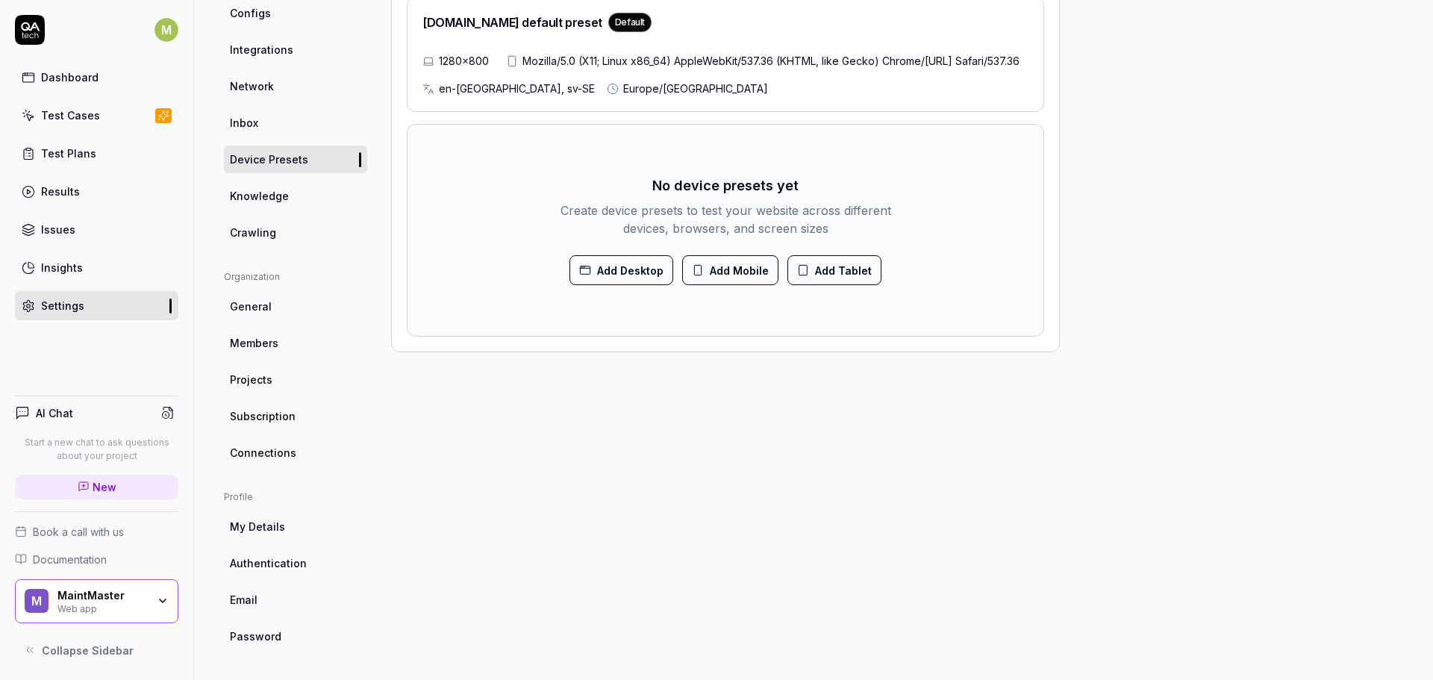
click at [278, 340] on link "Members" at bounding box center [295, 343] width 143 height 28
click at [292, 310] on link "General" at bounding box center [295, 306] width 143 height 28
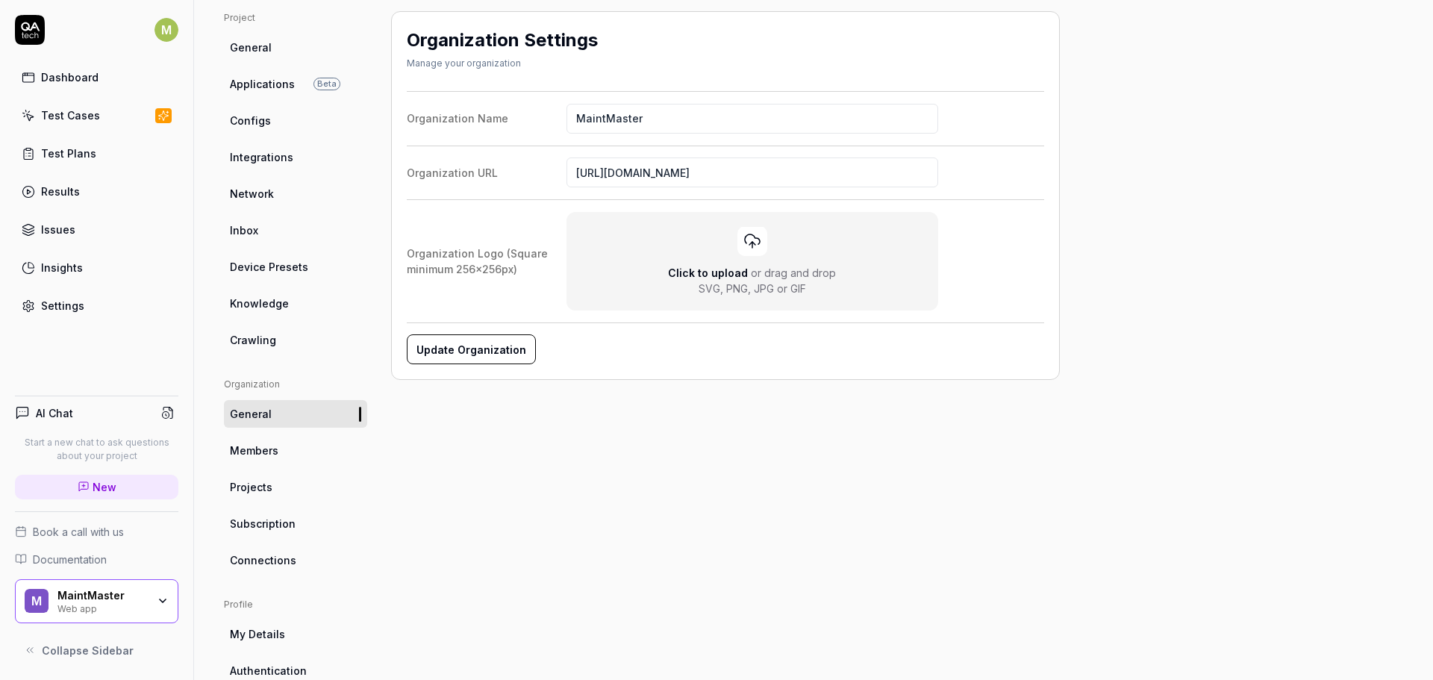
scroll to position [213, 0]
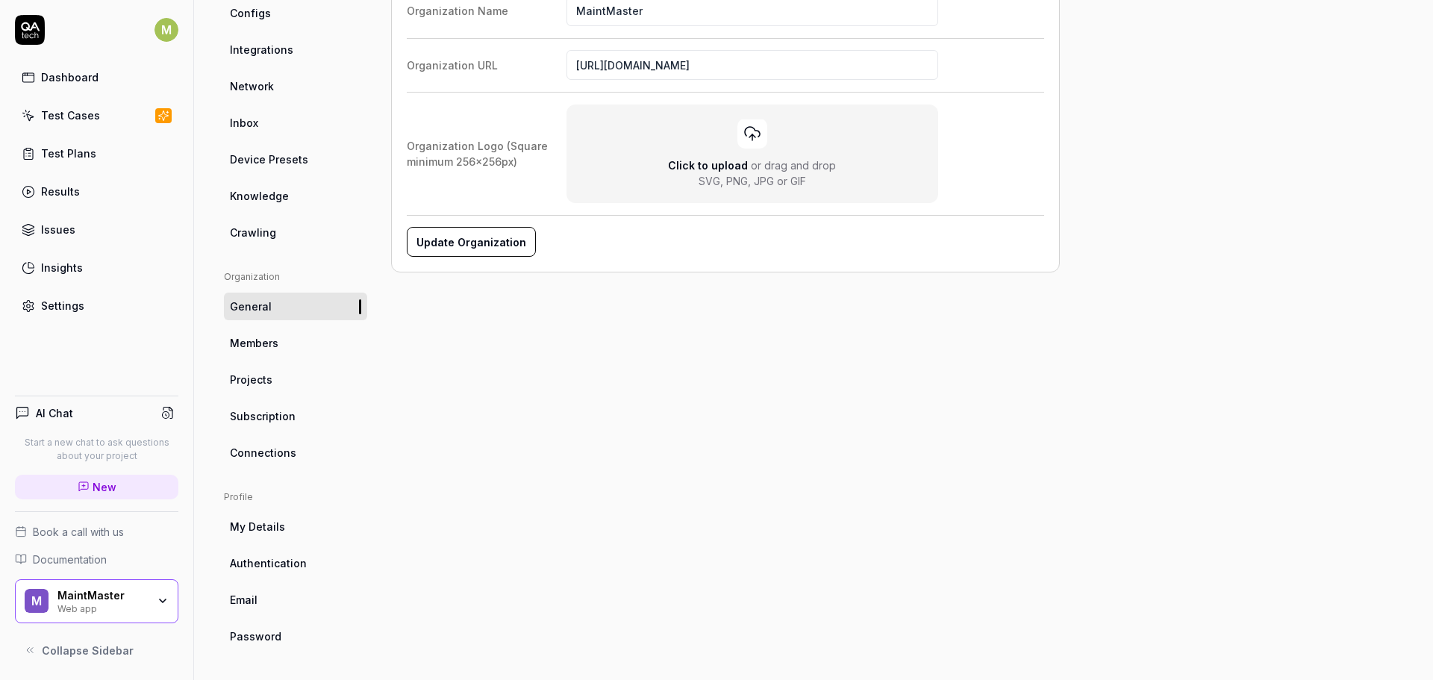
click at [287, 425] on link "Subscription" at bounding box center [295, 416] width 143 height 28
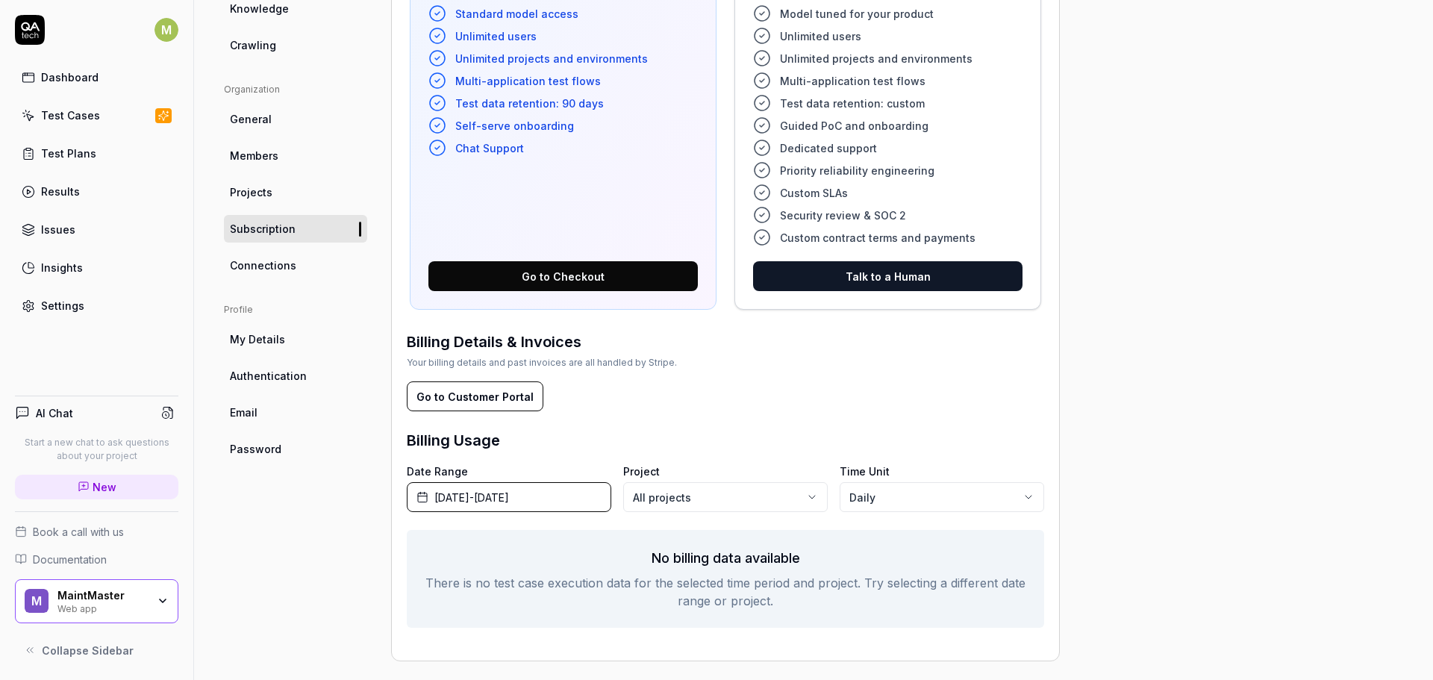
scroll to position [412, 0]
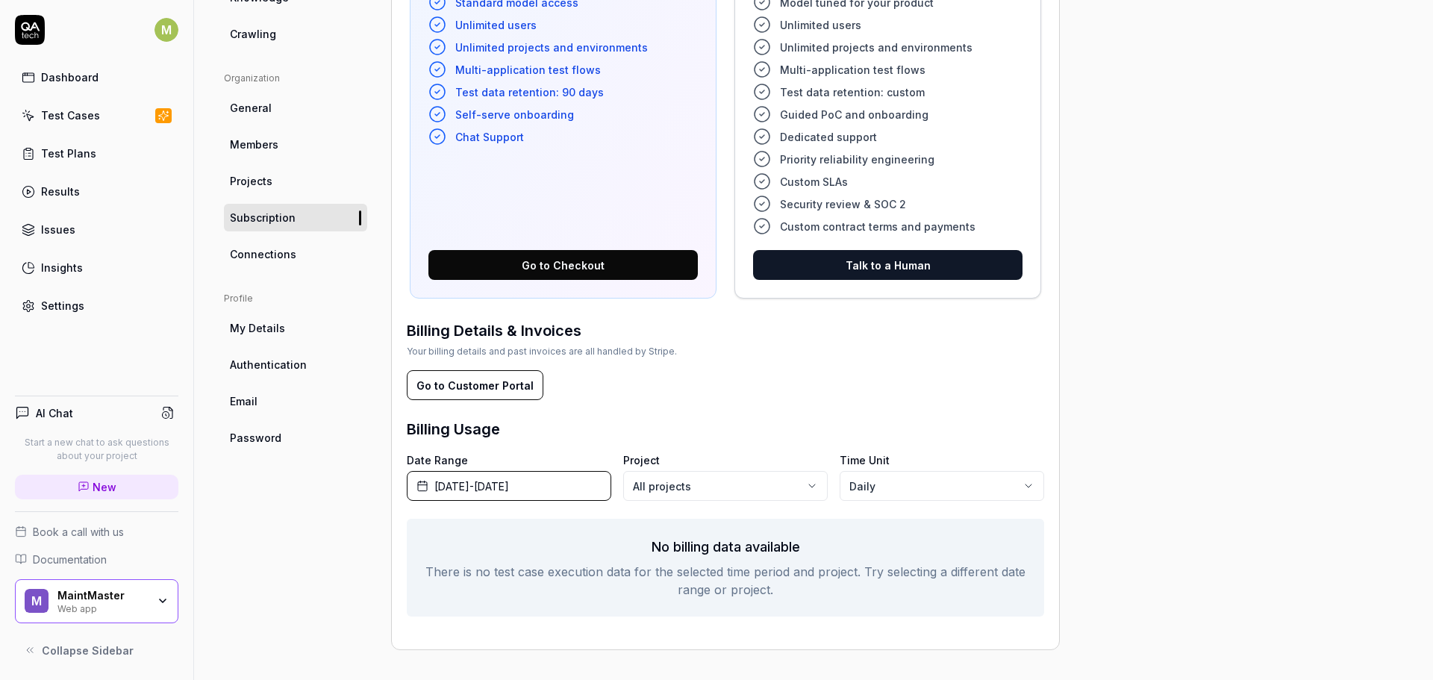
click at [279, 431] on link "Password" at bounding box center [295, 438] width 143 height 28
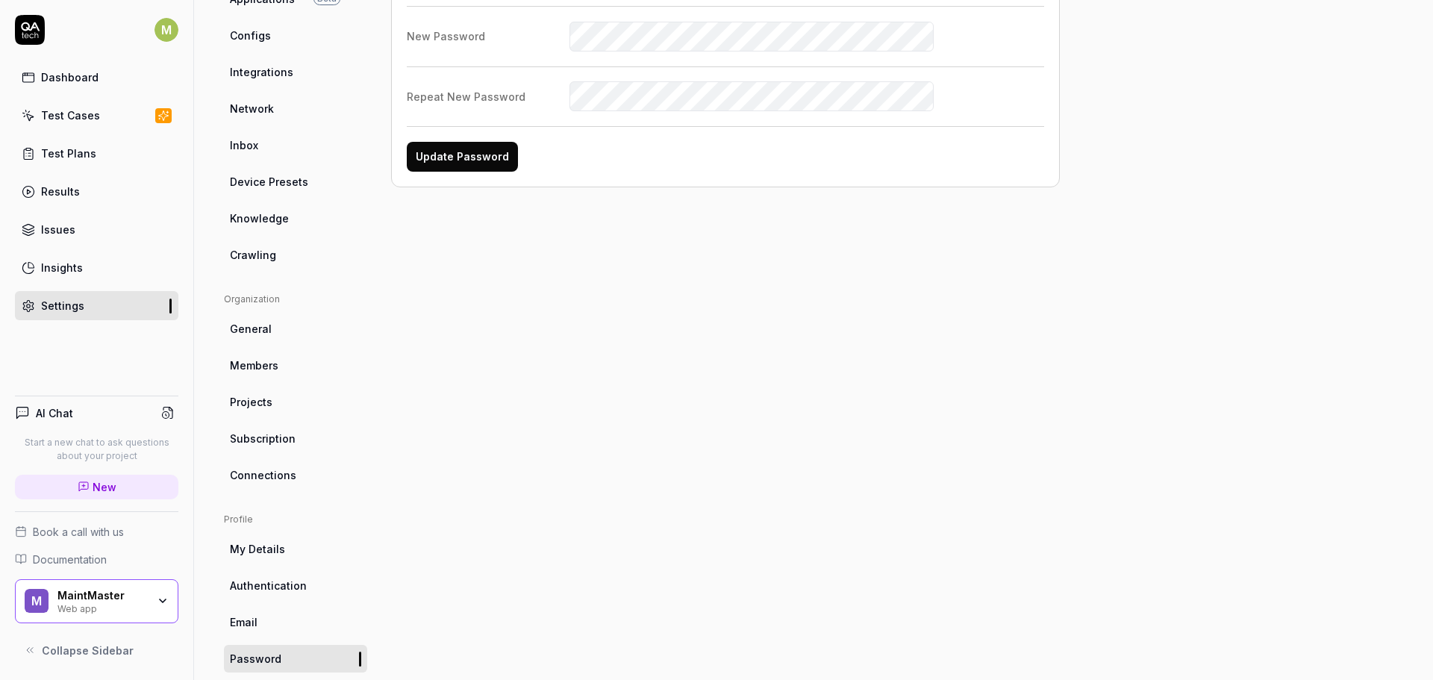
scroll to position [213, 0]
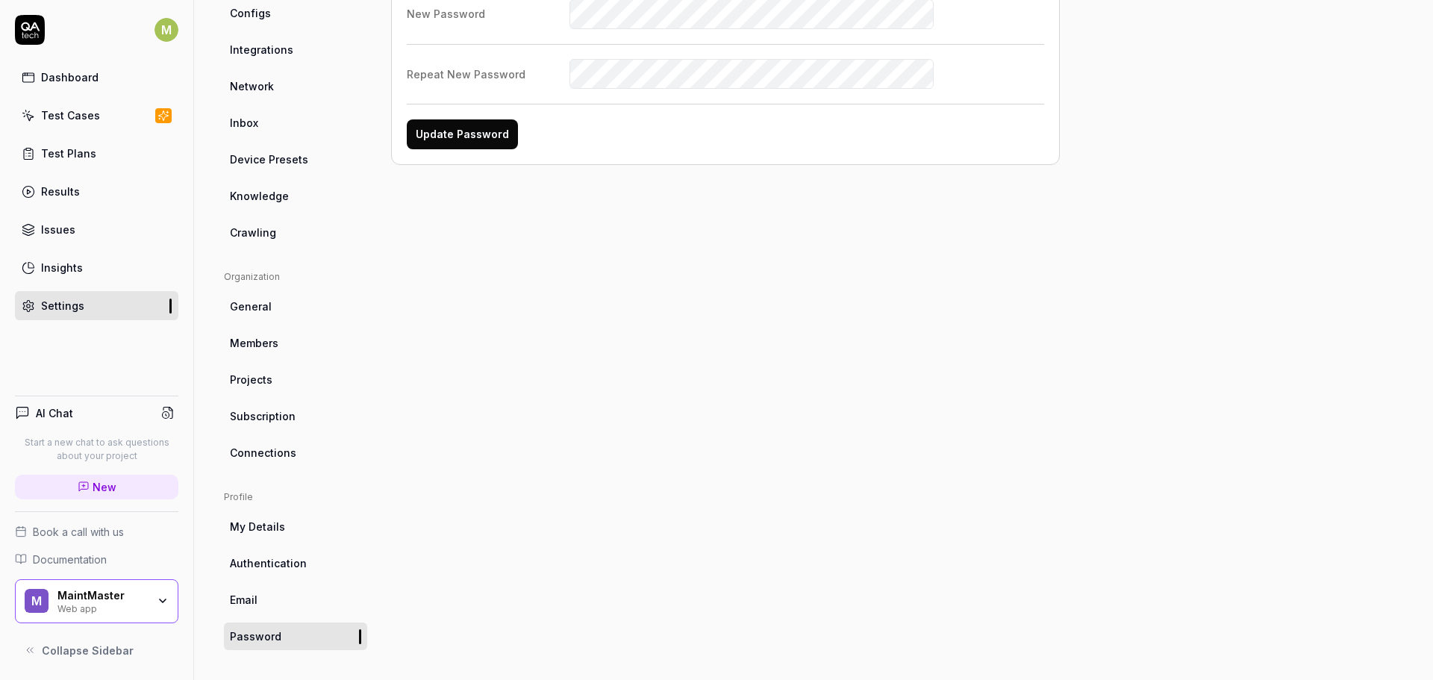
click at [285, 418] on span "Subscription" at bounding box center [263, 416] width 66 height 16
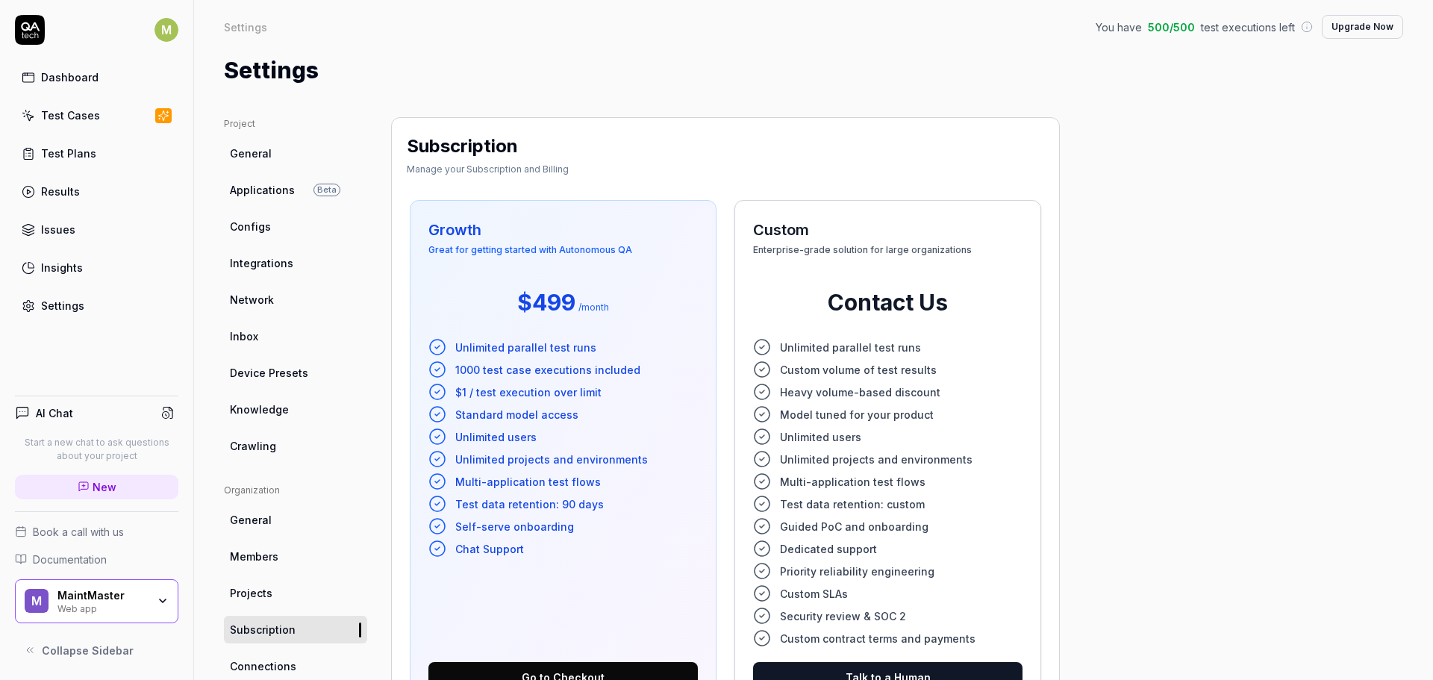
click at [151, 598] on div "MaintMaster Web app" at bounding box center [106, 601] width 99 height 25
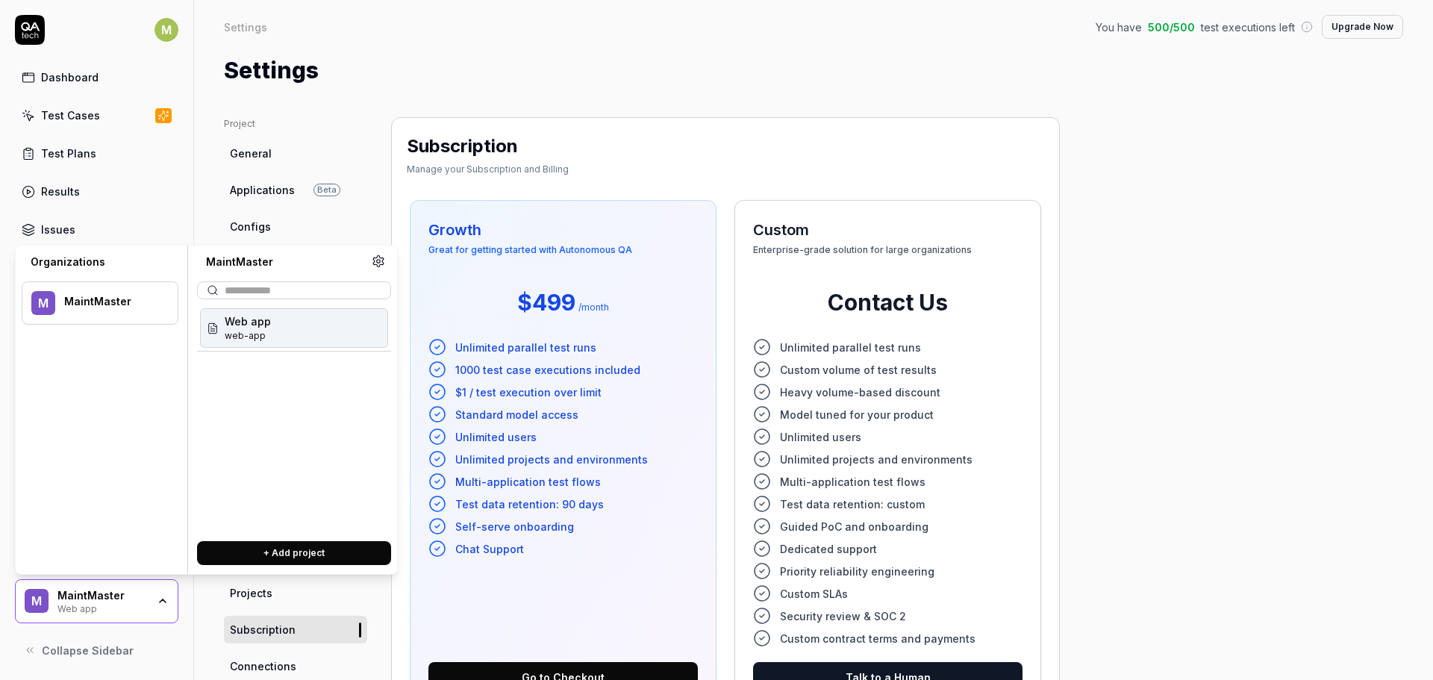
click at [275, 321] on div "Web app web-app" at bounding box center [294, 328] width 188 height 40
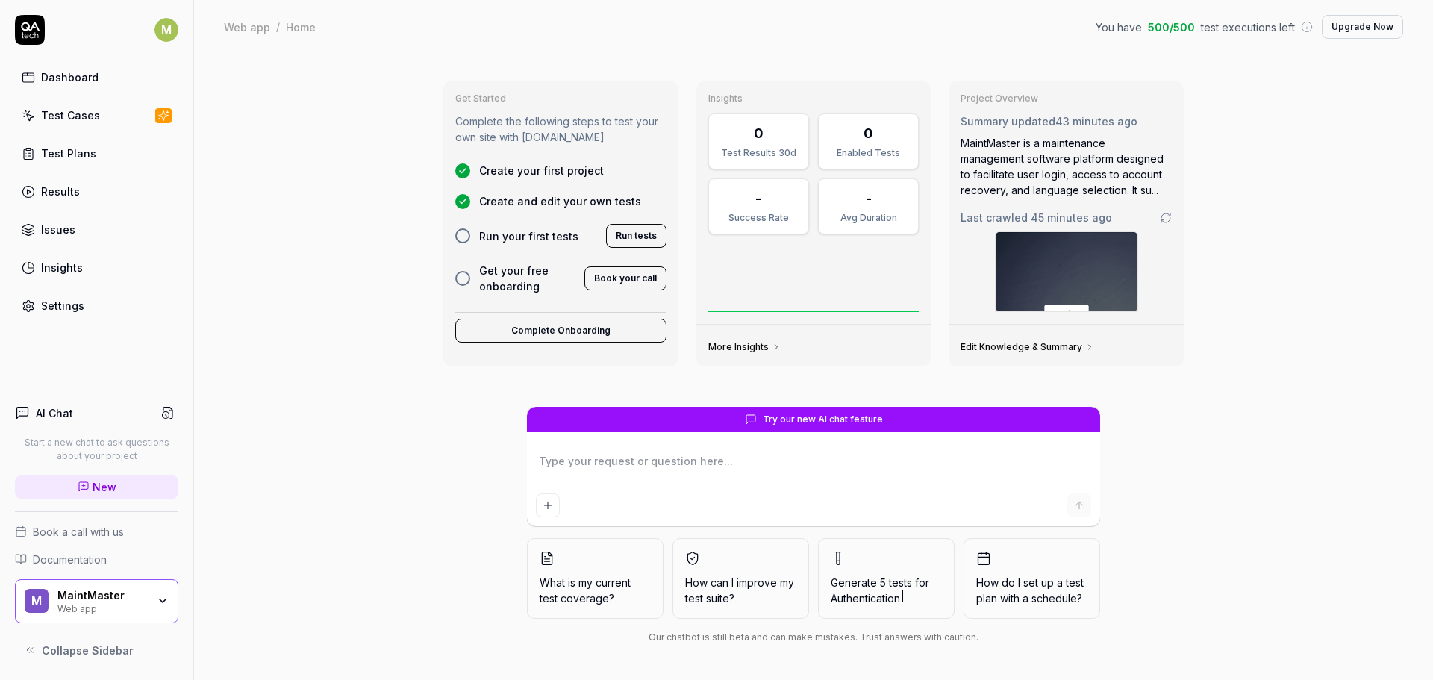
click at [131, 606] on div "Web app" at bounding box center [102, 607] width 90 height 12
click at [325, 210] on div "Get Started Complete the following steps to test your own site with QA.tech Cre…" at bounding box center [813, 367] width 1239 height 626
type textarea "*"
click at [96, 307] on link "Settings" at bounding box center [96, 305] width 163 height 29
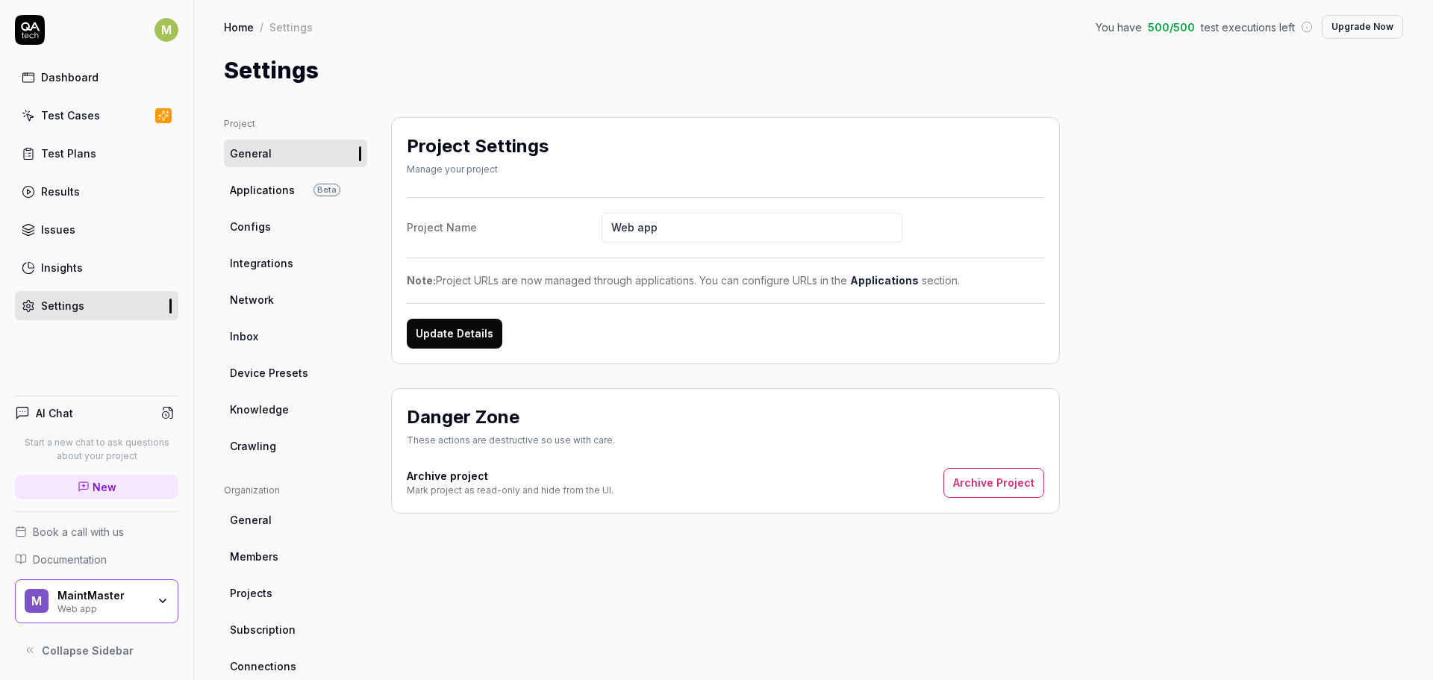
click at [290, 186] on span "Applications" at bounding box center [262, 190] width 65 height 16
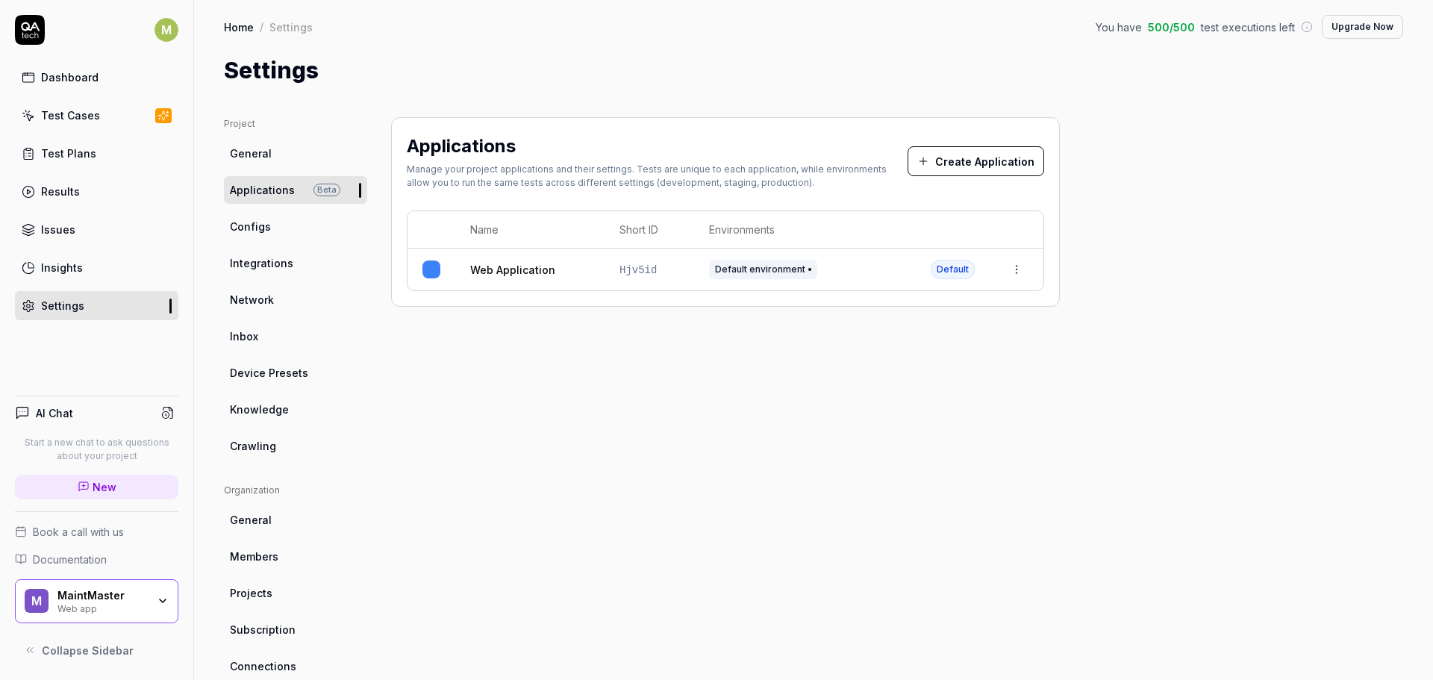
click at [255, 146] on span "General" at bounding box center [251, 153] width 42 height 16
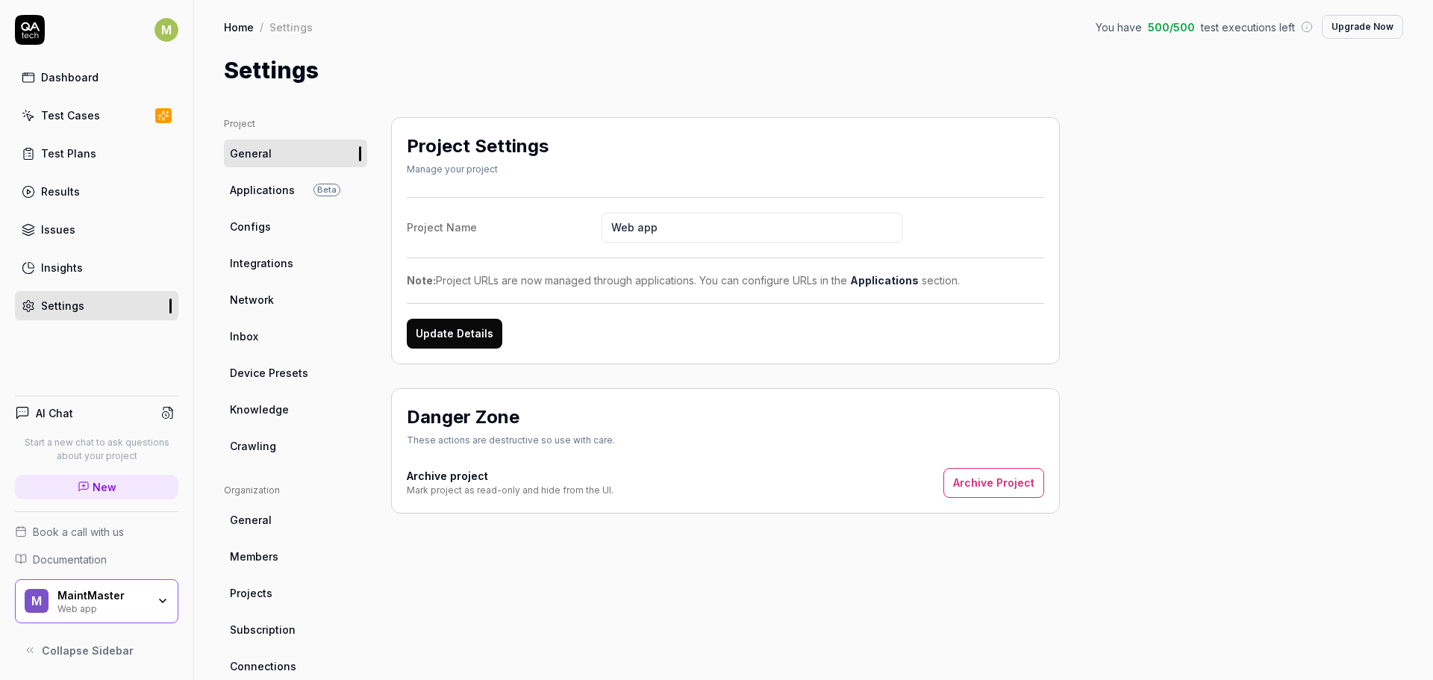
click at [695, 230] on input "Web app" at bounding box center [751, 228] width 301 height 30
type input "MaintMaster"
click at [480, 333] on button "Update Details" at bounding box center [455, 334] width 96 height 30
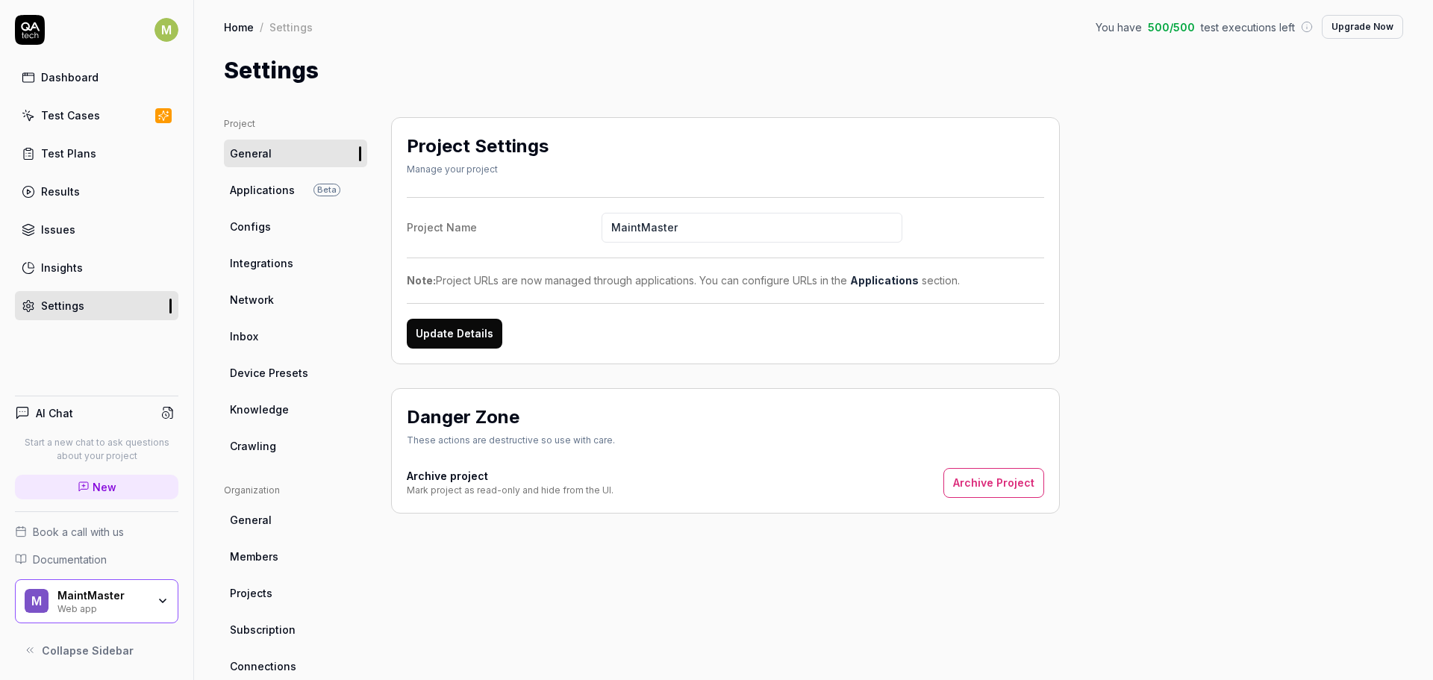
click at [504, 564] on div "Project Settings Manage your project Project Name MaintMaster Note: Project URL…" at bounding box center [725, 490] width 669 height 746
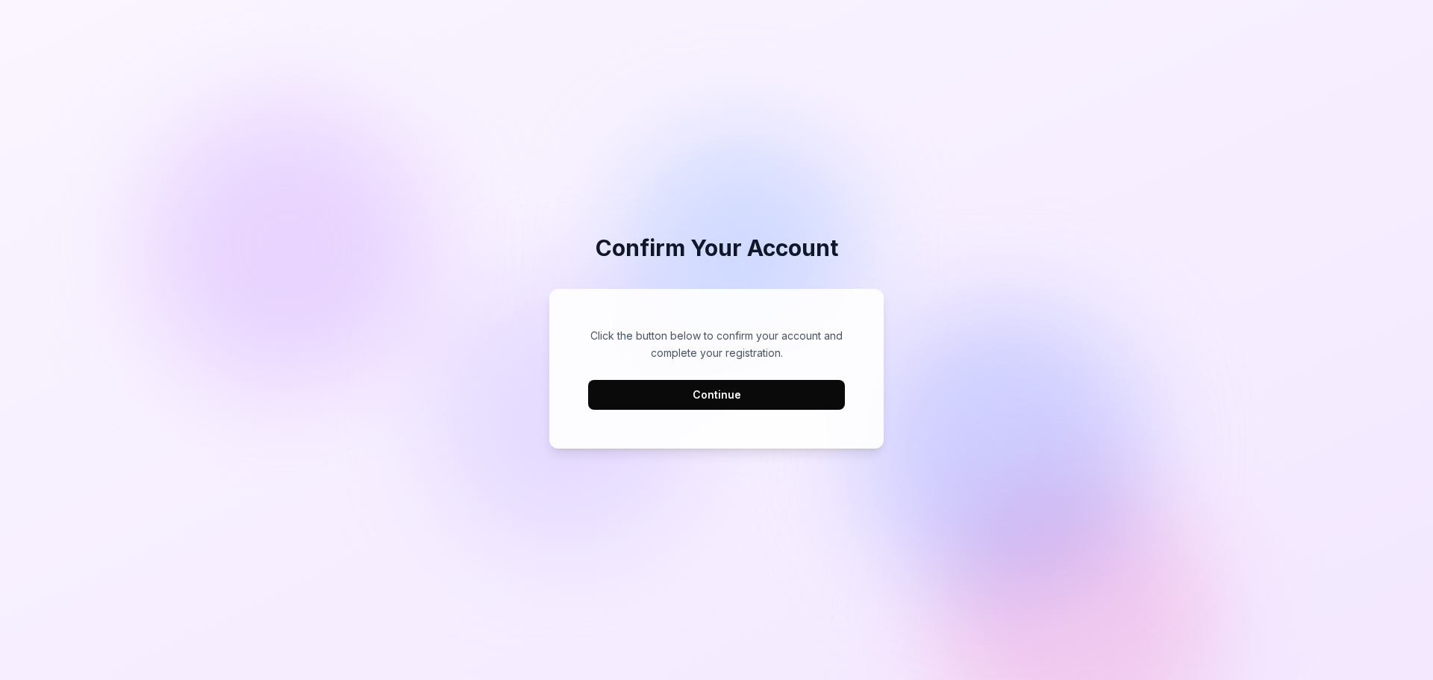
click at [716, 397] on button "Continue" at bounding box center [716, 395] width 257 height 30
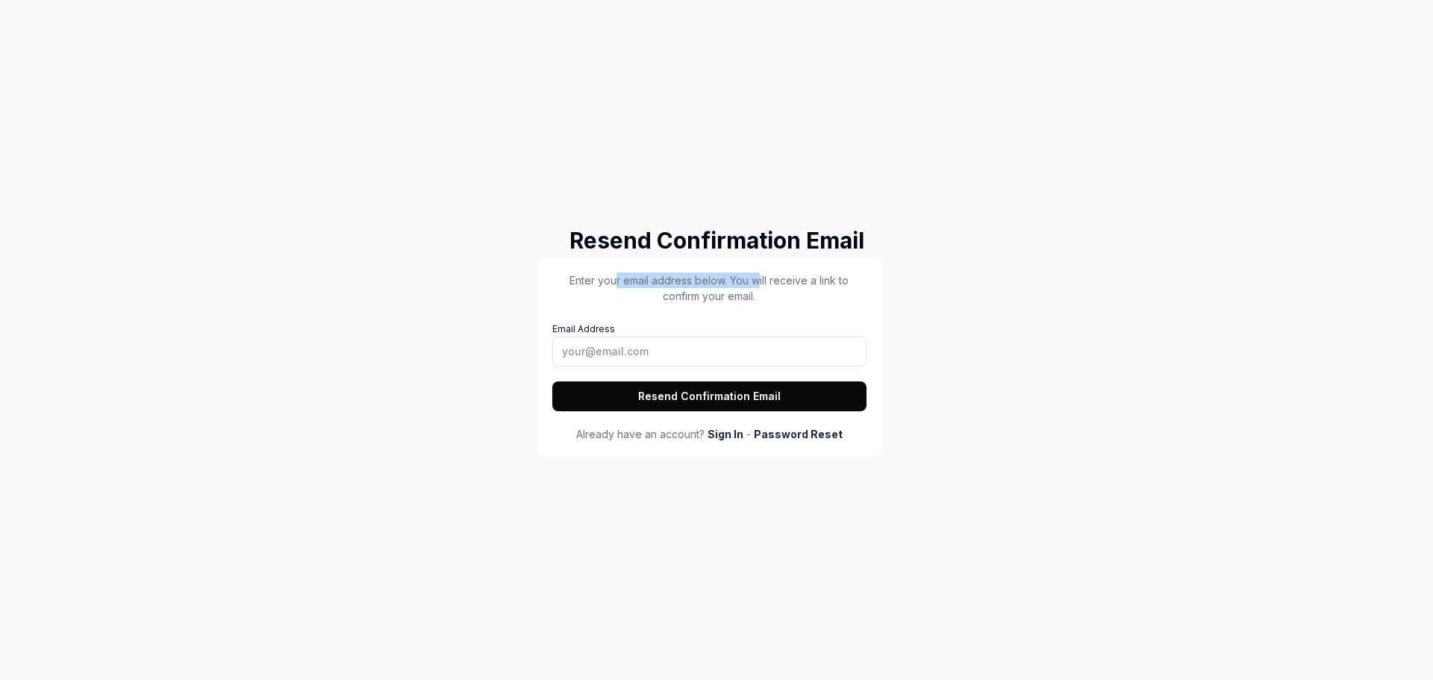
drag, startPoint x: 615, startPoint y: 279, endPoint x: 760, endPoint y: 283, distance: 144.8
click at [760, 283] on p "Enter your email address below. You will receive a link to confirm your email." at bounding box center [709, 287] width 314 height 31
drag, startPoint x: 803, startPoint y: 279, endPoint x: 818, endPoint y: 279, distance: 15.7
click at [818, 279] on p "Enter your email address below. You will receive a link to confirm your email." at bounding box center [709, 287] width 314 height 31
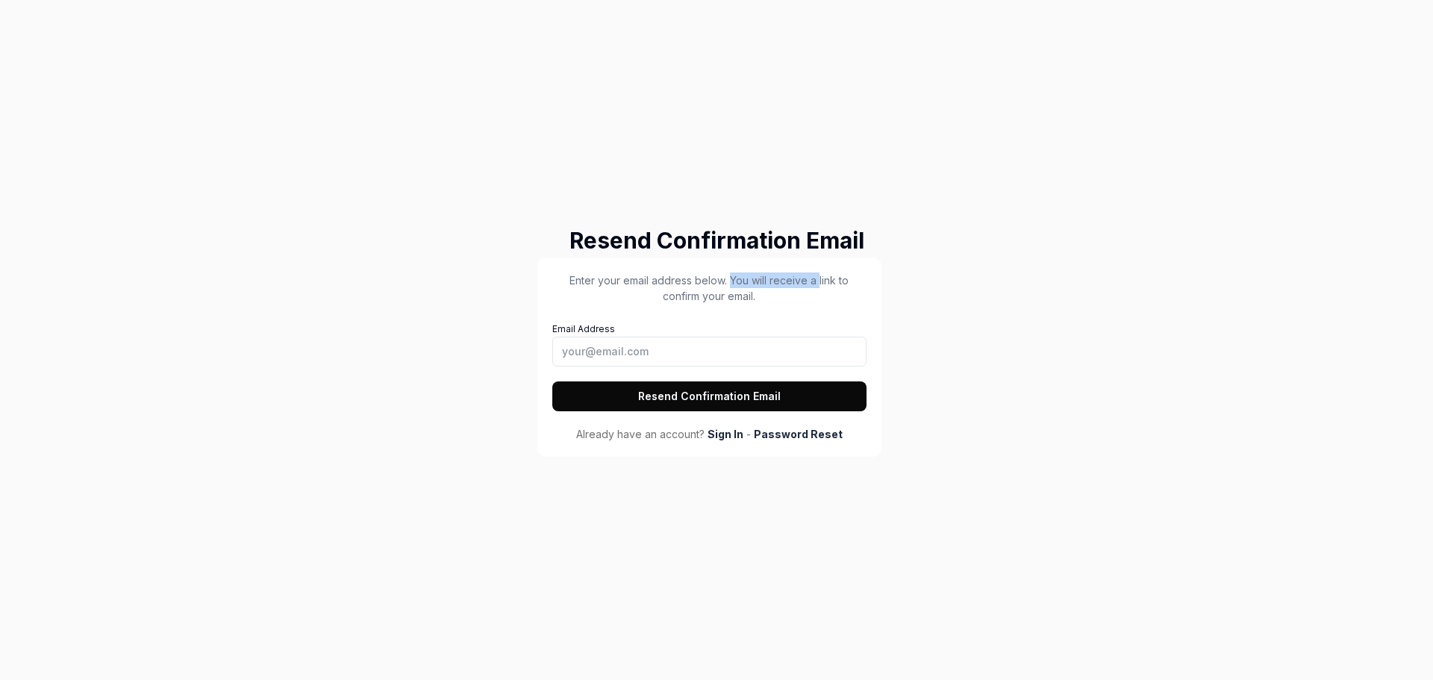
click at [818, 279] on p "Enter your email address below. You will receive a link to confirm your email." at bounding box center [709, 287] width 314 height 31
click at [729, 294] on p "Enter your email address below. You will receive a link to confirm your email." at bounding box center [709, 287] width 314 height 31
click at [686, 348] on input "Email Address" at bounding box center [709, 351] width 314 height 30
type input "developers@maintmaster.com"
click at [983, 378] on div "Resend Confirmation Email Enter your email address below. You will receive a li…" at bounding box center [716, 340] width 1433 height 680
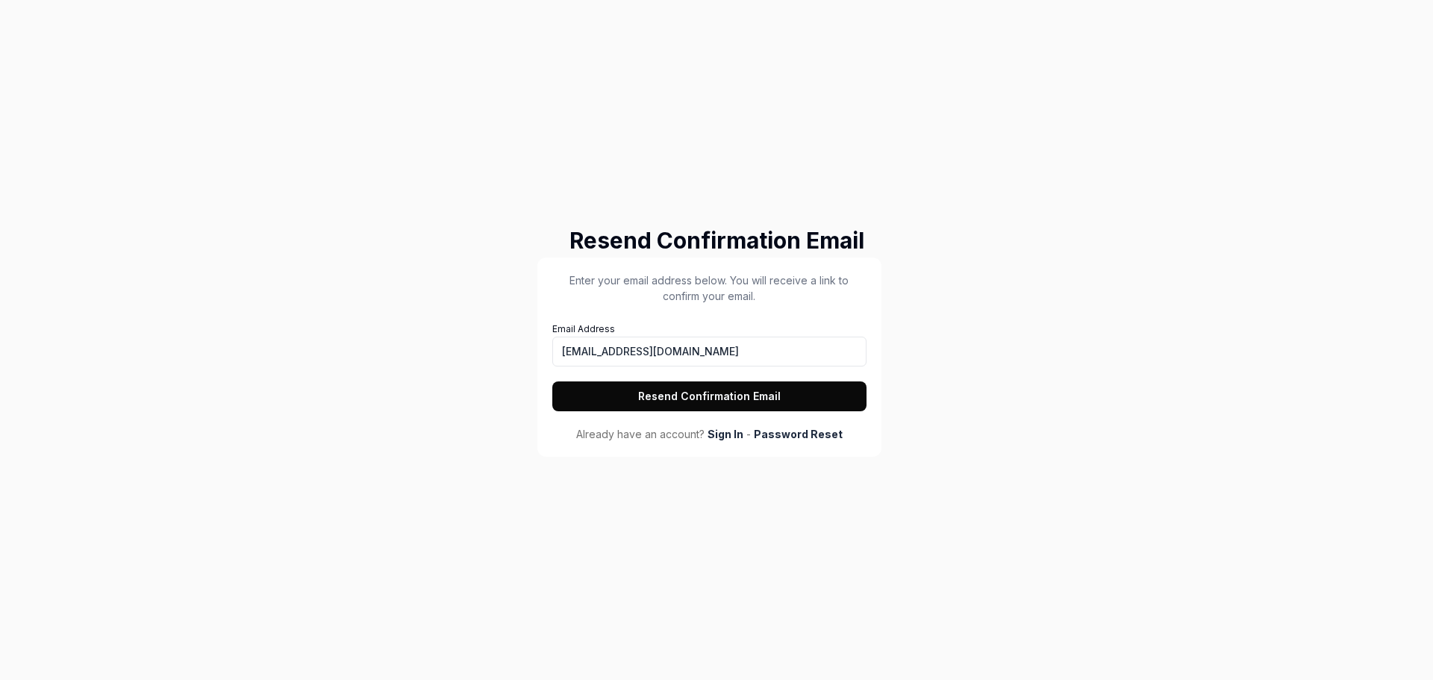
click at [768, 403] on button "Resend Confirmation Email" at bounding box center [709, 396] width 314 height 30
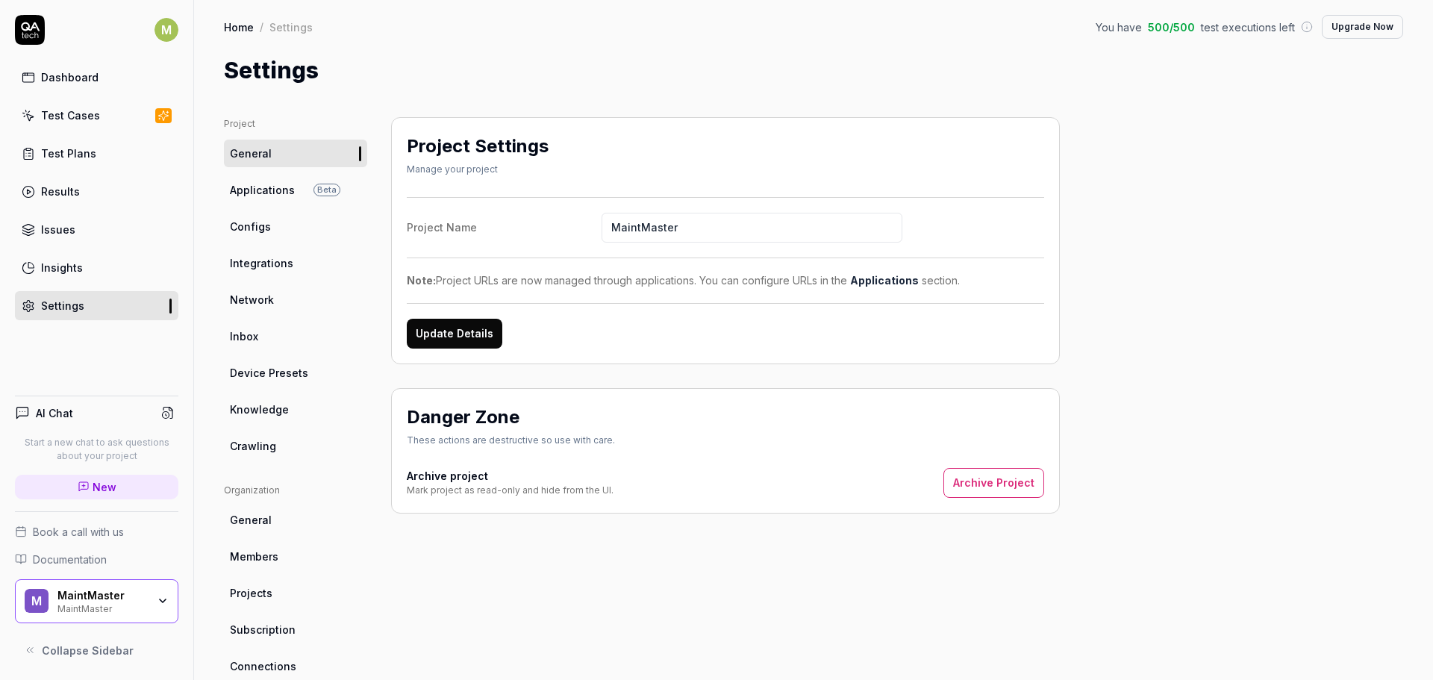
click at [154, 595] on div "MaintMaster MaintMaster" at bounding box center [106, 601] width 99 height 25
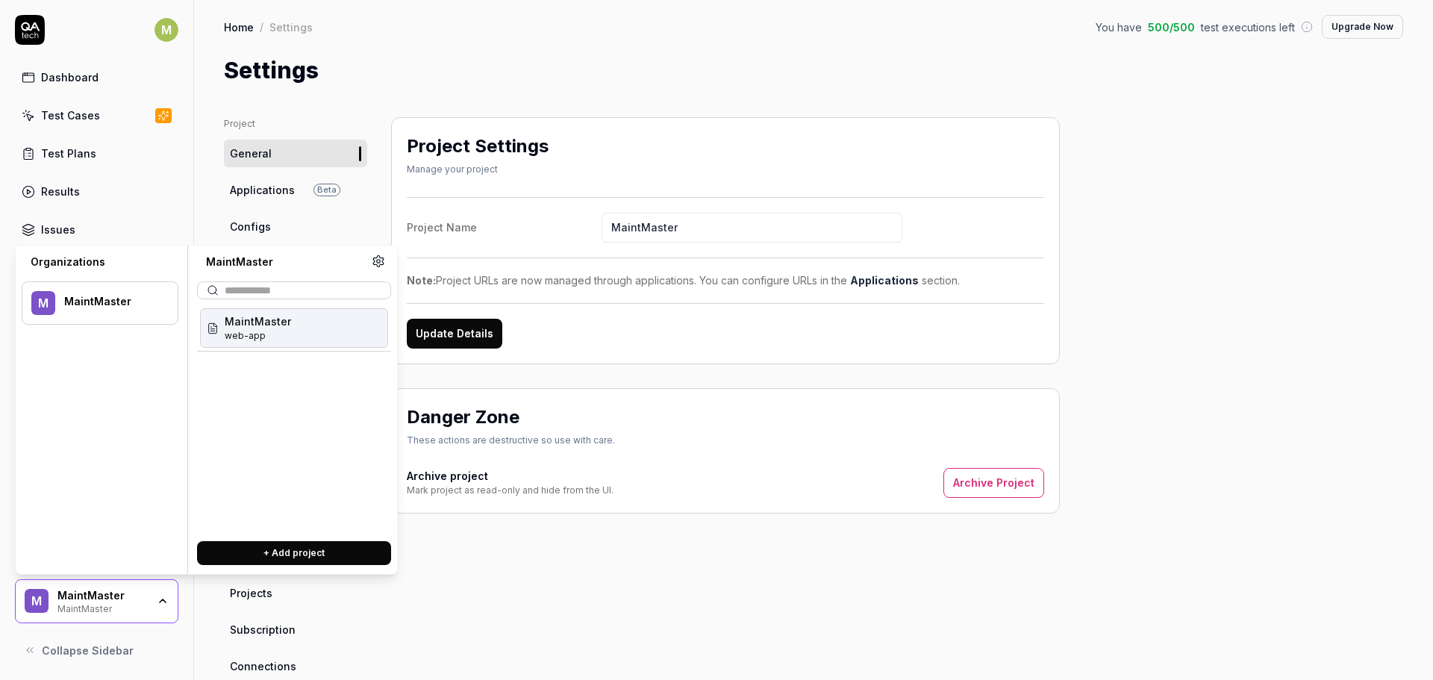
click at [539, 626] on div "Project Settings Manage your project Project Name MaintMaster Note: Project URL…" at bounding box center [725, 490] width 669 height 746
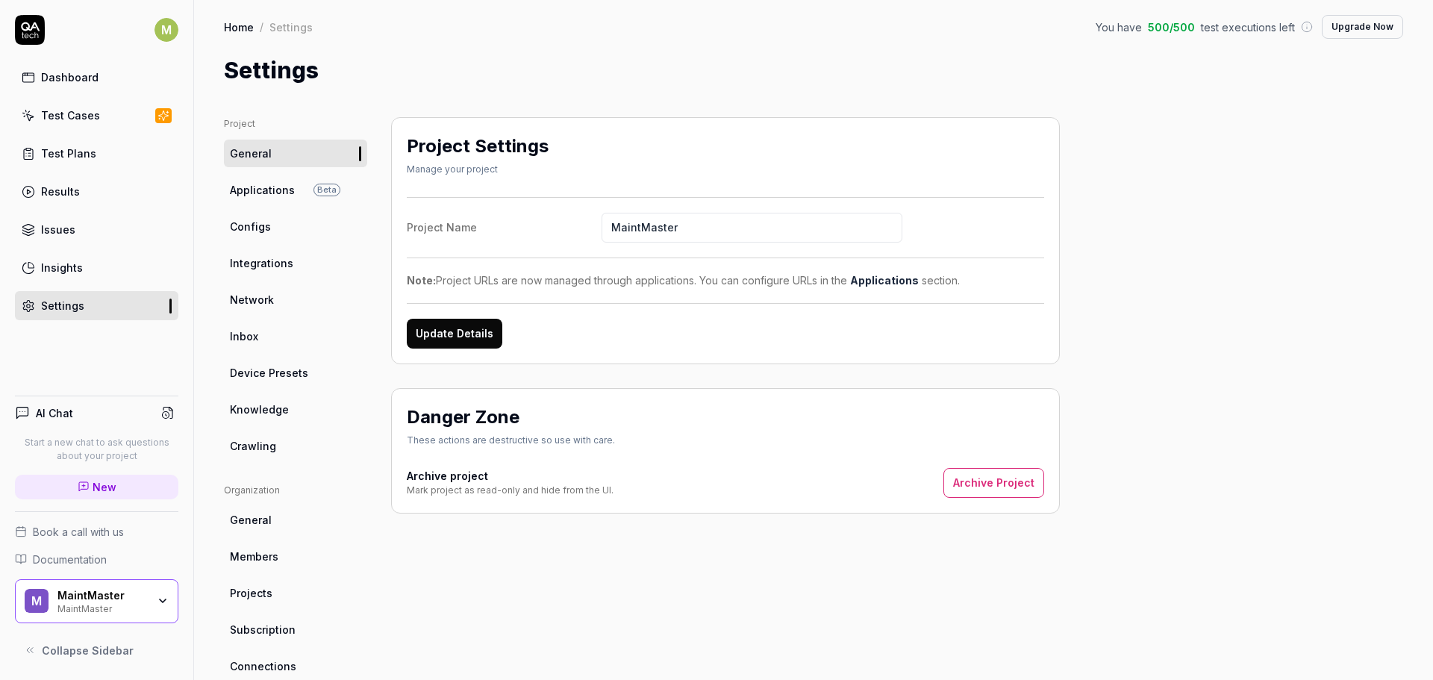
click at [275, 156] on link "General" at bounding box center [295, 154] width 143 height 28
click at [284, 509] on link "General" at bounding box center [295, 520] width 143 height 28
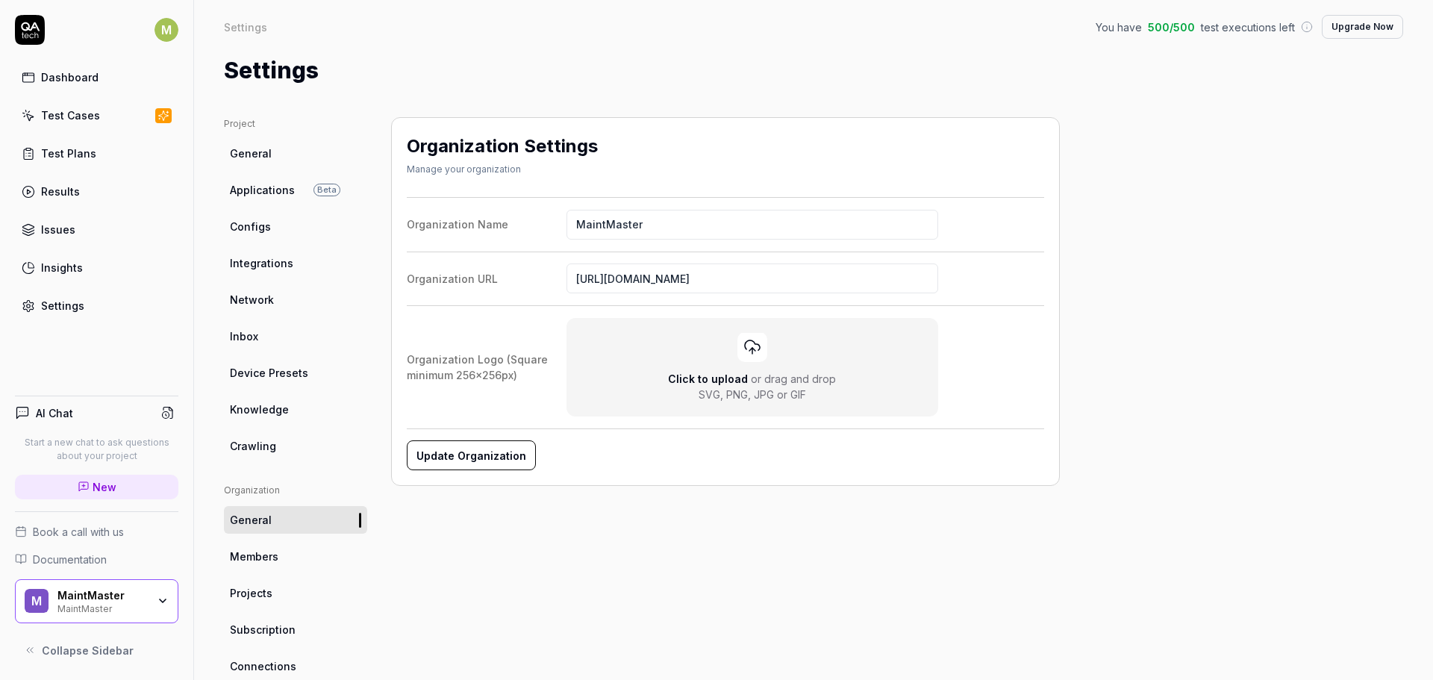
click at [137, 603] on div "MaintMaster" at bounding box center [102, 607] width 90 height 12
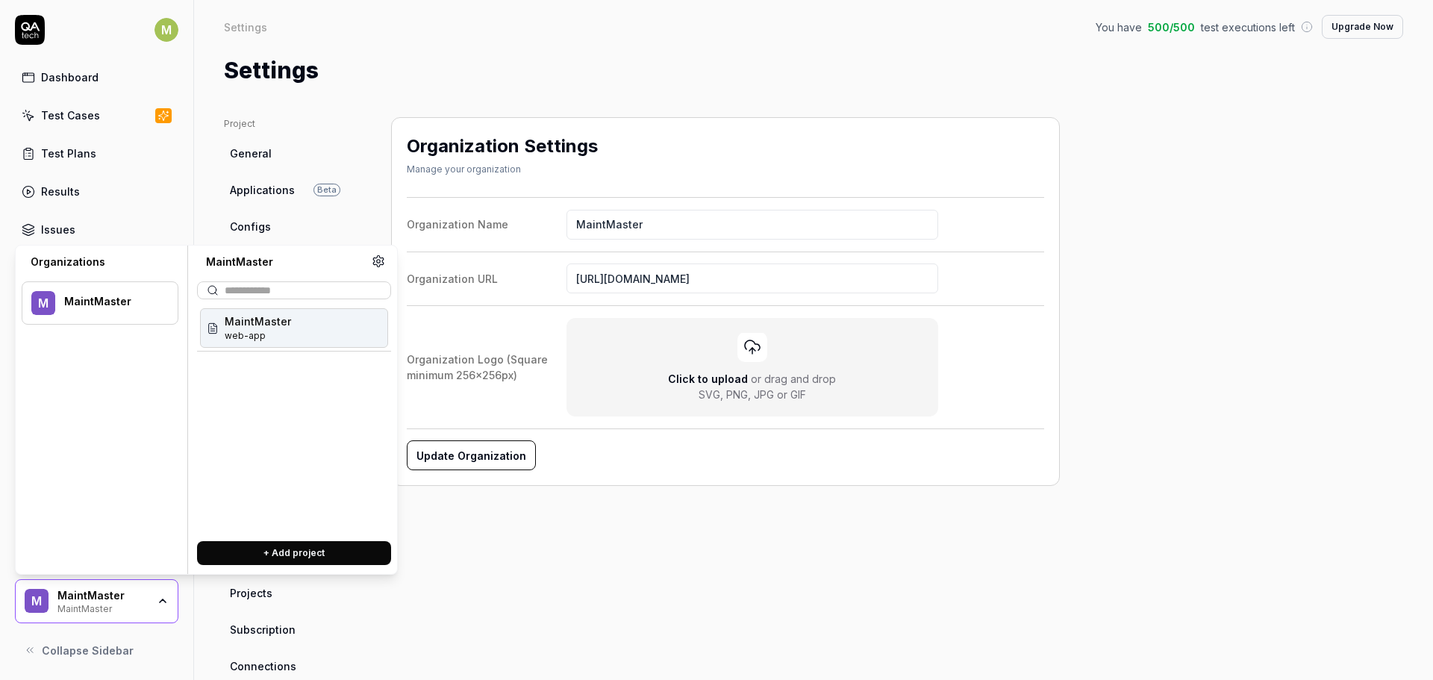
drag, startPoint x: 466, startPoint y: 108, endPoint x: 474, endPoint y: 104, distance: 9.0
click at [466, 108] on div "Project General Applications Beta Configs Integrations Network Inbox Device Pre…" at bounding box center [813, 490] width 1239 height 806
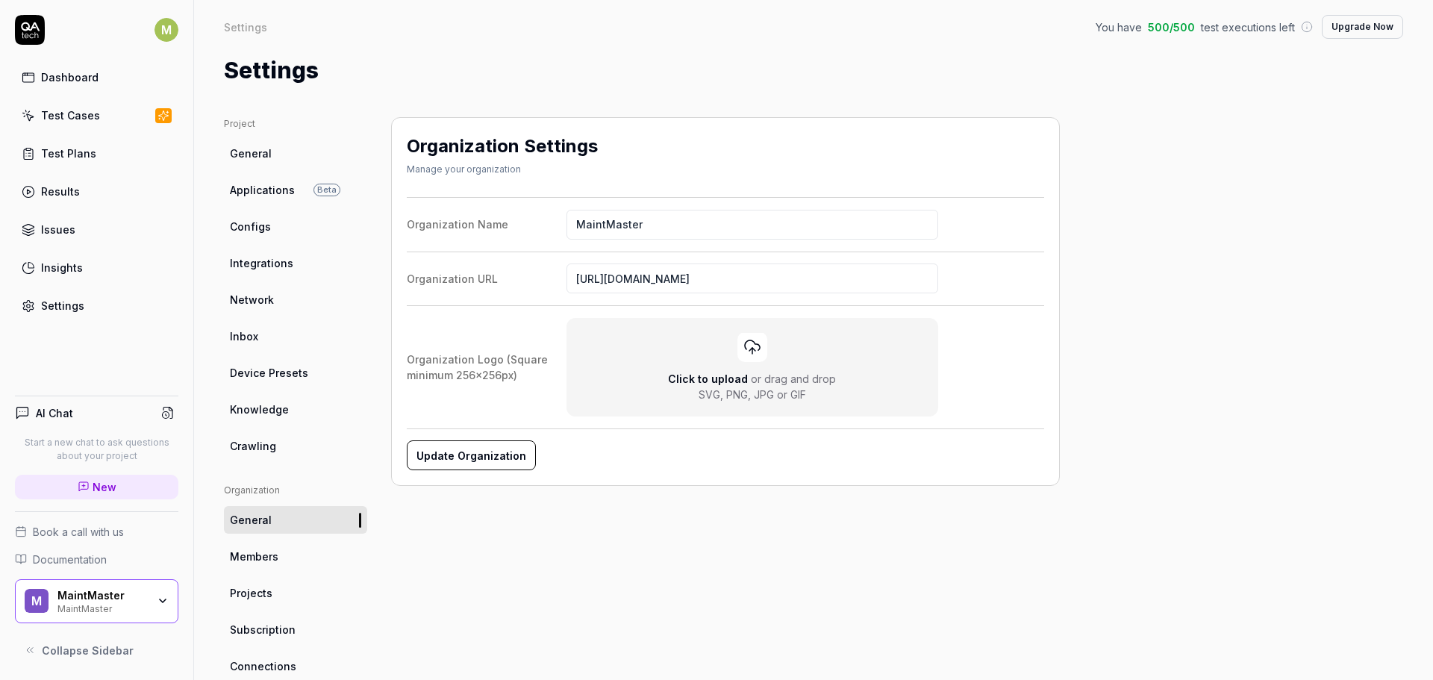
click at [478, 101] on div "Project General Applications Beta Configs Integrations Network Inbox Device Pre…" at bounding box center [813, 490] width 1239 height 806
click at [120, 601] on div "MaintMaster" at bounding box center [102, 607] width 90 height 12
click at [663, 109] on div "Project General Applications Beta Configs Integrations Network Inbox Device Pre…" at bounding box center [813, 490] width 1239 height 806
click at [268, 154] on span "General" at bounding box center [251, 153] width 42 height 16
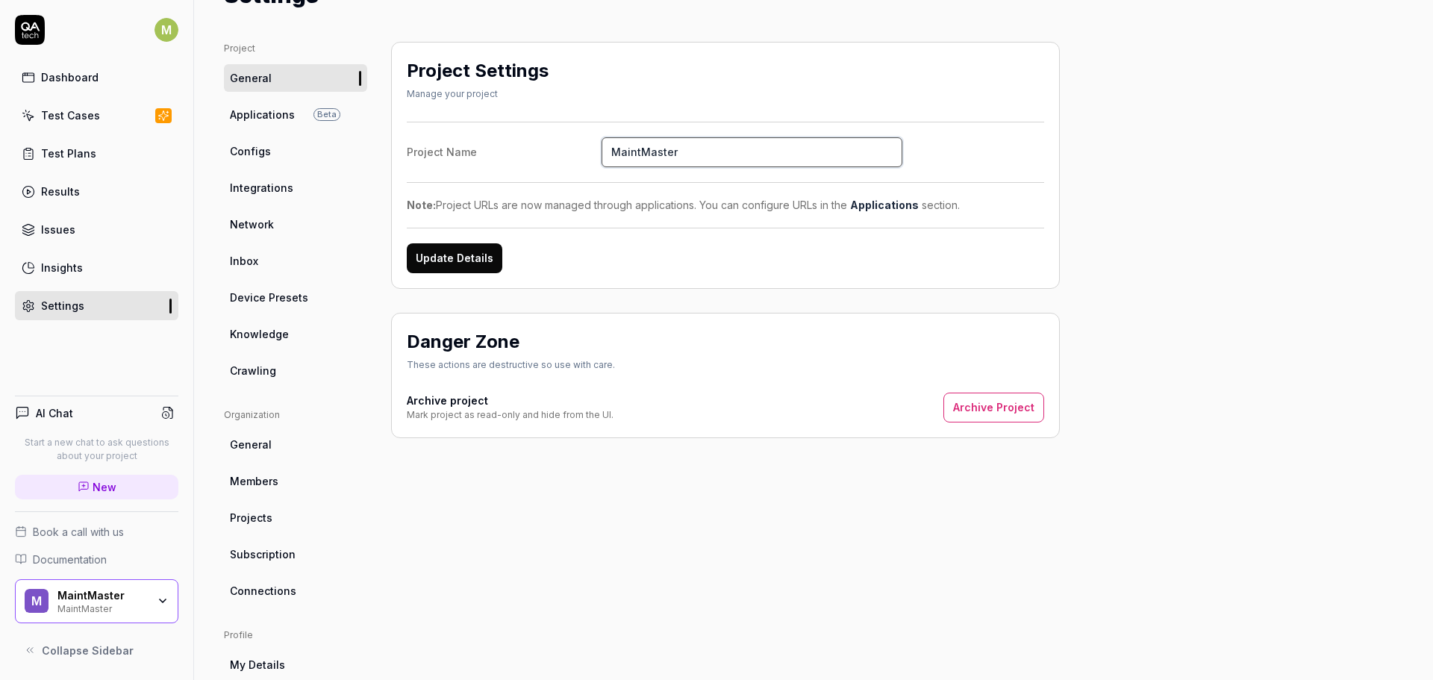
scroll to position [213, 0]
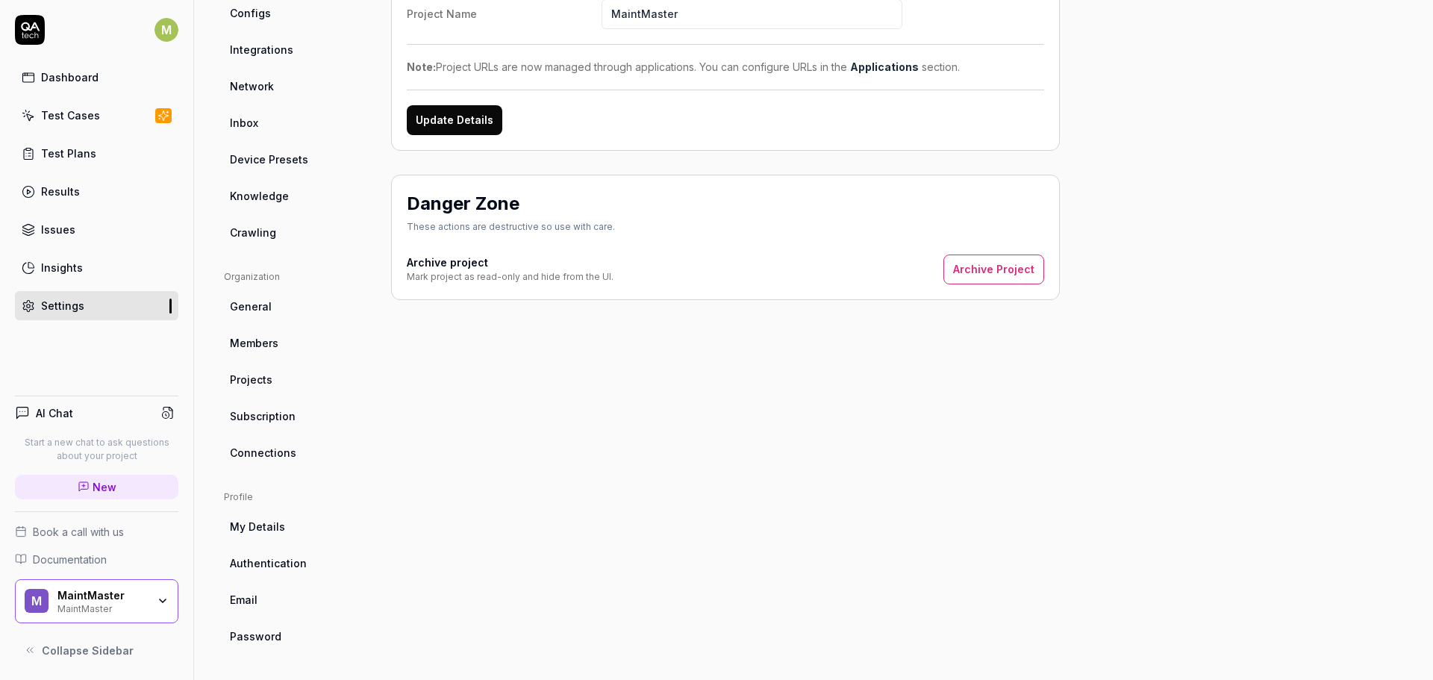
click at [260, 295] on link "General" at bounding box center [295, 306] width 143 height 28
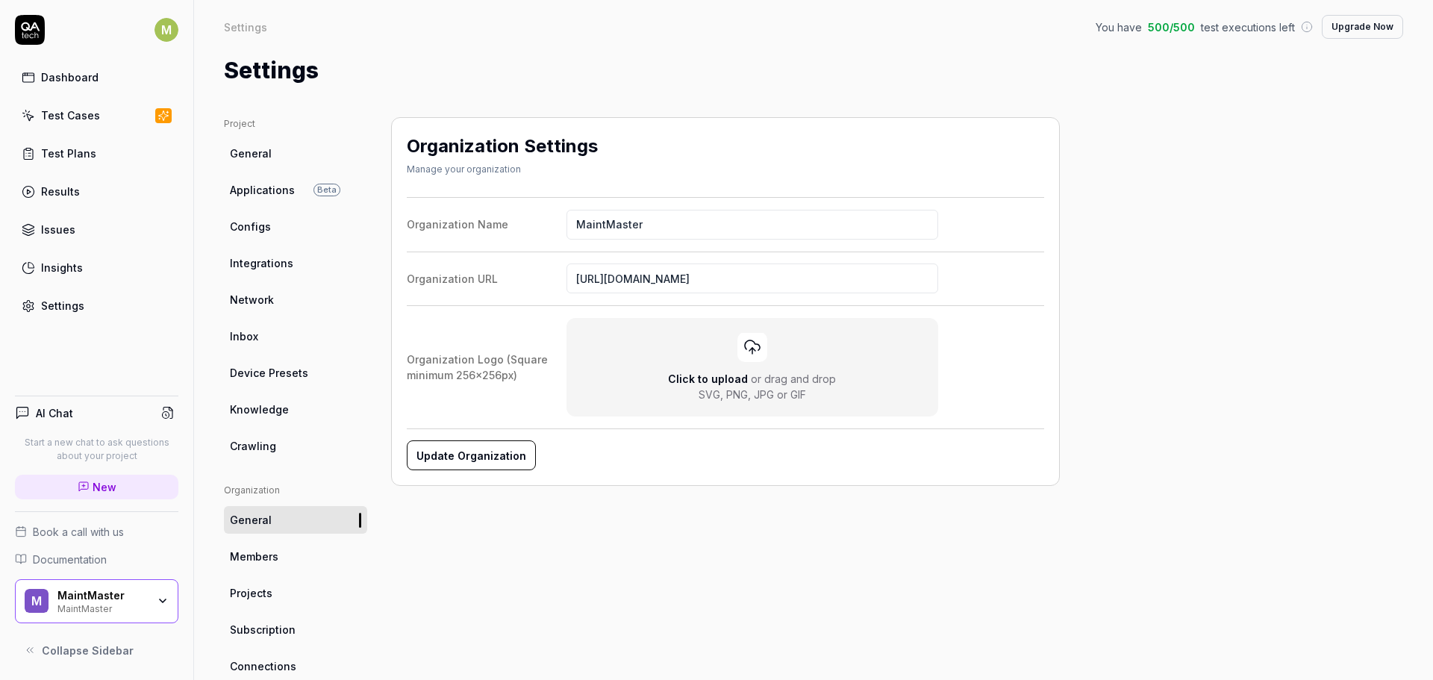
click at [162, 610] on div "M MaintMaster MaintMaster" at bounding box center [96, 601] width 163 height 45
click at [704, 557] on div "Organization Settings Manage your organization Organization Name MaintMaster Or…" at bounding box center [725, 490] width 669 height 746
click at [37, 34] on icon at bounding box center [30, 30] width 30 height 30
click at [175, 32] on html "M Dashboard Test Cases Test Plans Results Issues Insights Settings AI Chat Star…" at bounding box center [716, 340] width 1433 height 680
click at [68, 173] on div "Sign out" at bounding box center [99, 164] width 166 height 33
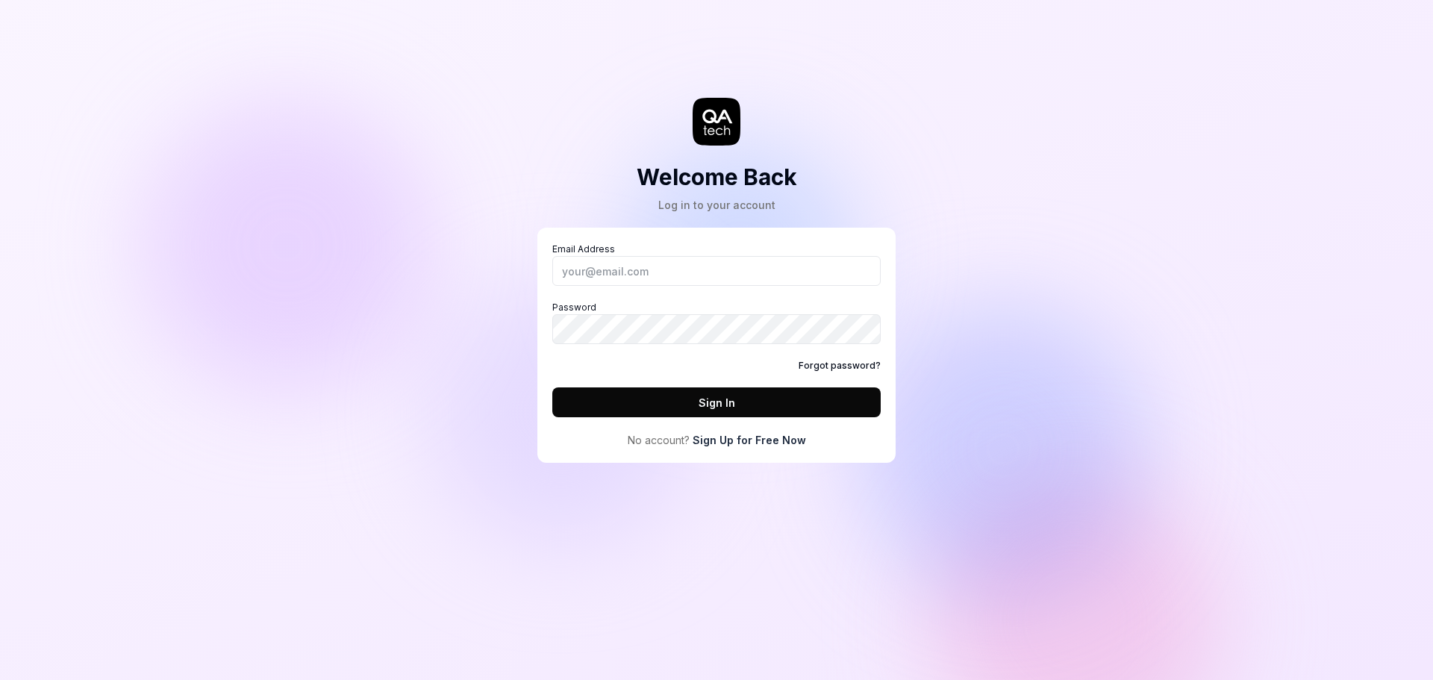
click at [1180, 309] on div "Welcome Back Log in to your account Email Address Password Forgot password? Sig…" at bounding box center [716, 340] width 1433 height 680
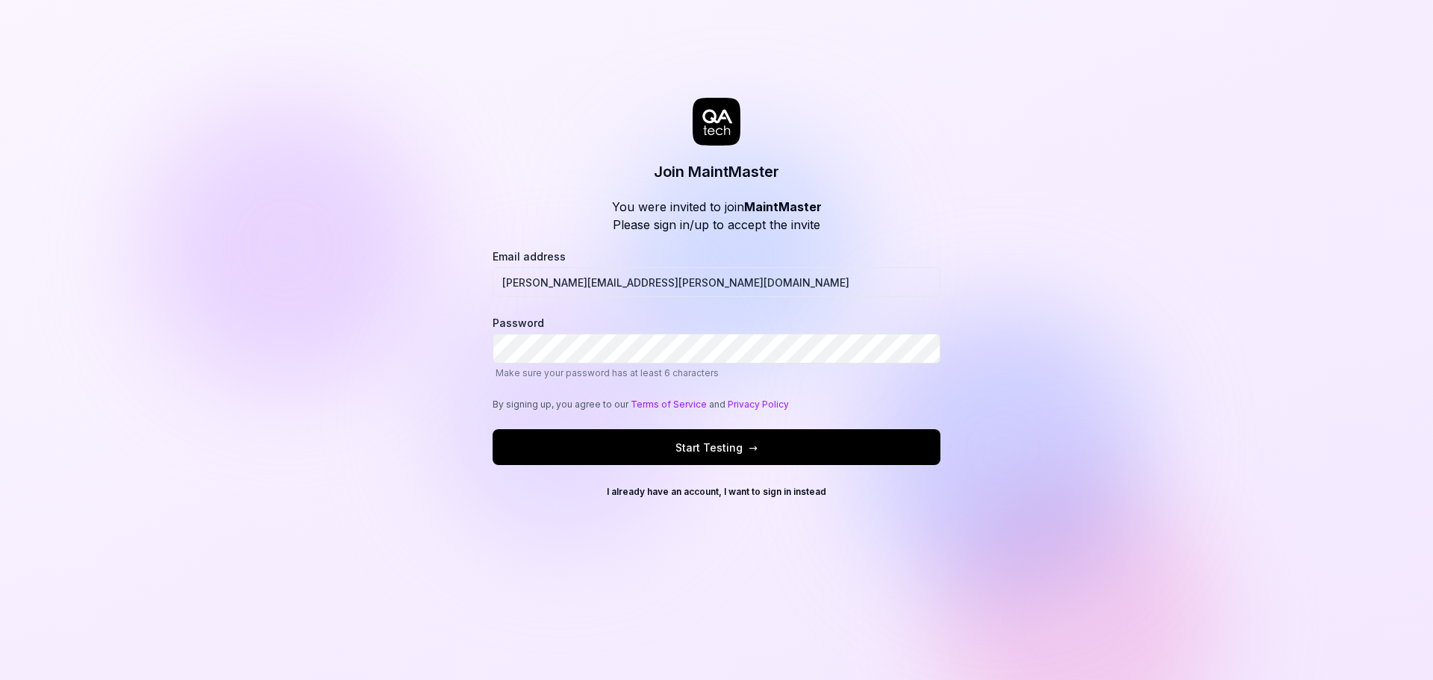
drag, startPoint x: 166, startPoint y: 151, endPoint x: 175, endPoint y: 116, distance: 35.7
click at [166, 151] on div "Join MaintMaster You were invited to join MaintMaster Please sign in/up to acce…" at bounding box center [716, 340] width 1433 height 680
click at [1178, 381] on div "Join MaintMaster You were invited to join MaintMaster Please sign in/up to acce…" at bounding box center [716, 340] width 1433 height 680
drag, startPoint x: 1123, startPoint y: 368, endPoint x: 1015, endPoint y: 398, distance: 111.5
click at [1123, 368] on div "Join MaintMaster You were invited to join MaintMaster Please sign in/up to acce…" at bounding box center [716, 340] width 1433 height 680
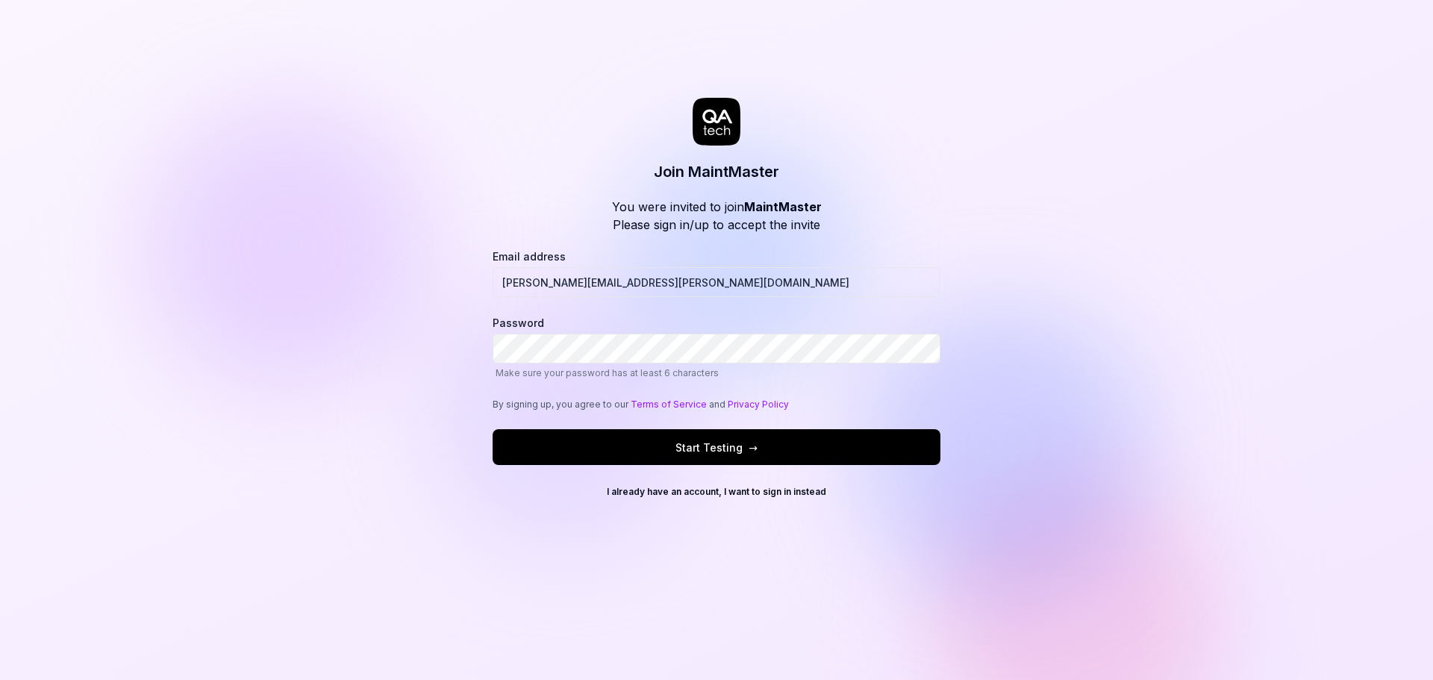
click at [883, 445] on button "Start Testing →" at bounding box center [716, 447] width 448 height 36
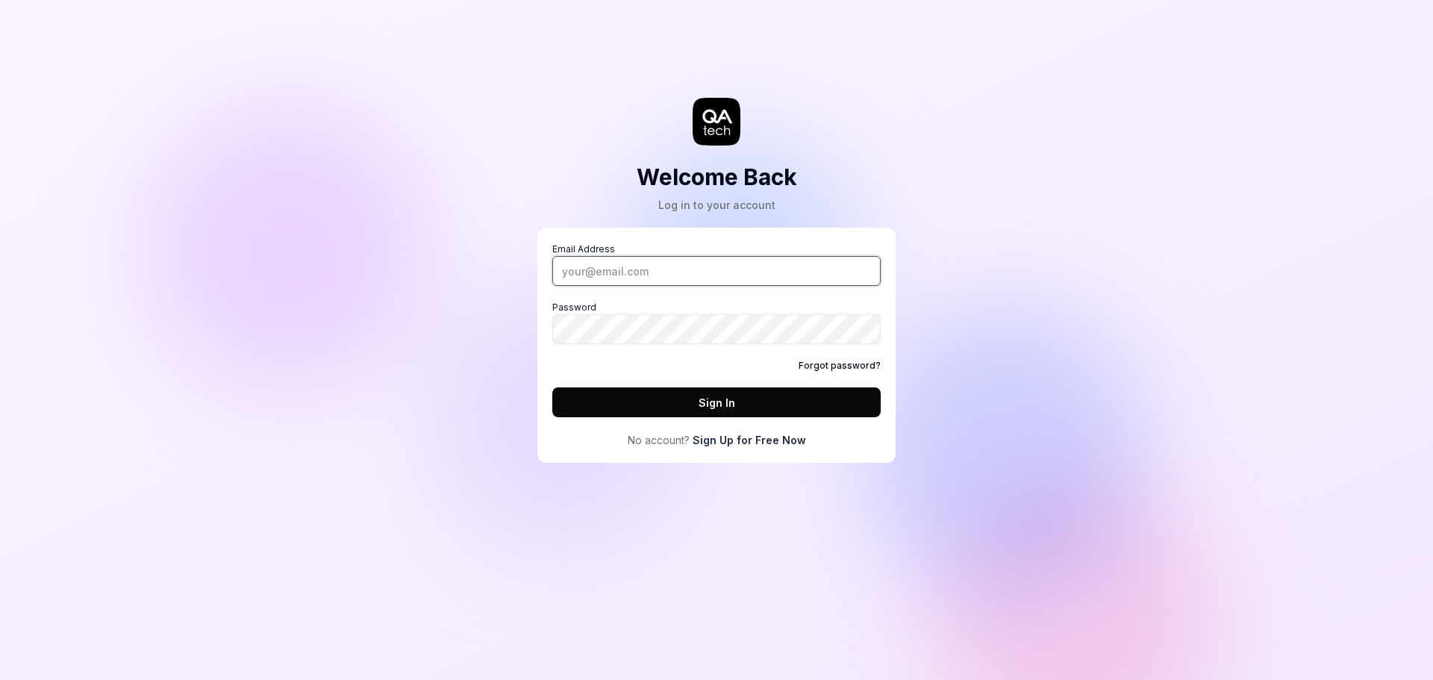
drag, startPoint x: 689, startPoint y: 258, endPoint x: 695, endPoint y: 269, distance: 12.7
click at [689, 258] on input "Email Address" at bounding box center [716, 271] width 328 height 30
click at [1094, 267] on div "Welcome Back Log in to your account Email Address Password Forgot password? Sig…" at bounding box center [716, 340] width 1433 height 680
click at [287, 132] on div "Welcome Back Log in to your account Email Address Password Forgot password? Sig…" at bounding box center [716, 340] width 1433 height 680
click at [167, 366] on div "Welcome Back Log in to your account Email Address Password Forgot password? Sig…" at bounding box center [716, 340] width 1433 height 680
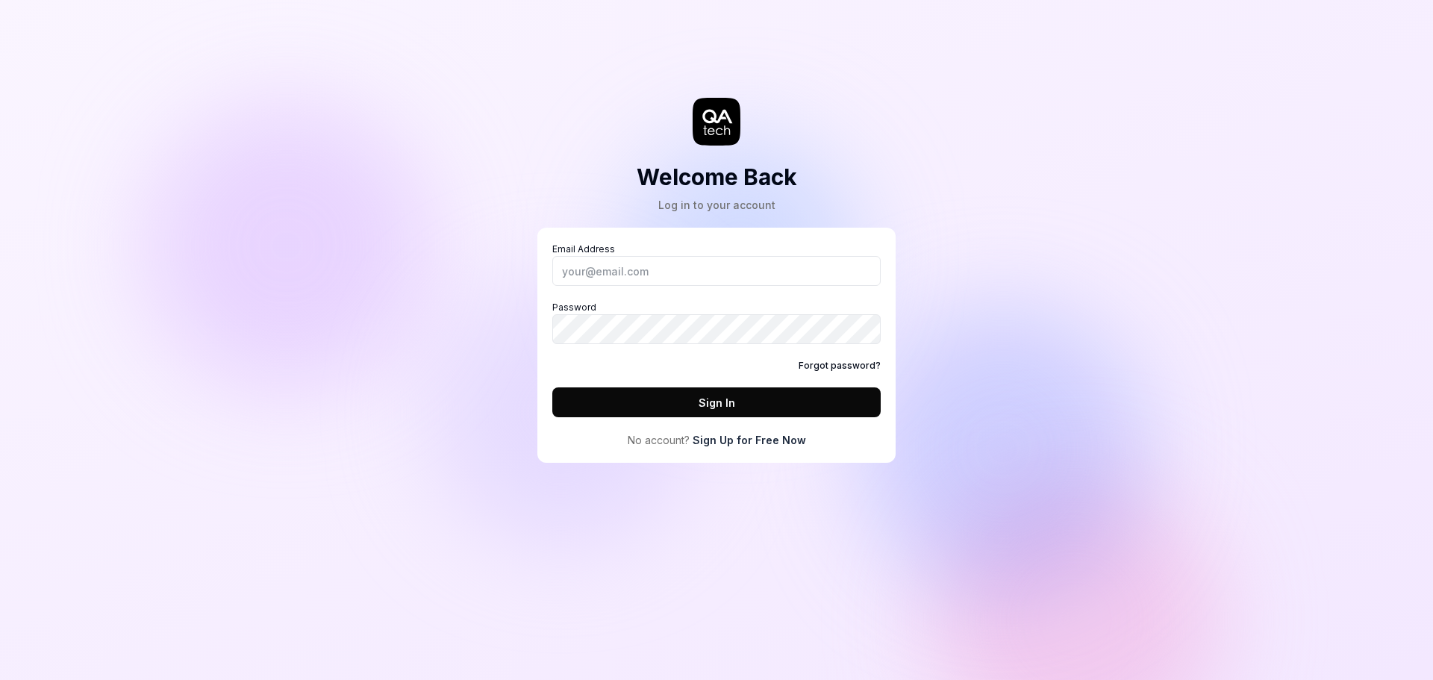
drag, startPoint x: 1231, startPoint y: 242, endPoint x: 1155, endPoint y: 207, distance: 83.8
click at [1231, 242] on div "Welcome Back Log in to your account Email Address Password Forgot password? Sig…" at bounding box center [716, 340] width 1433 height 680
click at [1274, 249] on div "Welcome Back Log in to your account Email Address Password Forgot password? Sig…" at bounding box center [716, 340] width 1433 height 680
click at [705, 288] on div "Email Address Password Forgot password? Sign In" at bounding box center [716, 329] width 328 height 175
click at [715, 273] on input "Email Address" at bounding box center [716, 271] width 328 height 30
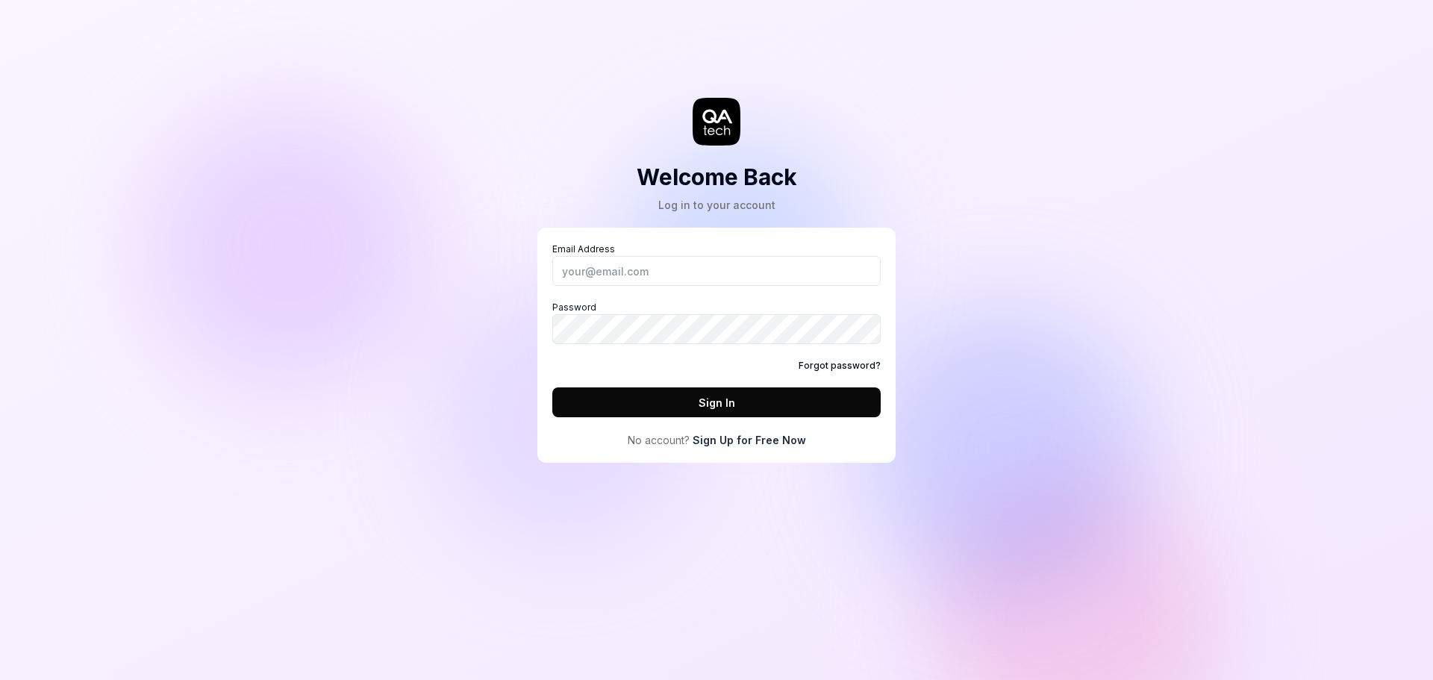
click at [1056, 206] on div "Welcome Back Log in to your account Email Address Password Forgot password? Sig…" at bounding box center [716, 340] width 1433 height 680
click at [628, 258] on input "Email Address" at bounding box center [716, 271] width 328 height 30
click at [1136, 210] on div "Welcome Back Log in to your account Email Address Password Forgot password? Sig…" at bounding box center [716, 340] width 1433 height 680
click at [629, 264] on input "Email Address" at bounding box center [716, 271] width 328 height 30
type input "[PERSON_NAME][EMAIL_ADDRESS][PERSON_NAME][DOMAIN_NAME]"
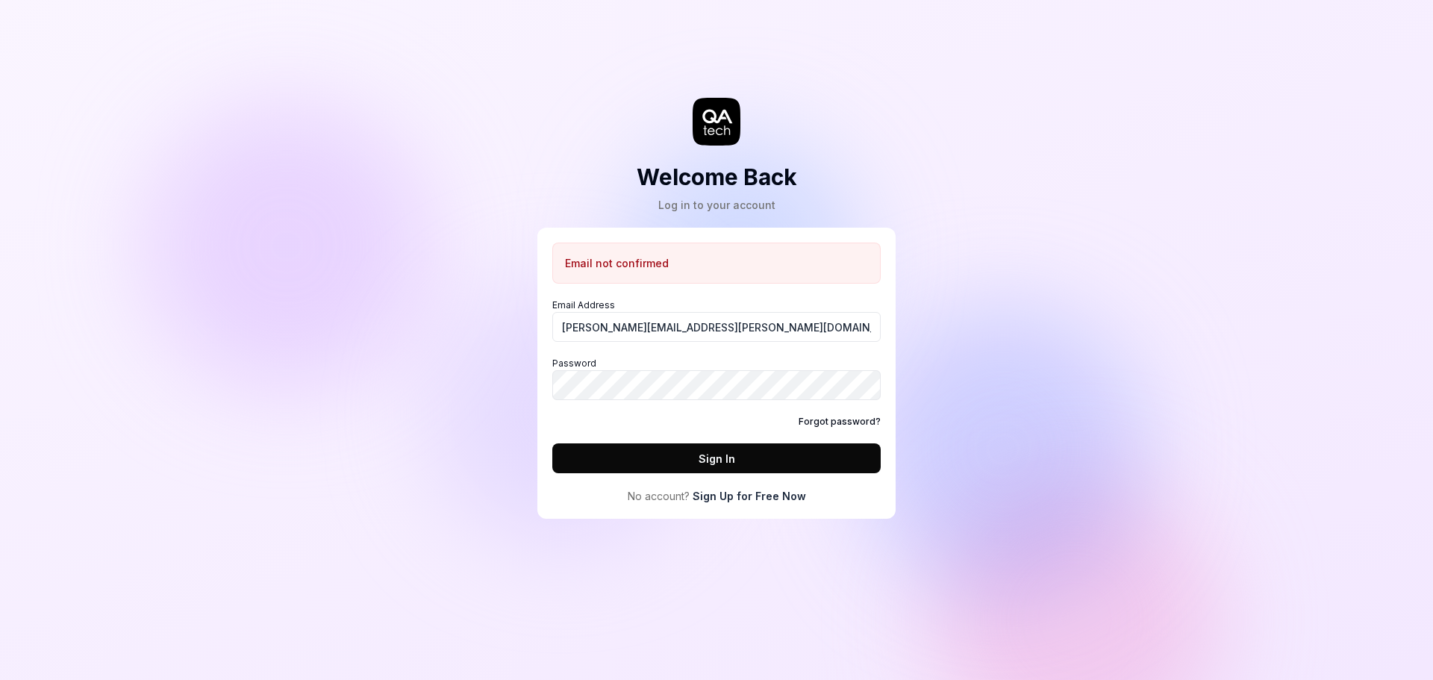
click at [1124, 210] on div "Welcome Back Log in to your account Email not confirmed Email Address erik.sode…" at bounding box center [716, 340] width 1433 height 680
click at [838, 456] on button "Sign In" at bounding box center [716, 458] width 328 height 30
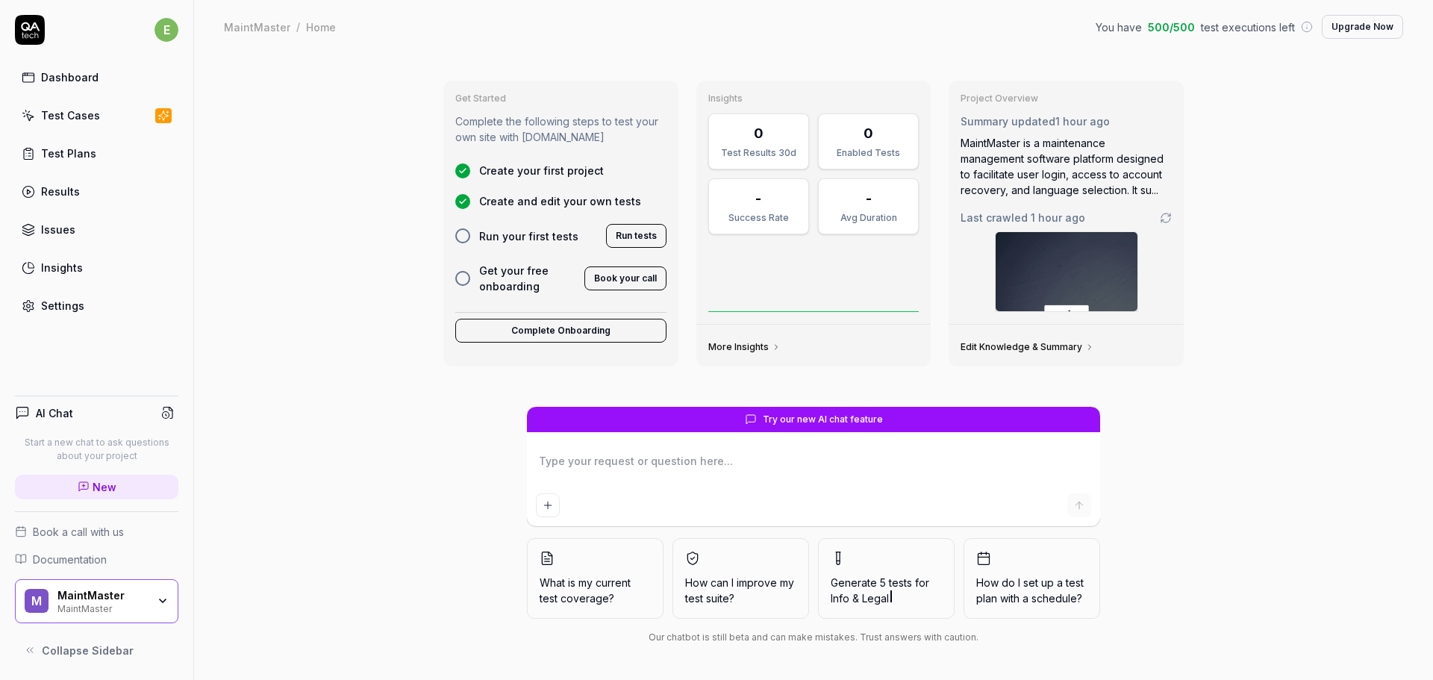
click at [171, 38] on html "e Dashboard Test Cases Test Plans Results Issues Insights Settings AI Chat Star…" at bounding box center [716, 340] width 1433 height 680
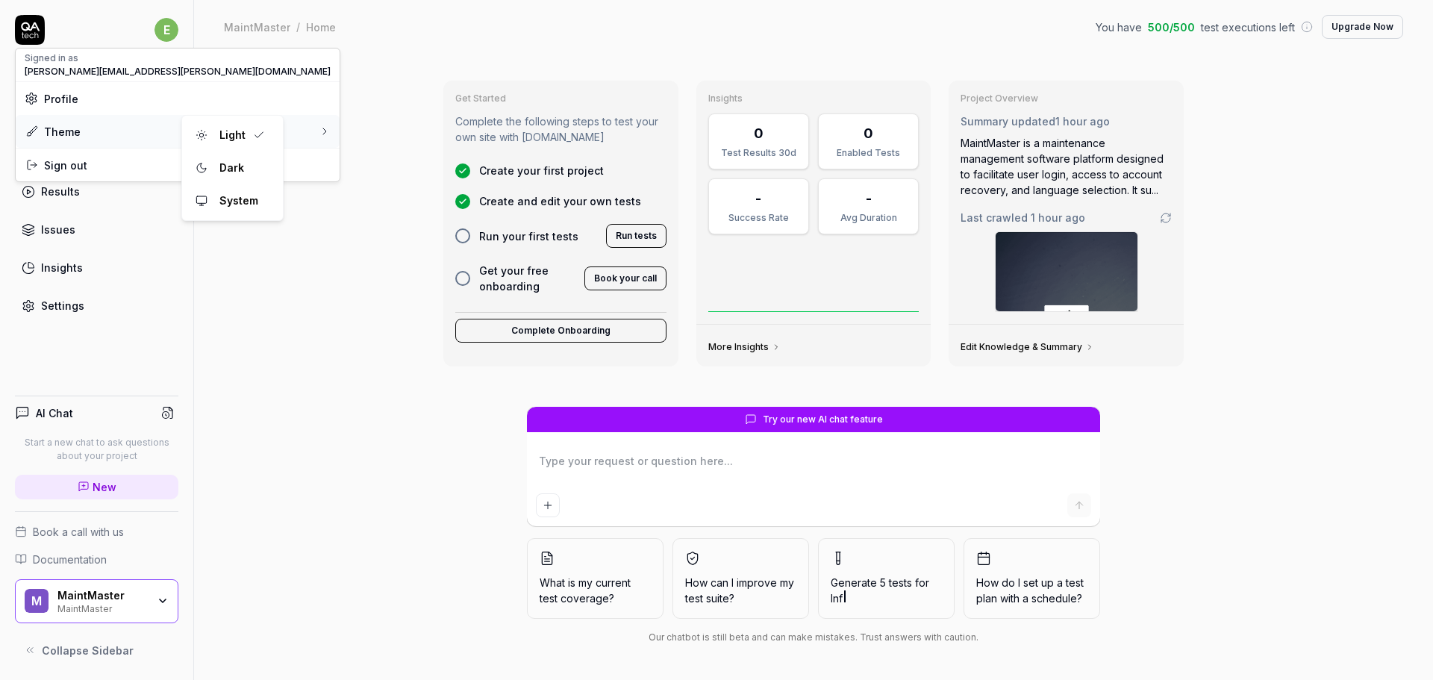
type textarea "*"
click at [109, 162] on span "Sign out" at bounding box center [178, 165] width 306 height 16
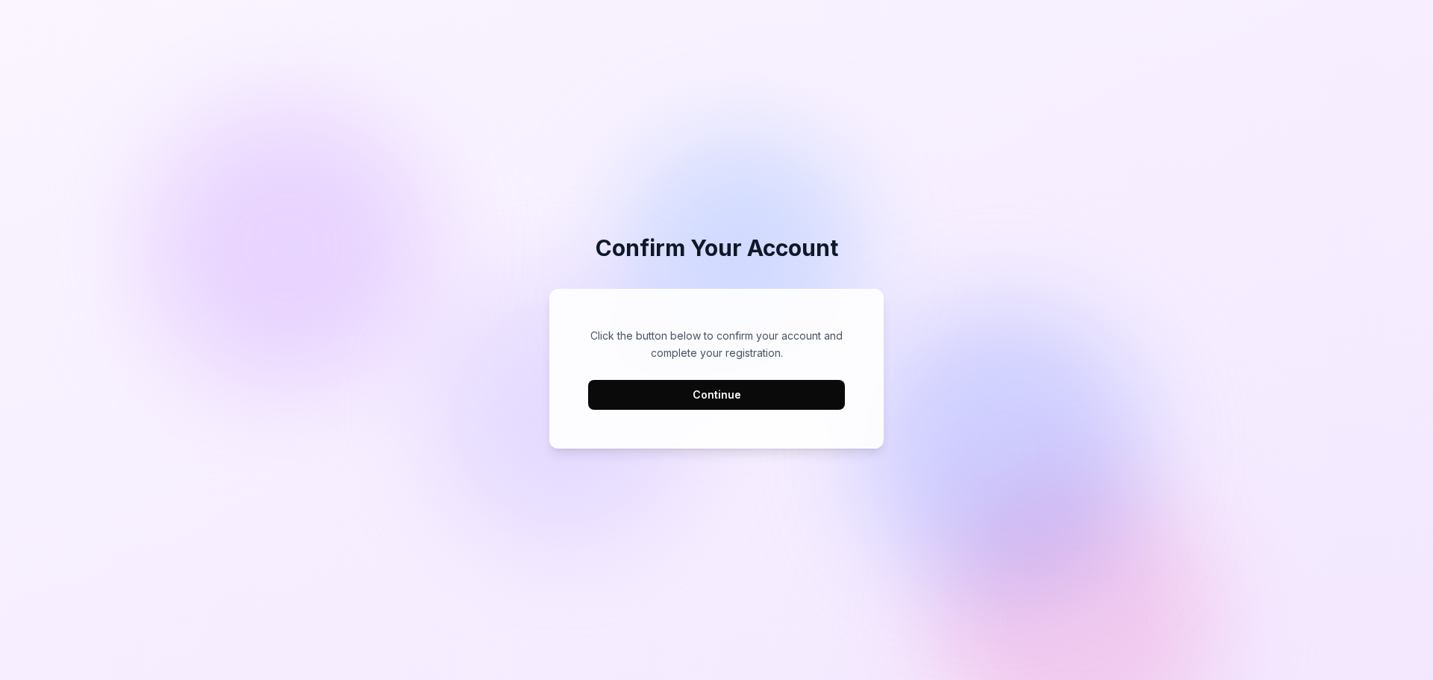
click at [718, 398] on button "Continue" at bounding box center [716, 395] width 257 height 30
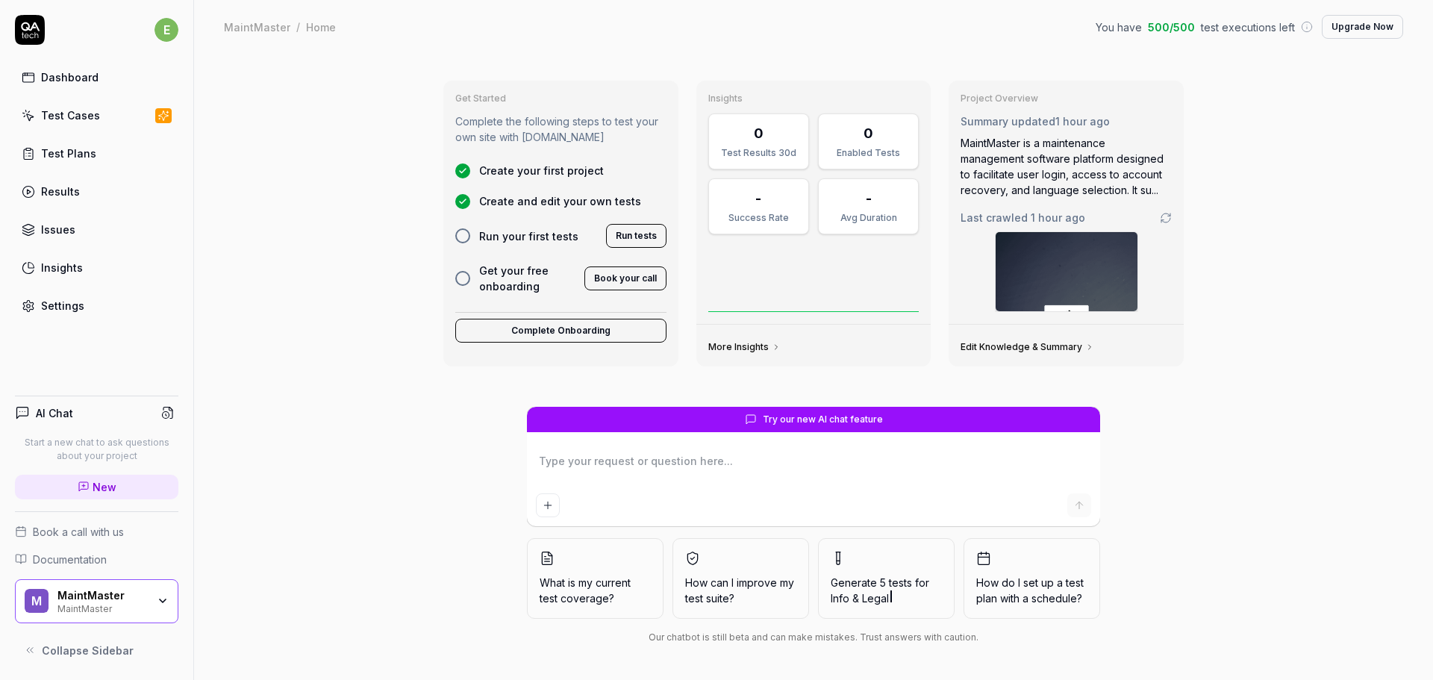
drag, startPoint x: 269, startPoint y: 525, endPoint x: 269, endPoint y: 513, distance: 11.2
click at [269, 516] on div "Get Started Complete the following steps to test your own site with [DOMAIN_NAM…" at bounding box center [813, 367] width 1239 height 626
type textarea "*"
